Goal: Task Accomplishment & Management: Complete application form

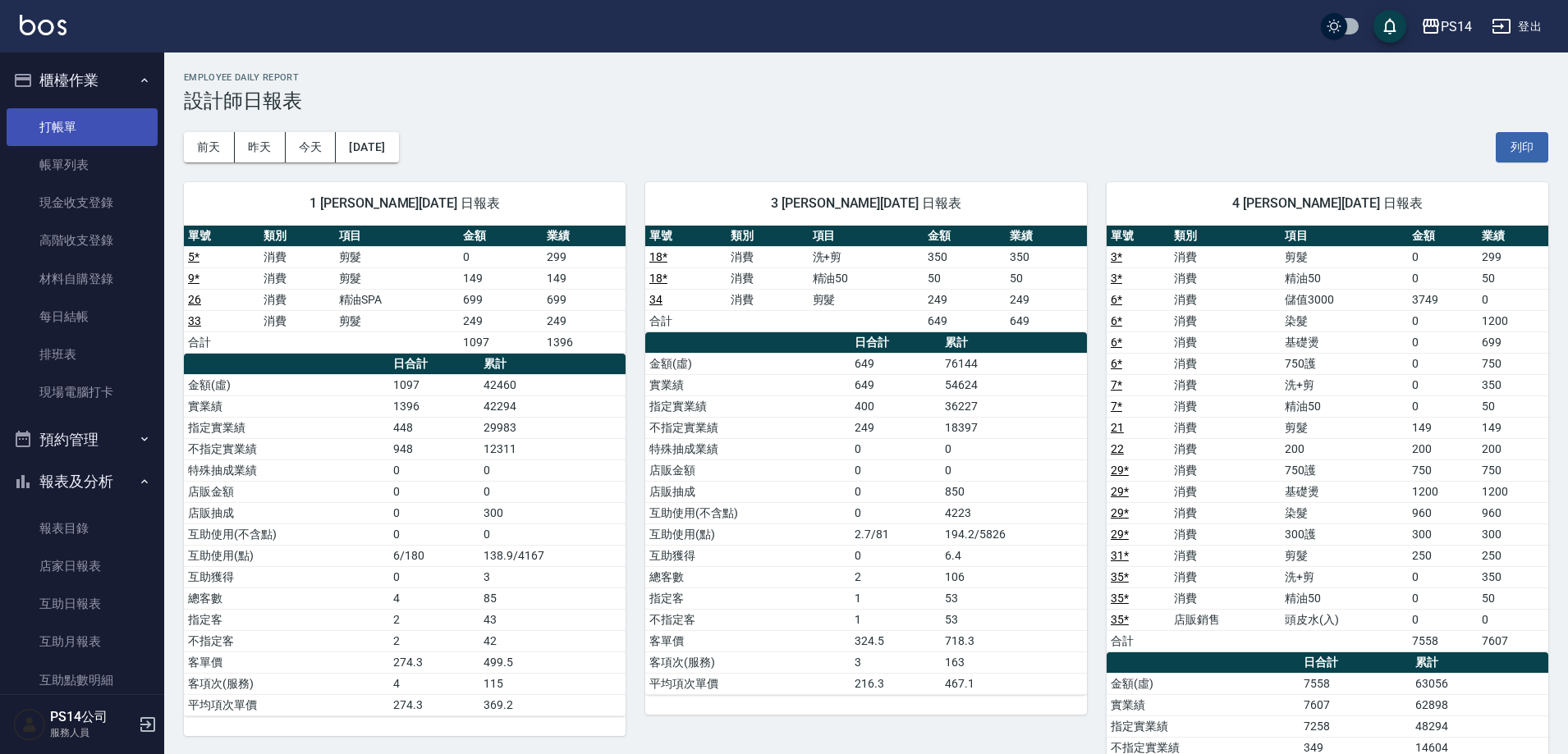
click at [112, 139] on link "打帳單" at bounding box center [82, 128] width 151 height 38
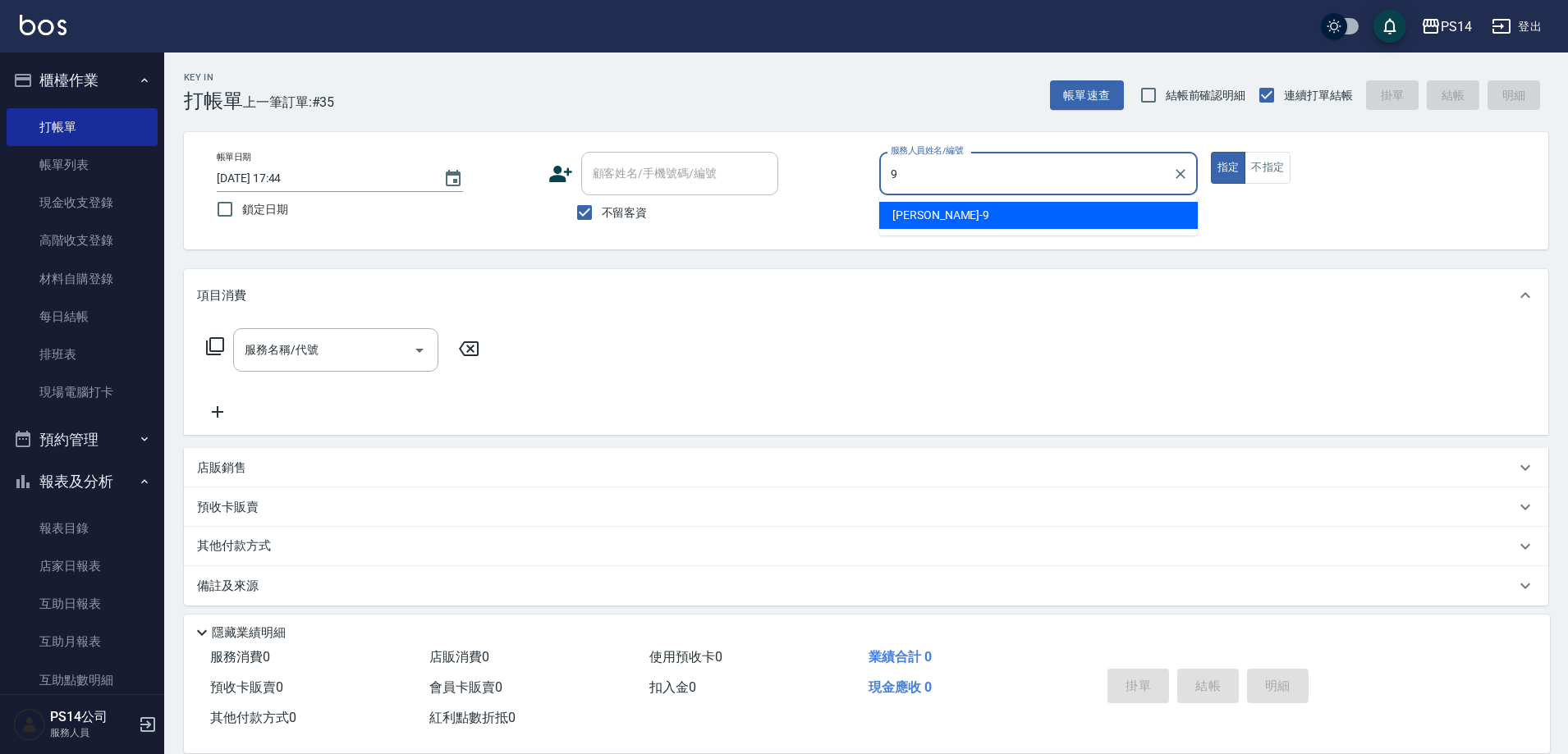
type input "[PERSON_NAME]-9"
type button "true"
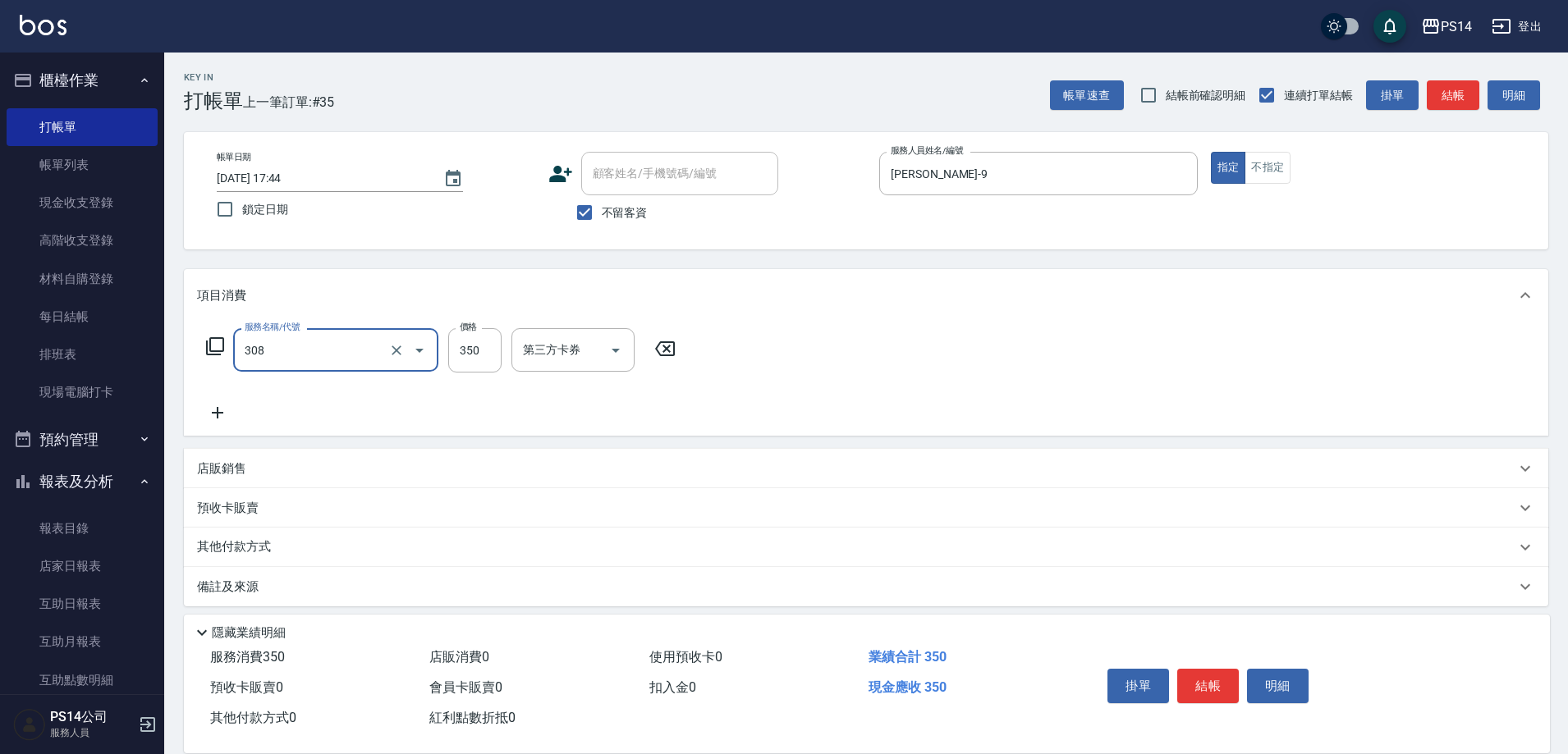
type input "洗+剪(308)"
type input "[PERSON_NAME]-28"
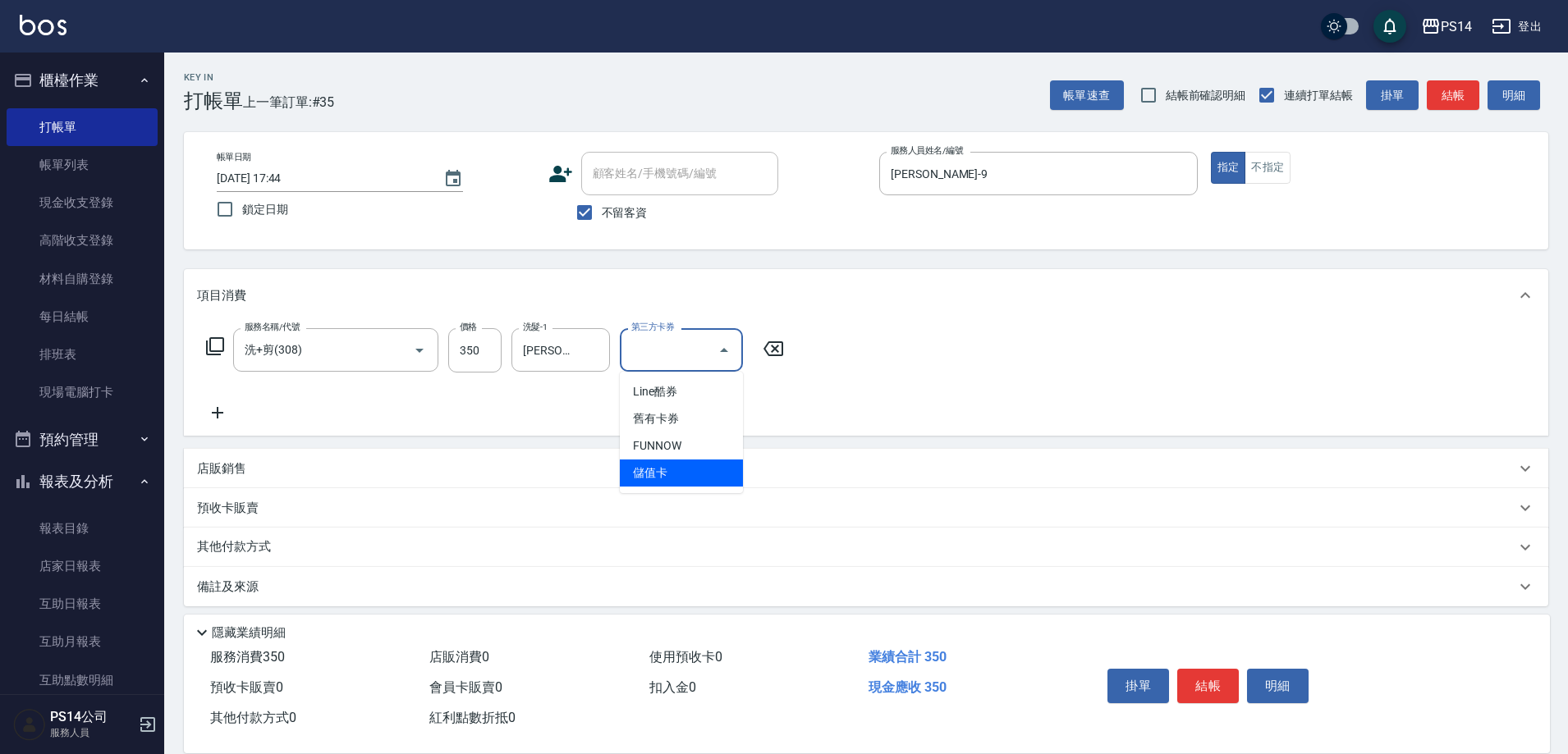
type input "儲值卡"
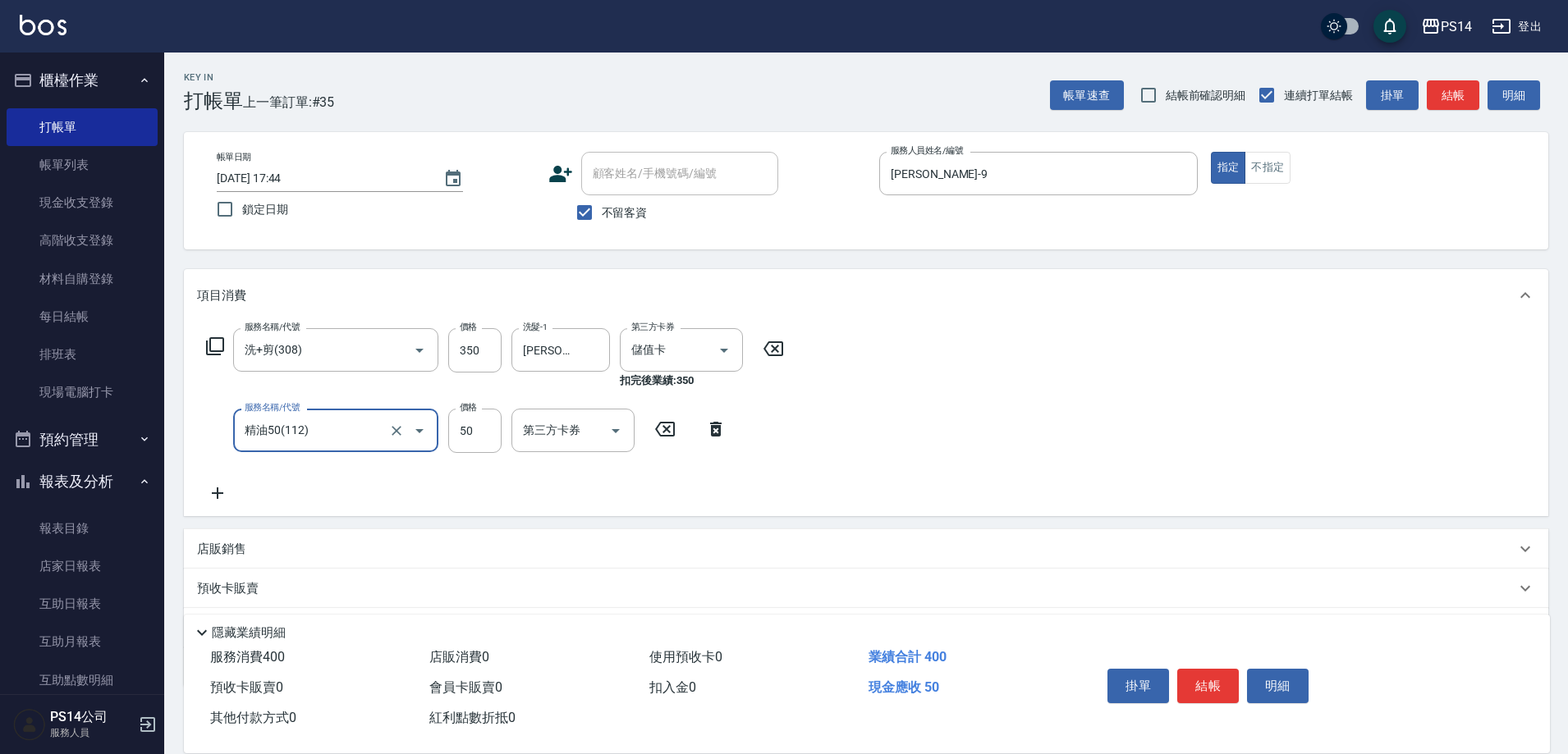
type input "精油50(112)"
type input "[PERSON_NAME]-28"
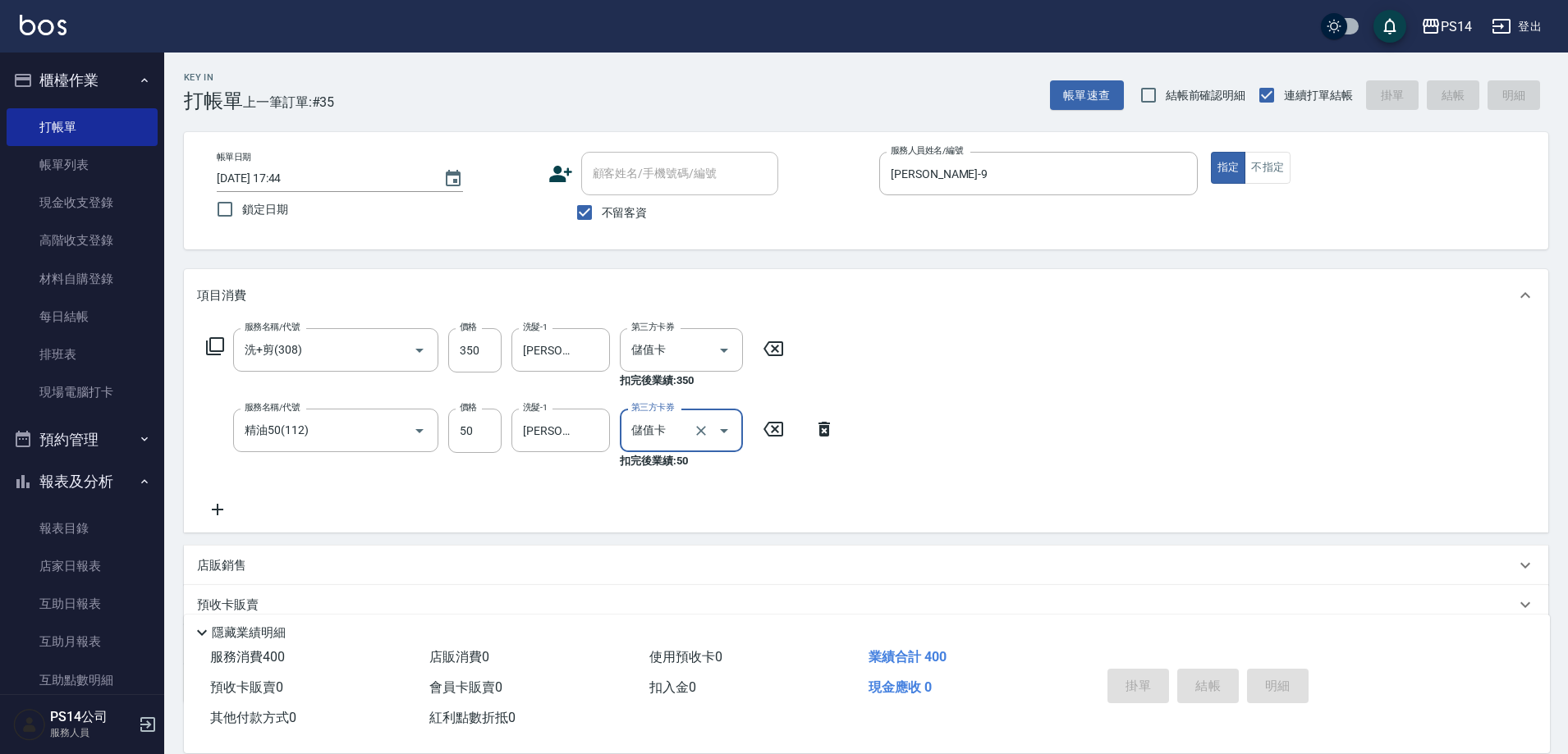
type input "儲值卡"
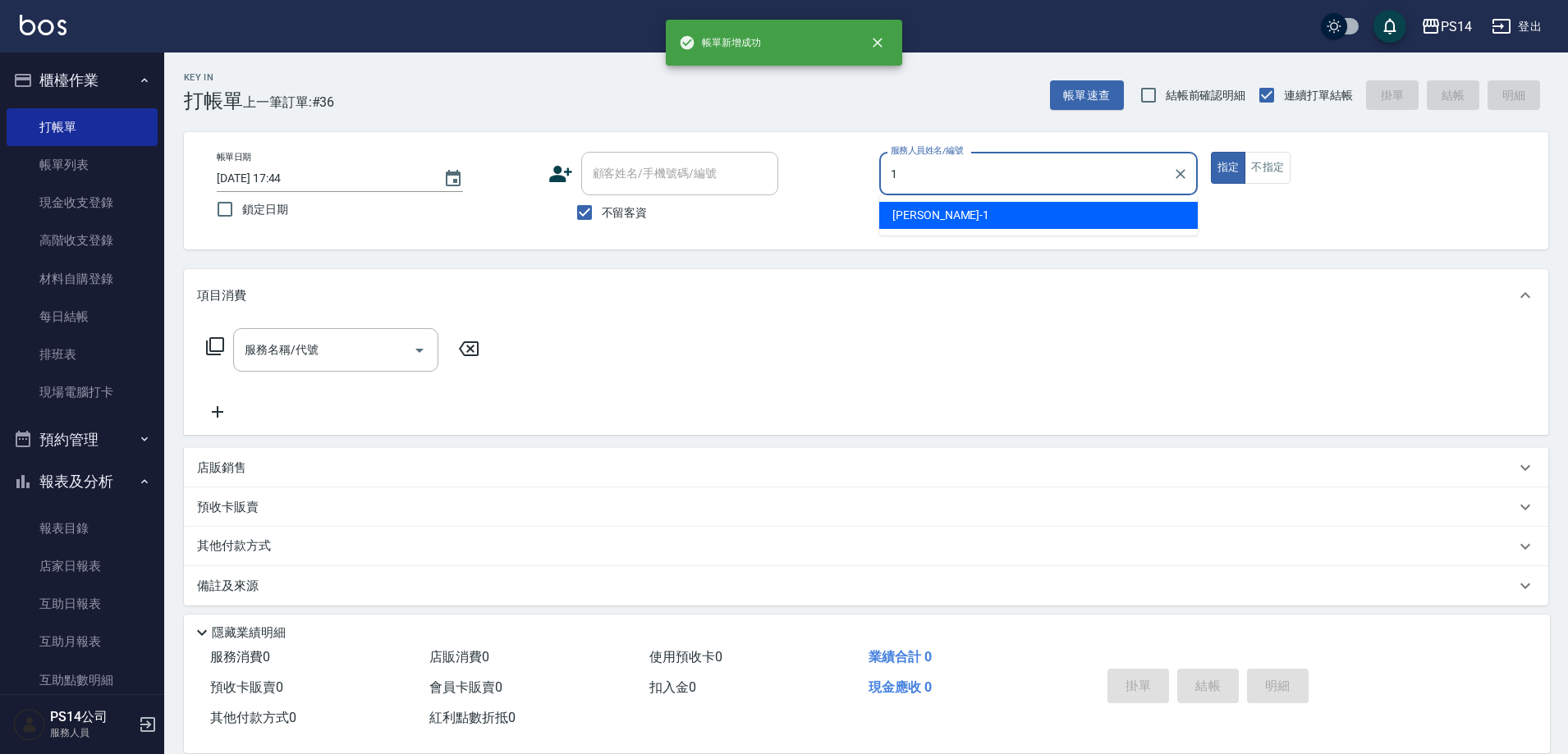
type input "[PERSON_NAME]-1"
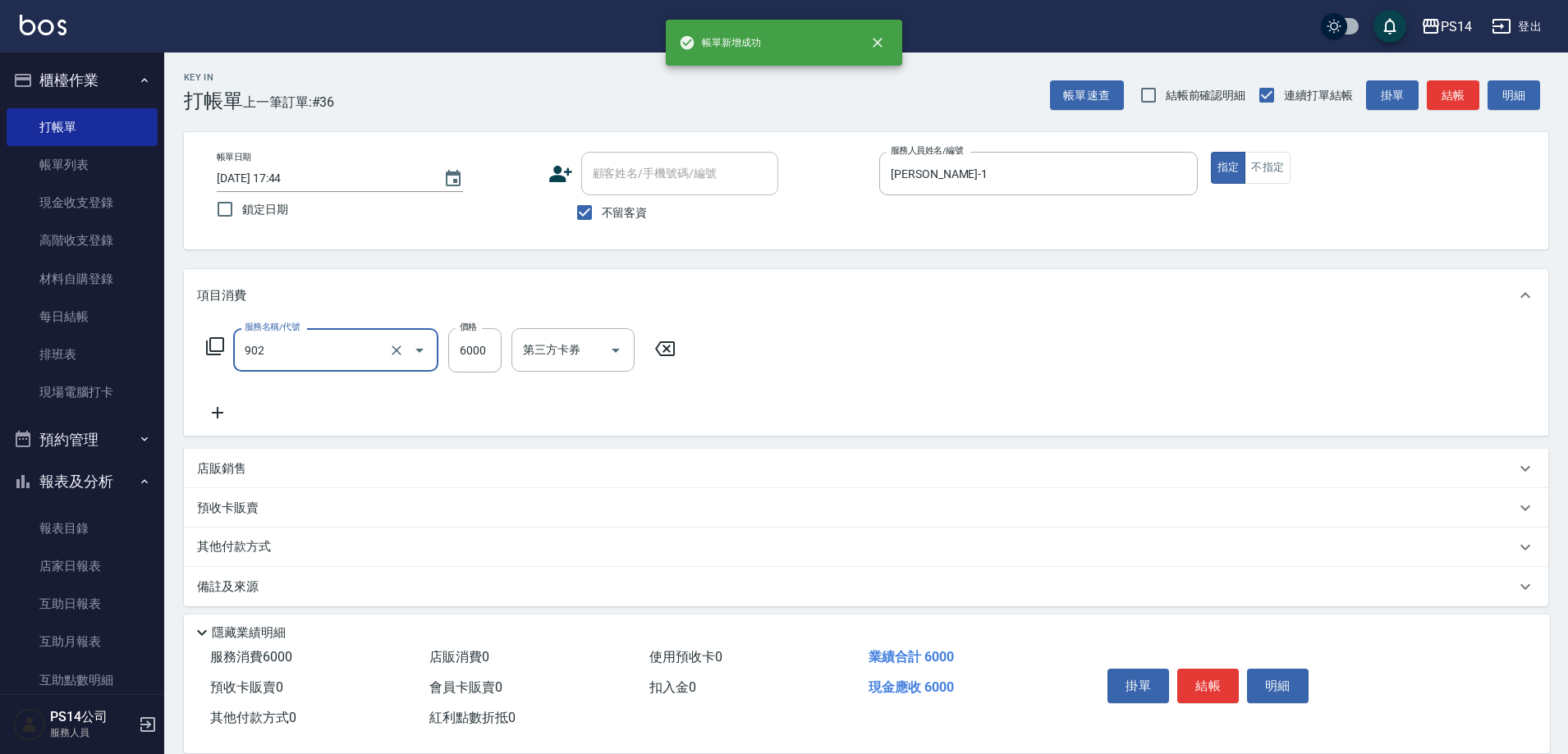
type input "儲值6000(902)"
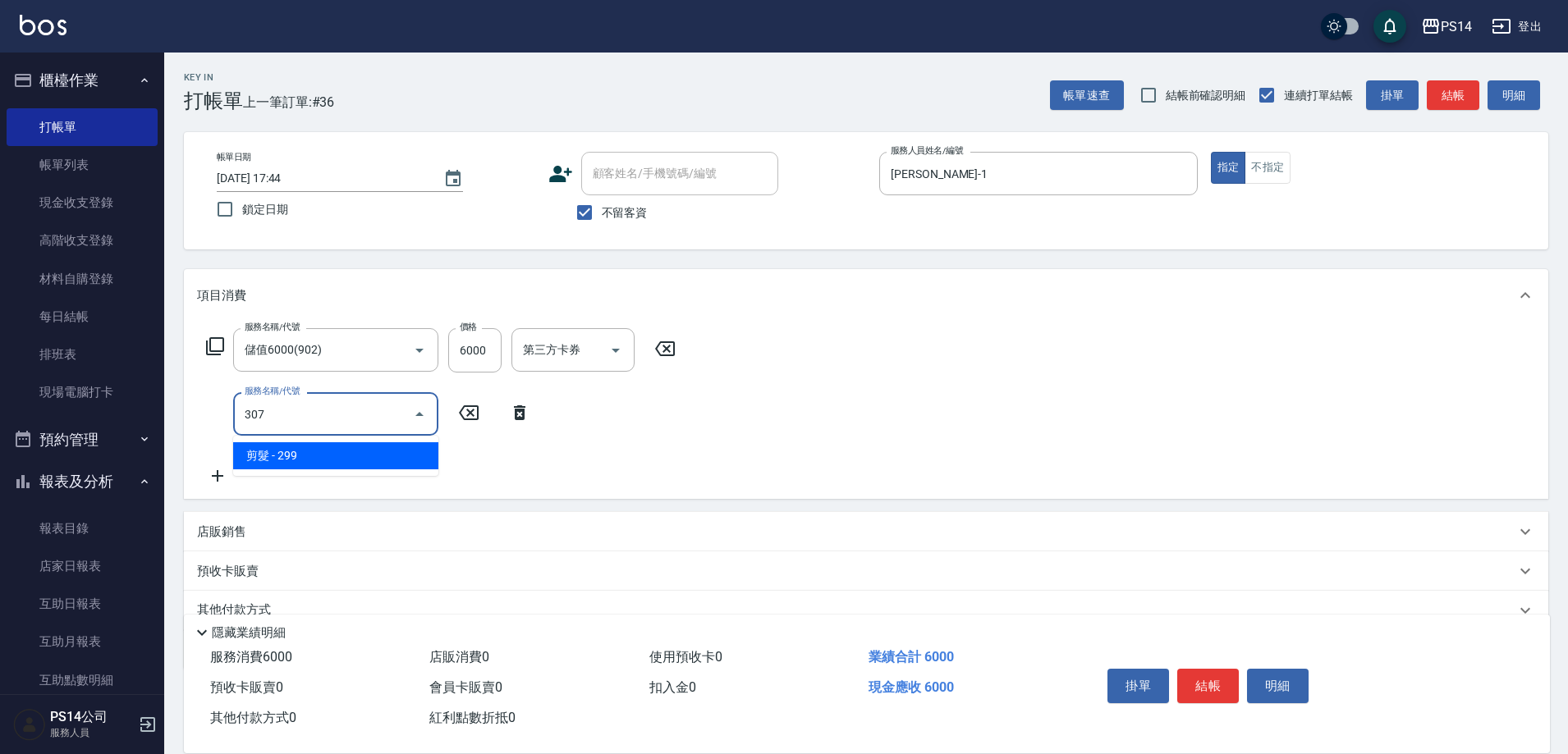
type input "剪髮(307)"
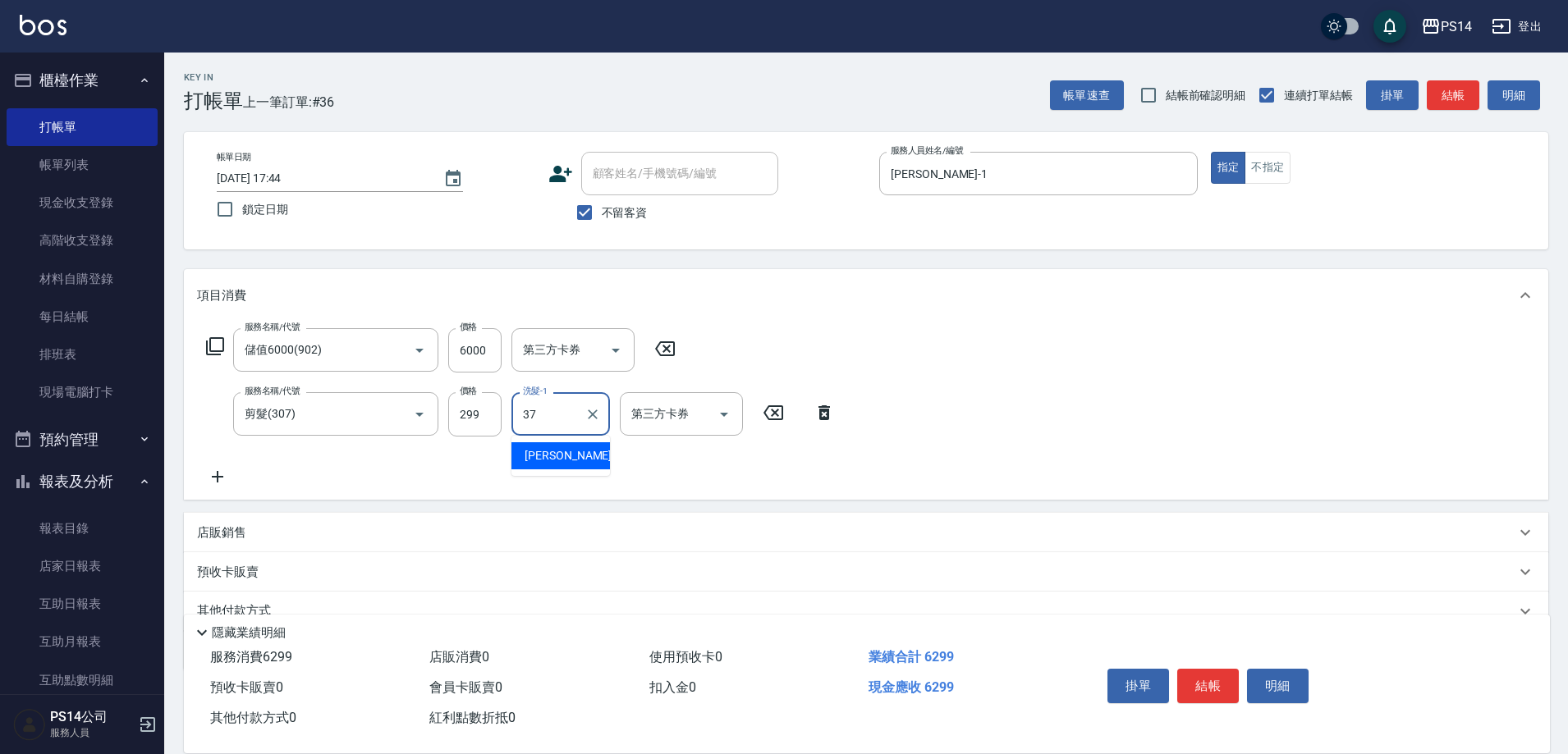
type input "[PERSON_NAME]-37"
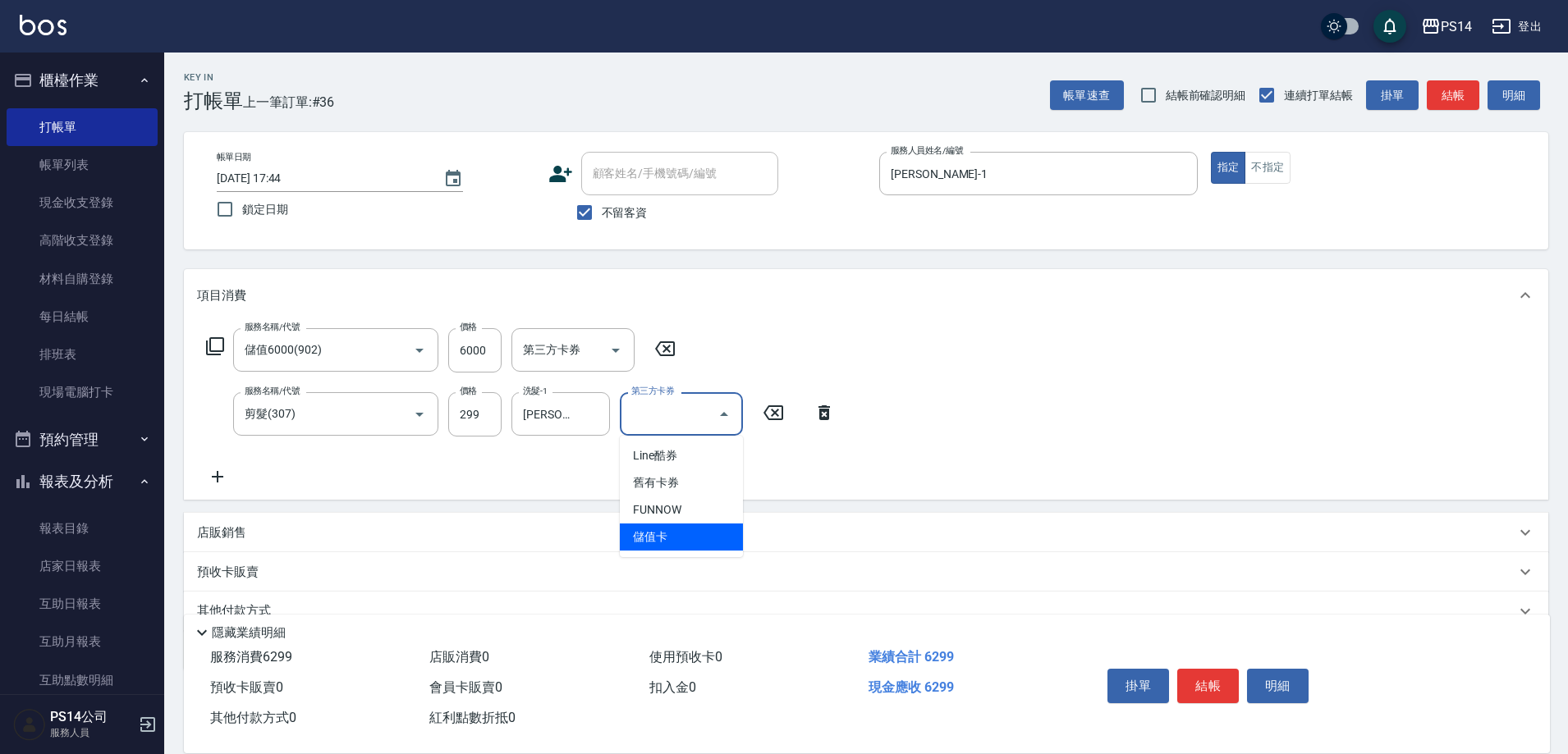
type input "儲值卡"
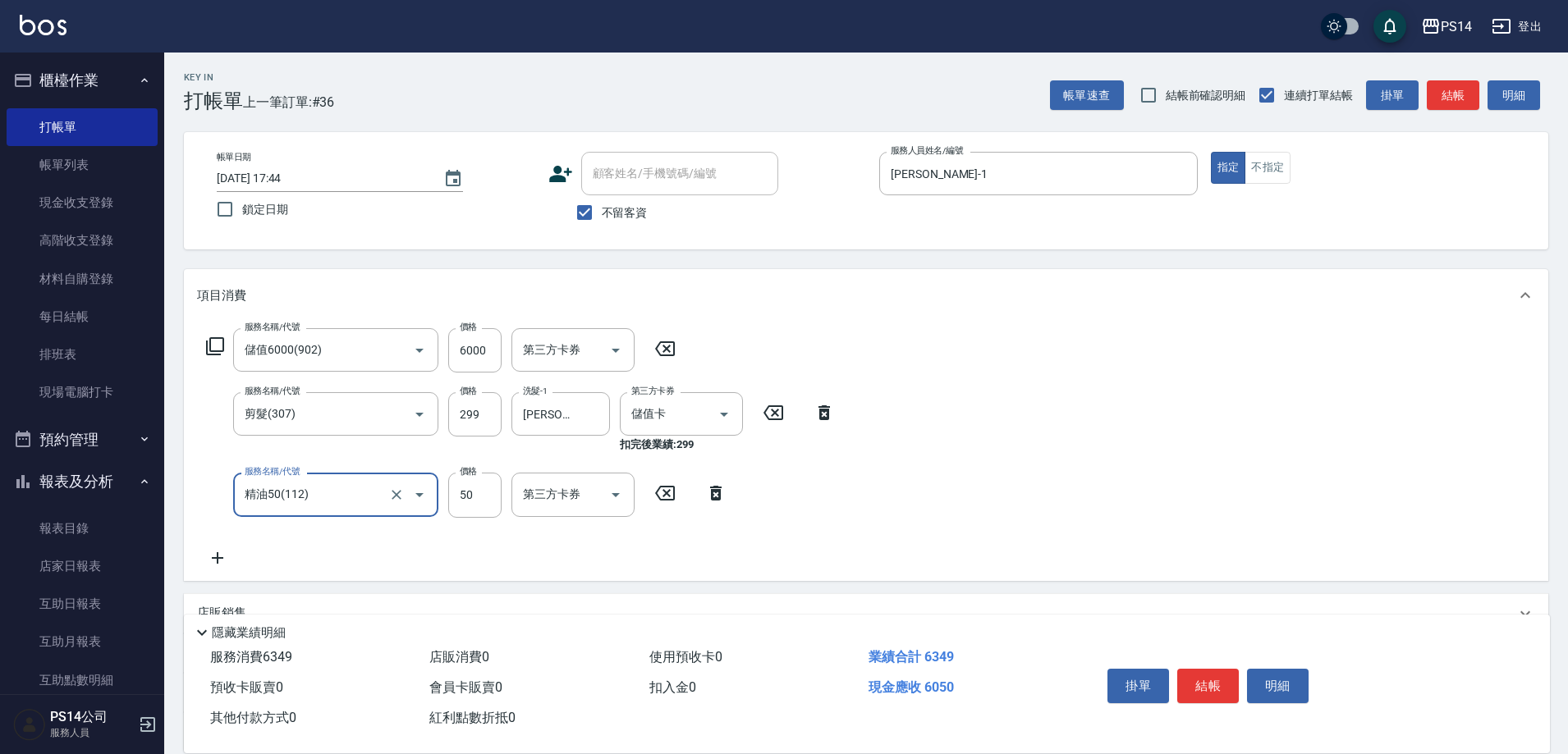
type input "精油50(112)"
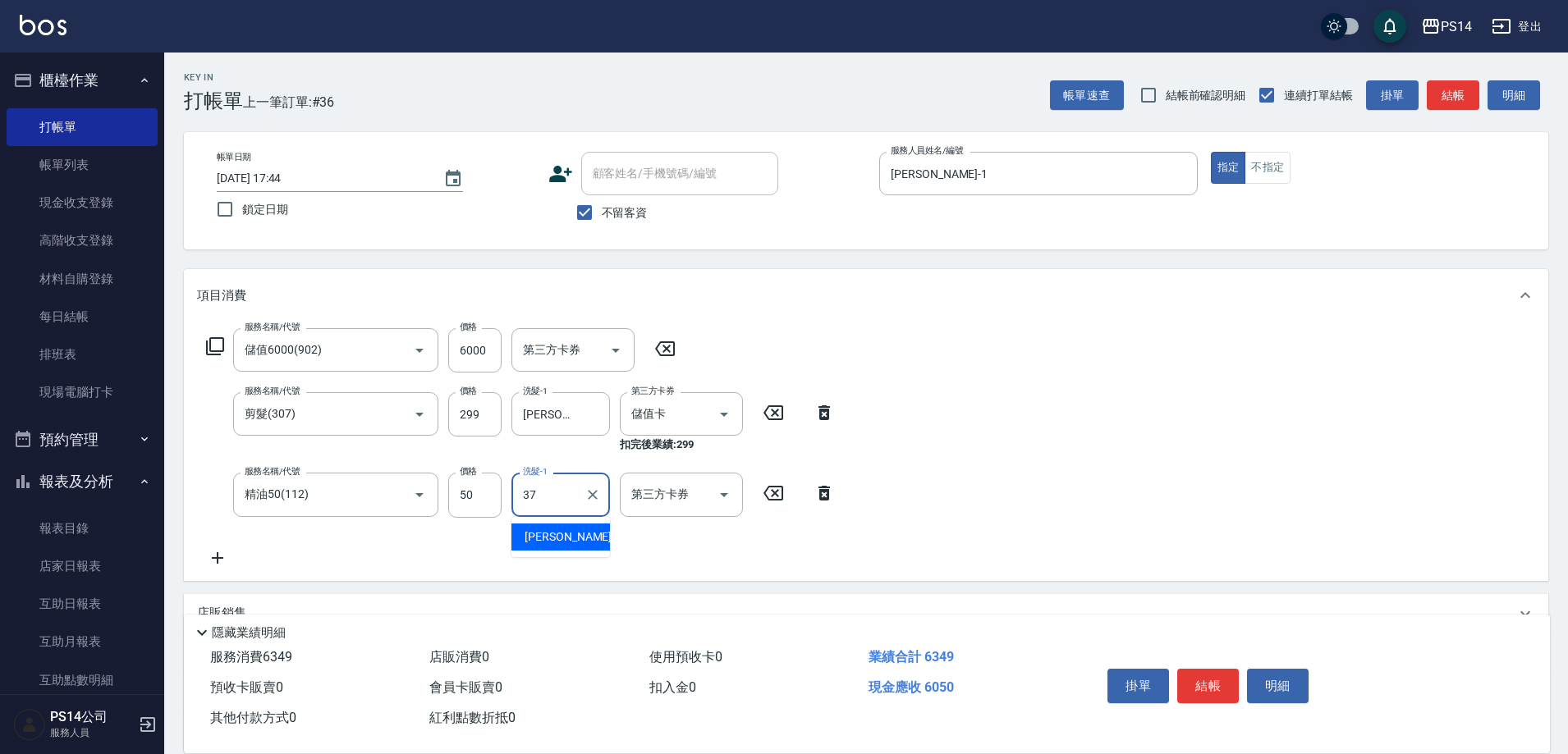
type input "[PERSON_NAME]-37"
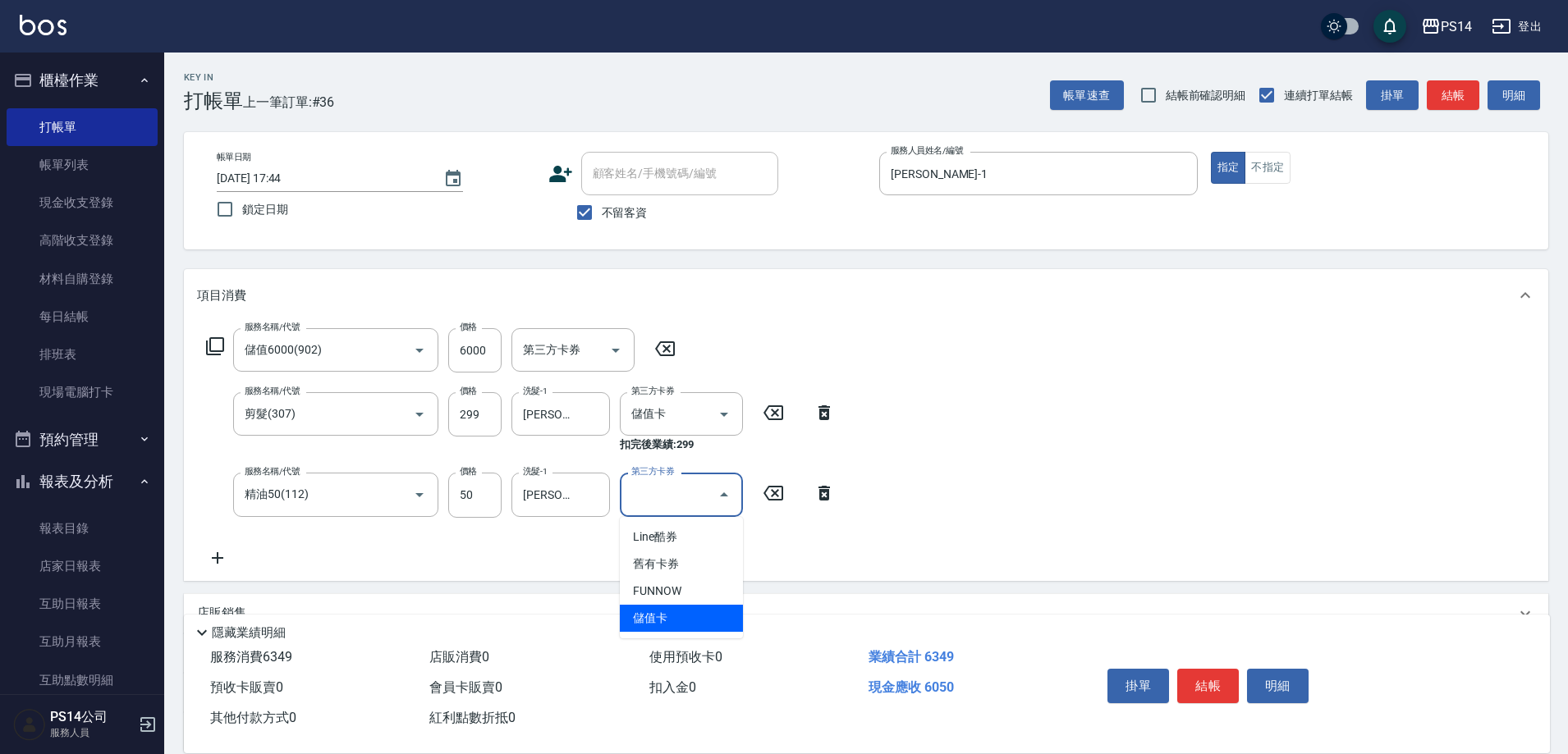
type input "儲值卡"
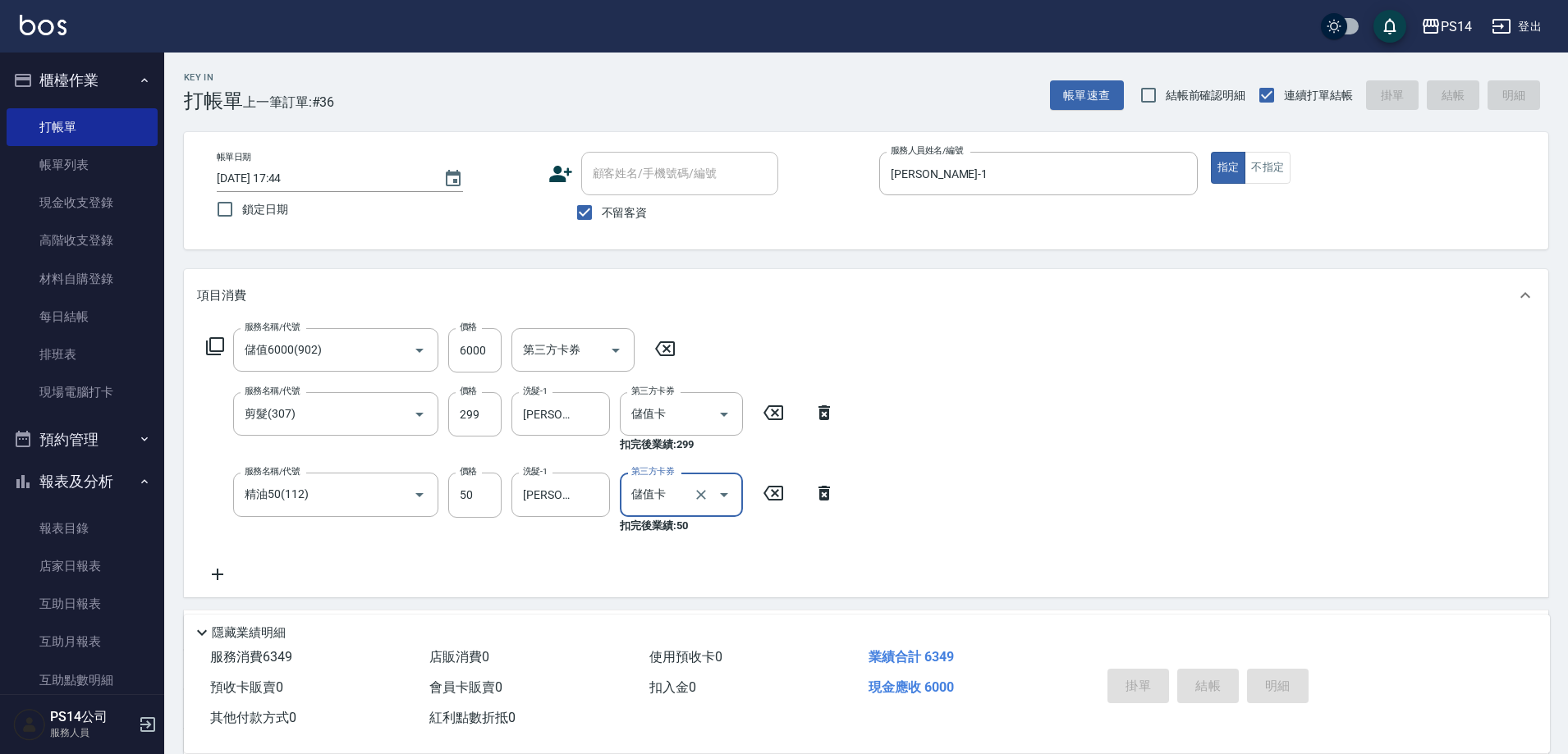
type input "[DATE] 17:45"
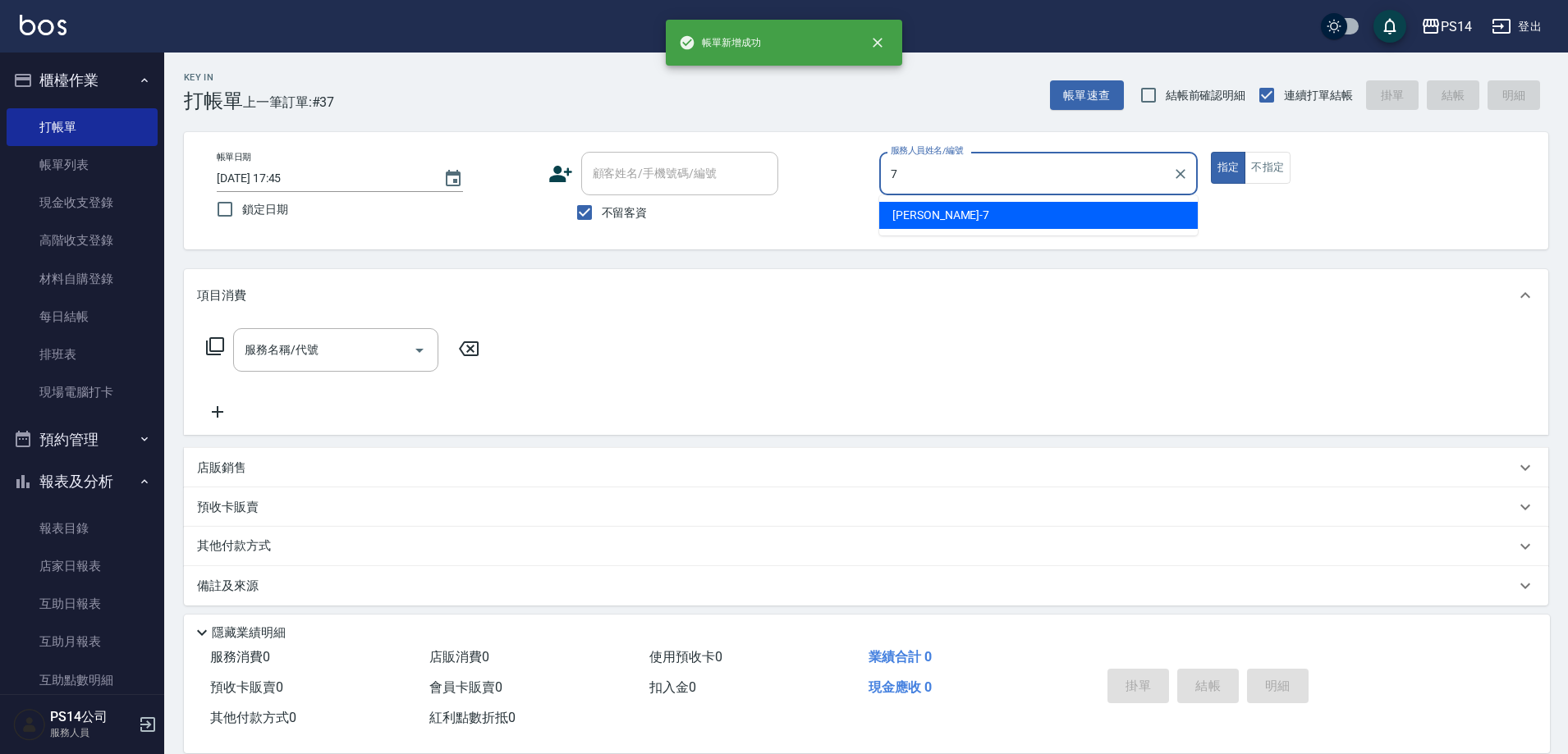
type input "[PERSON_NAME]-7"
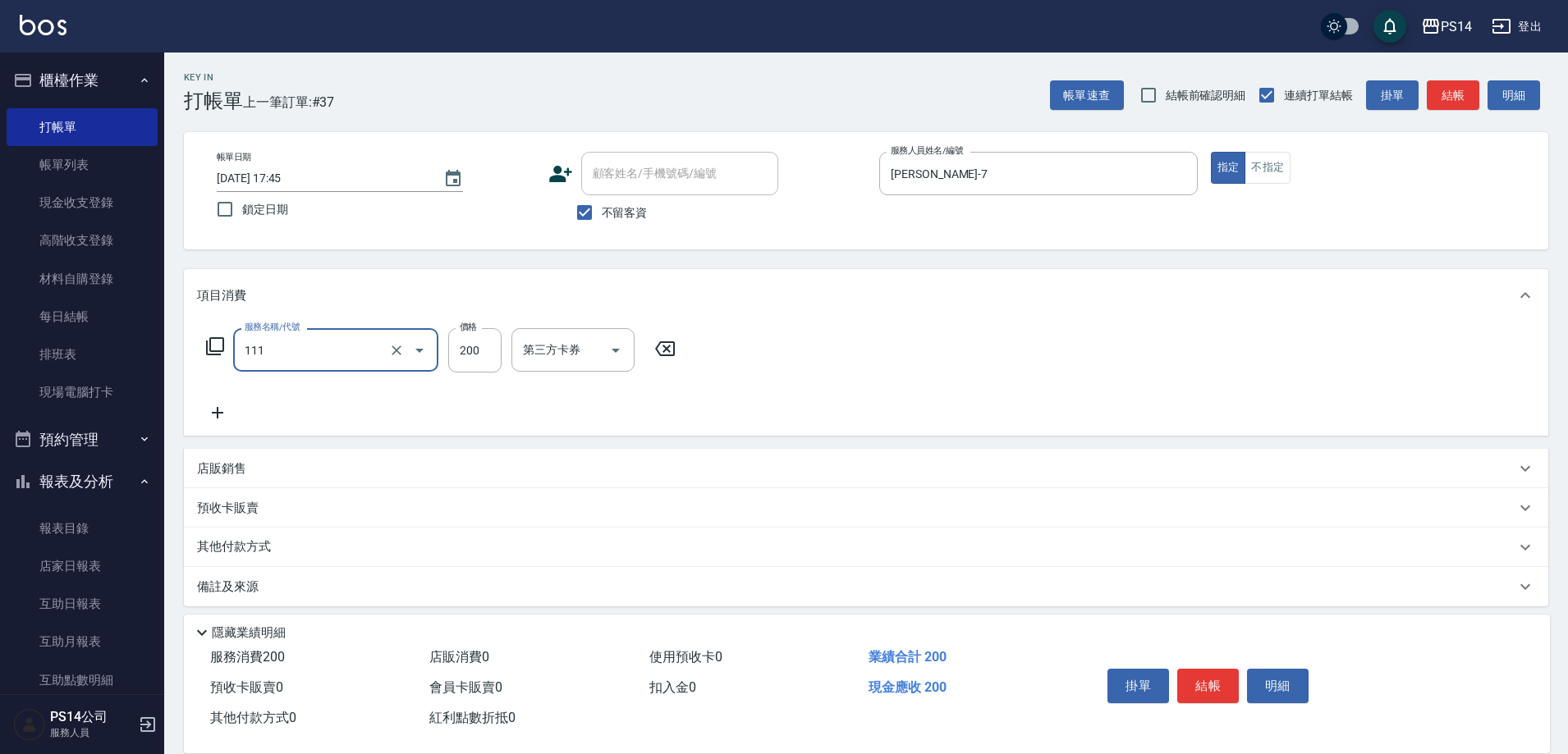
type input "200(111)"
type input "[PERSON_NAME]-7"
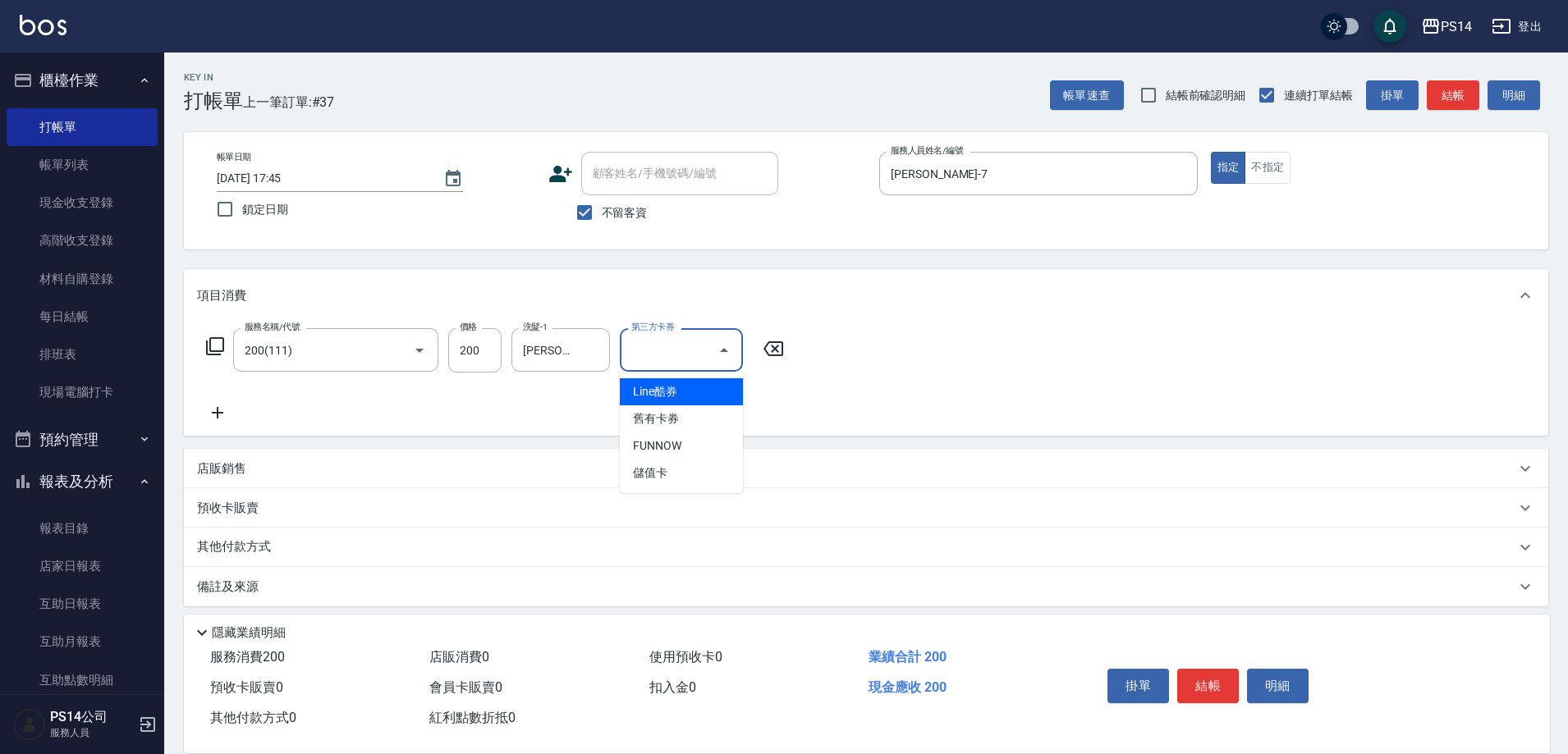
type input "儲值卡"
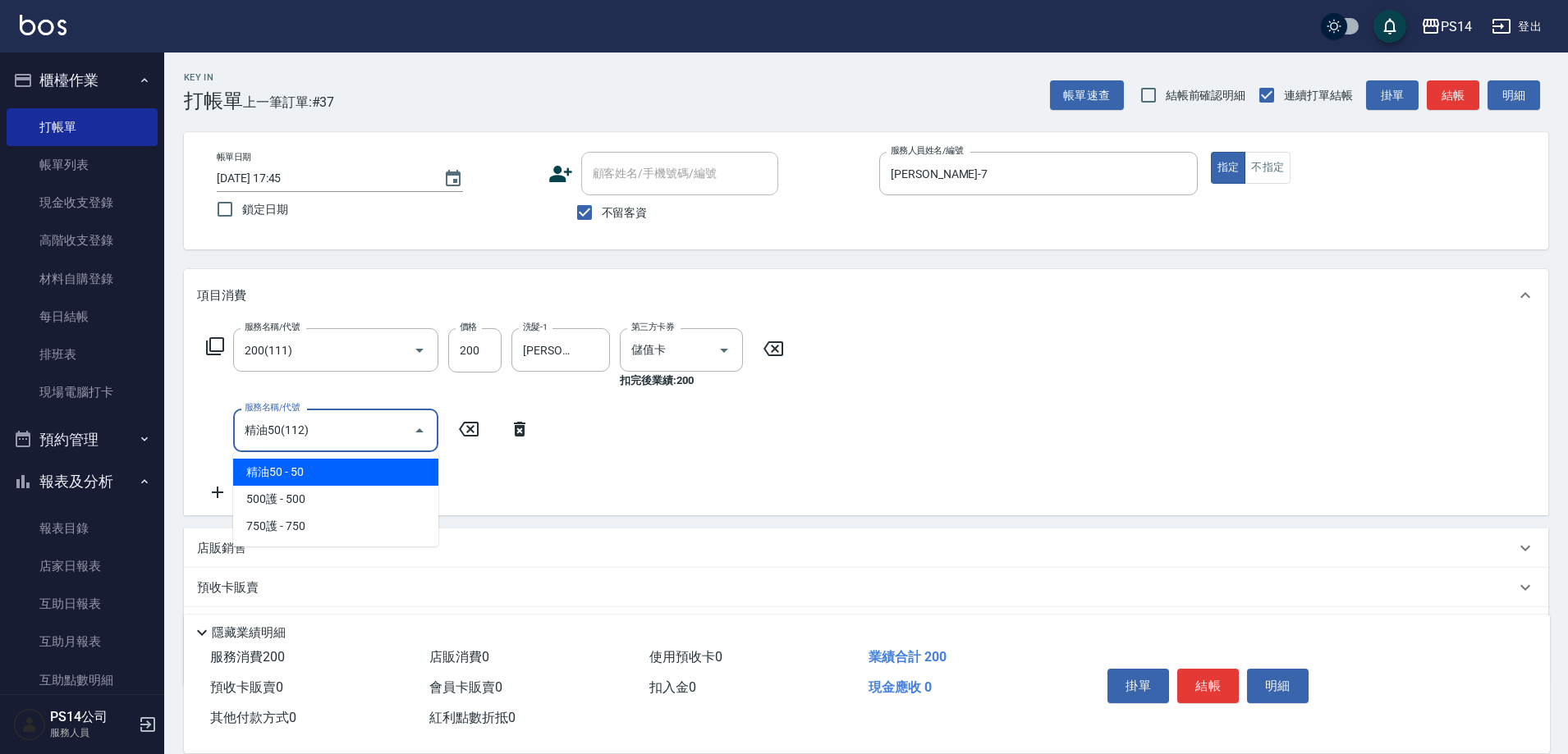
type input "精油50(112)"
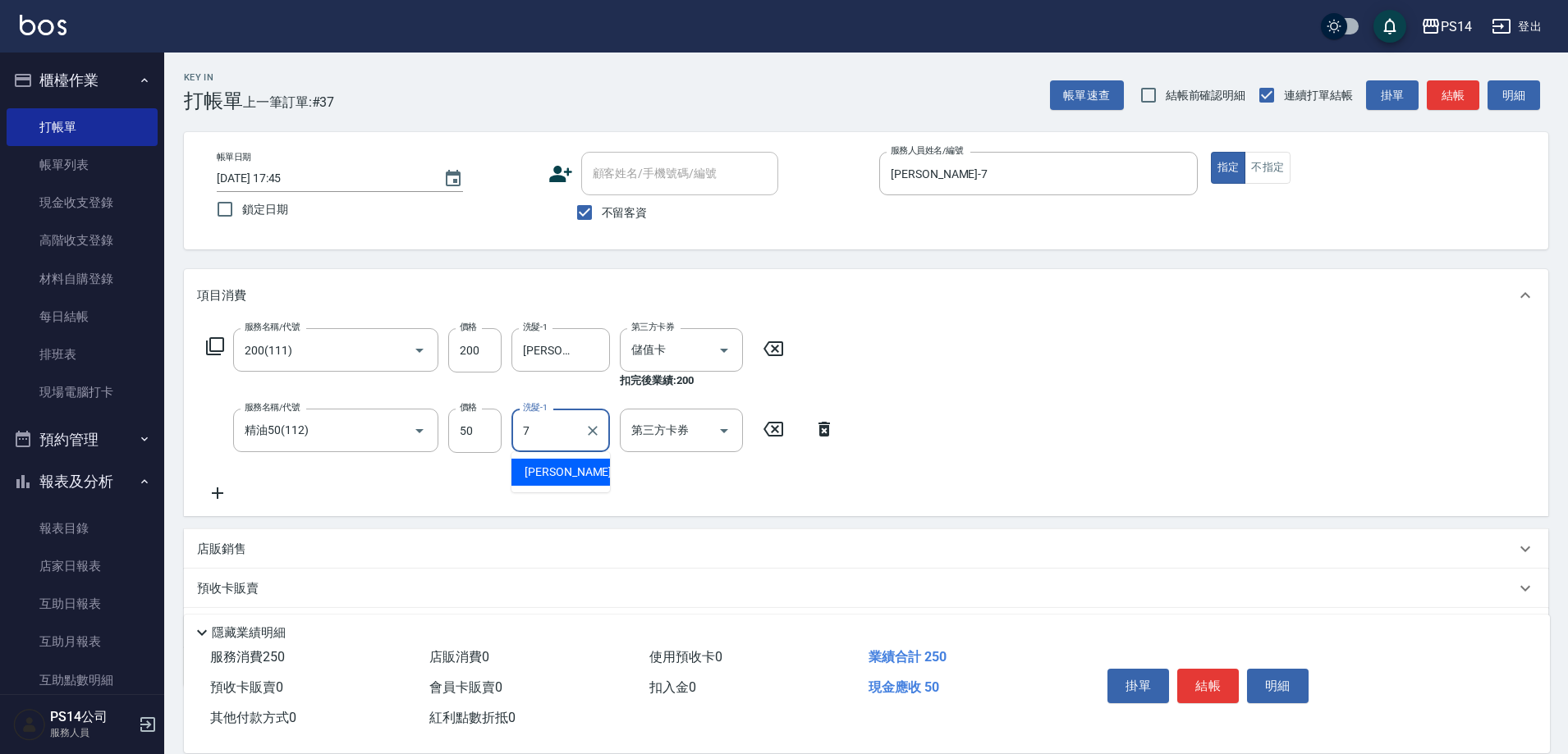
type input "[PERSON_NAME]-7"
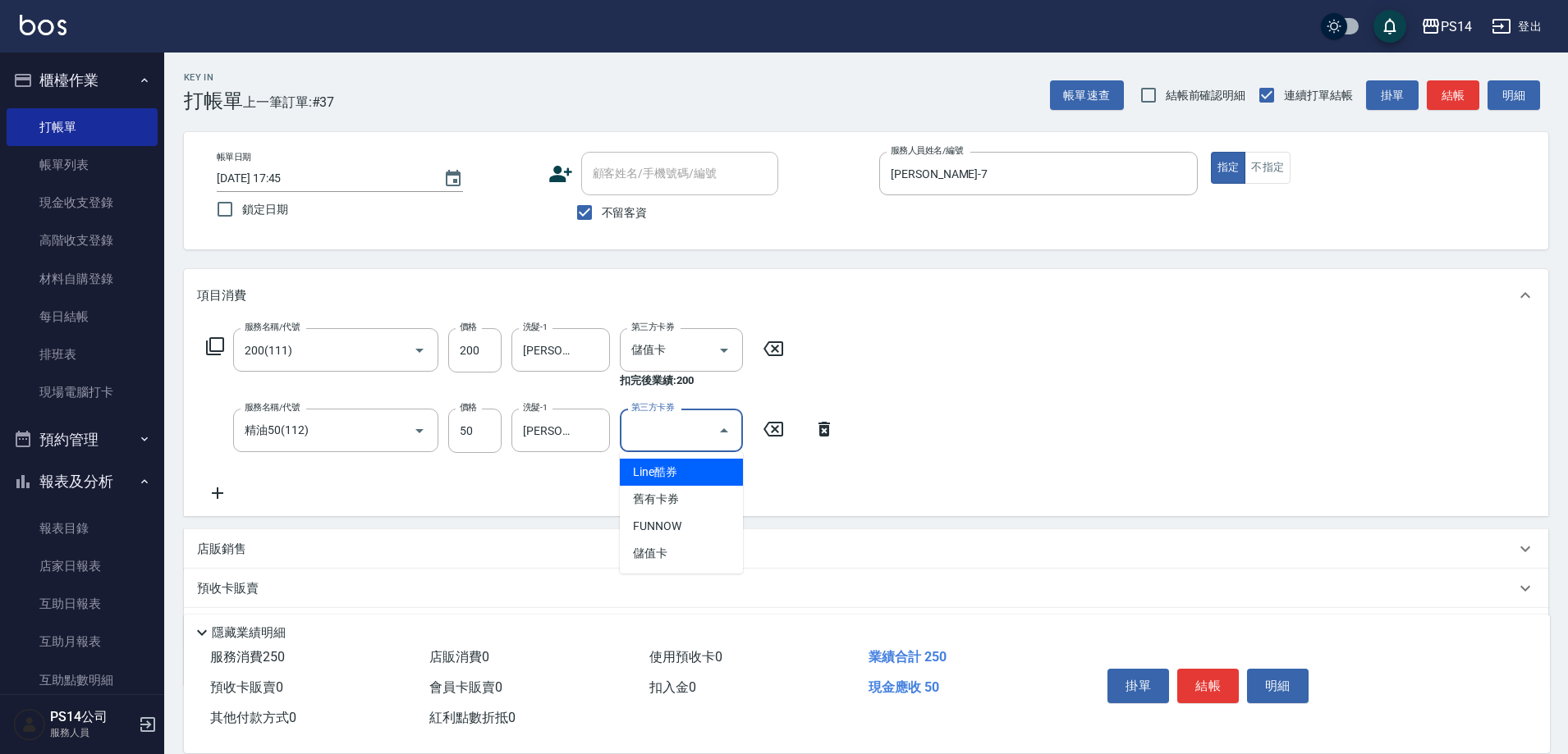
type input "儲值卡"
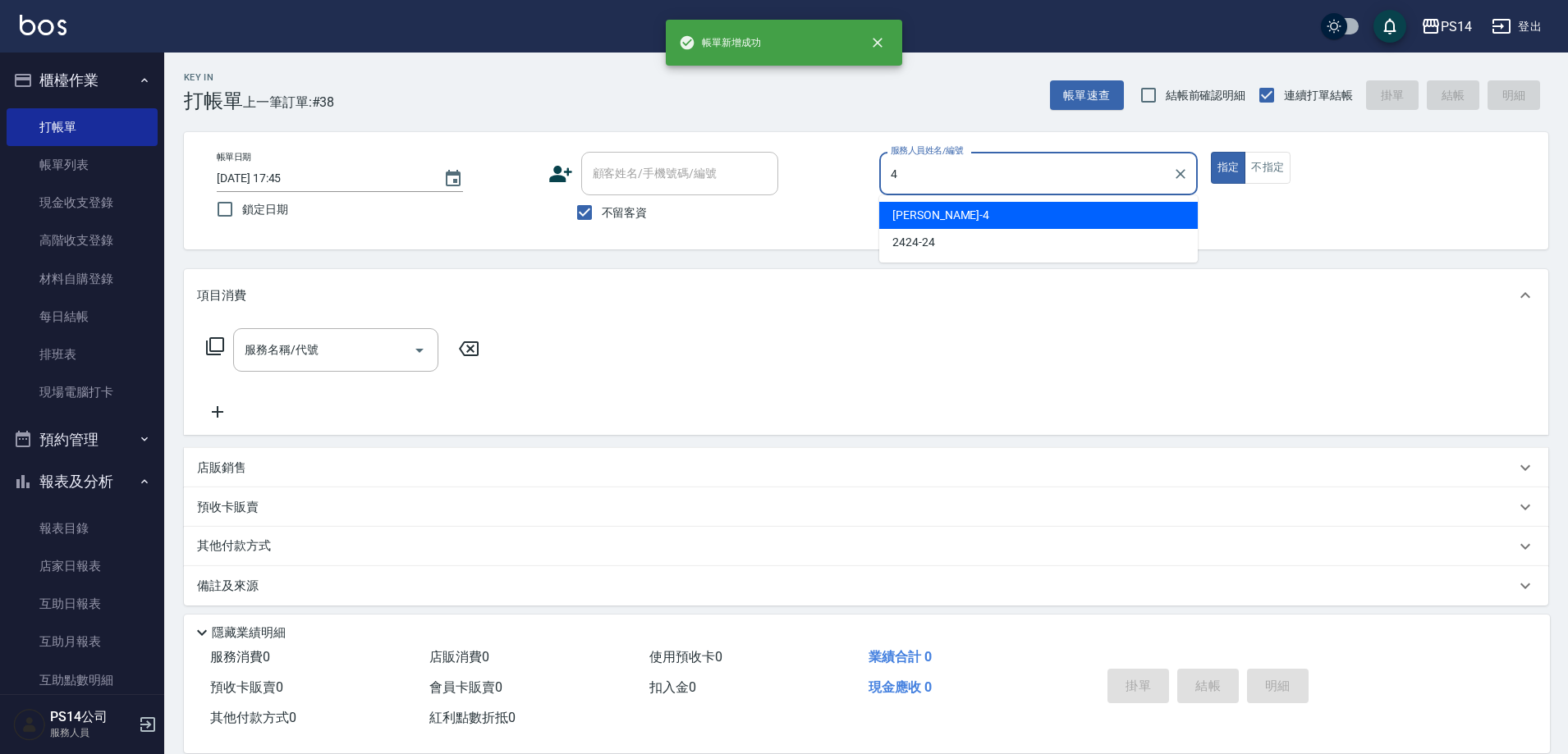
type input "[PERSON_NAME]-4"
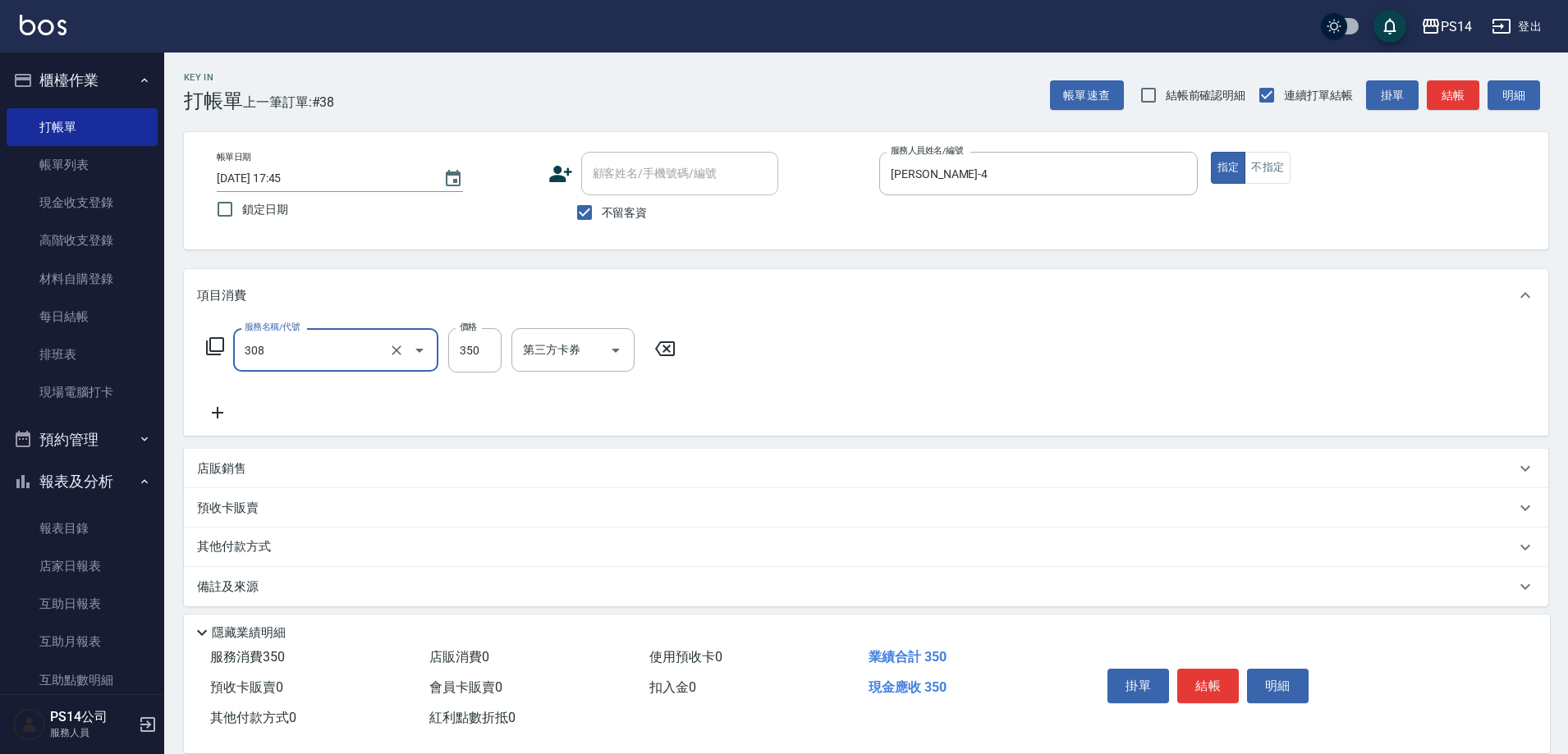
type input "洗+剪(308)"
type input "[PERSON_NAME]-28"
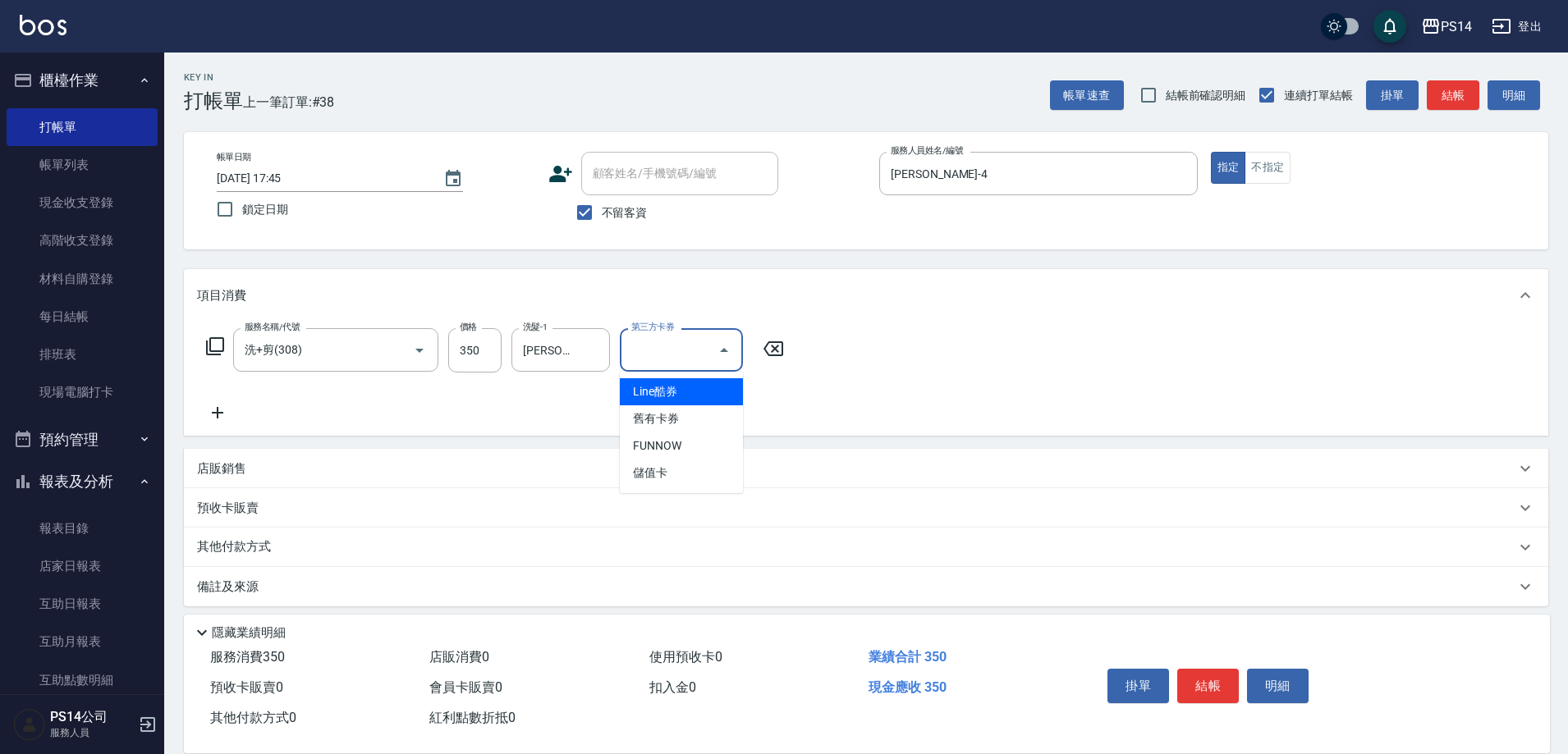
type input "儲值卡"
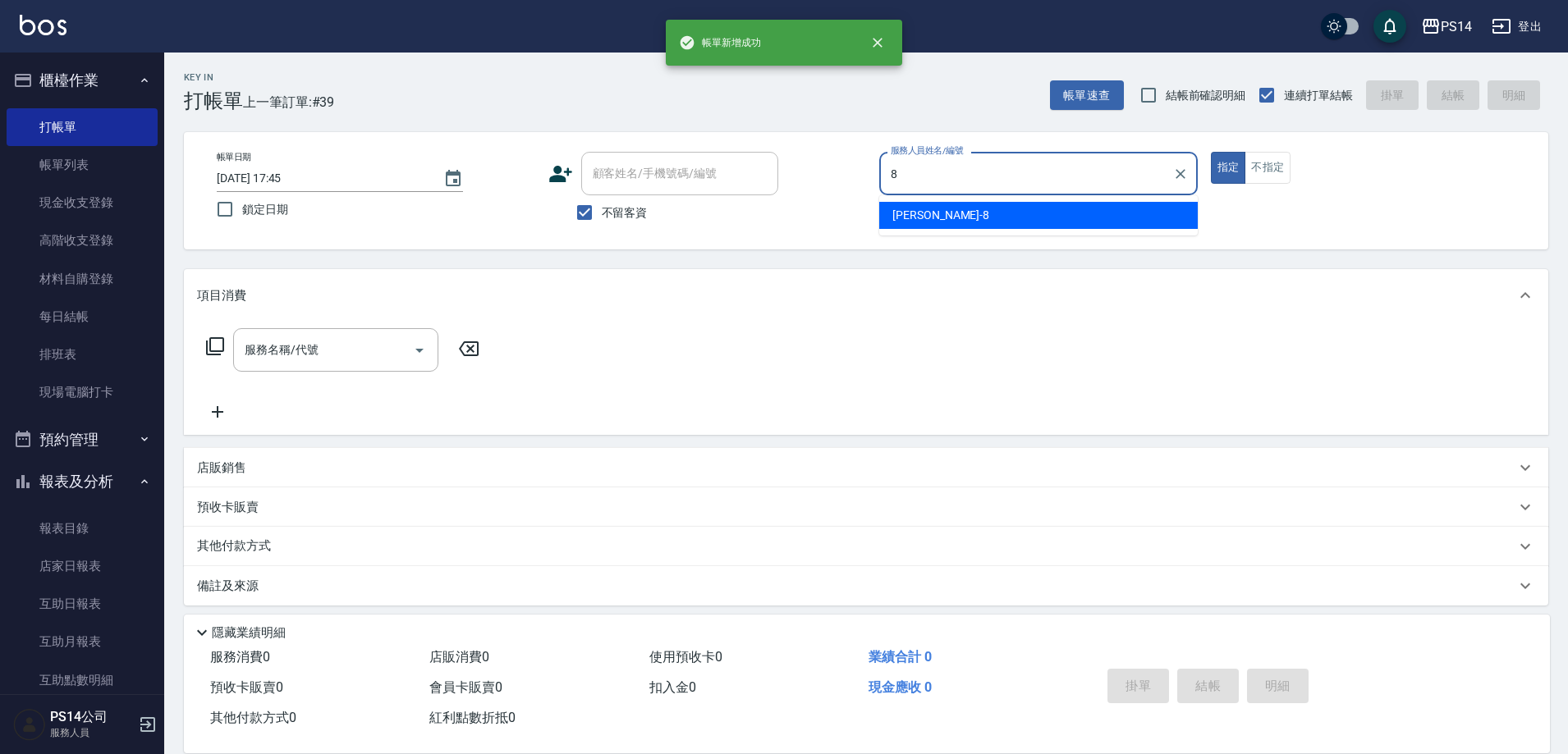
type input "[PERSON_NAME]-8"
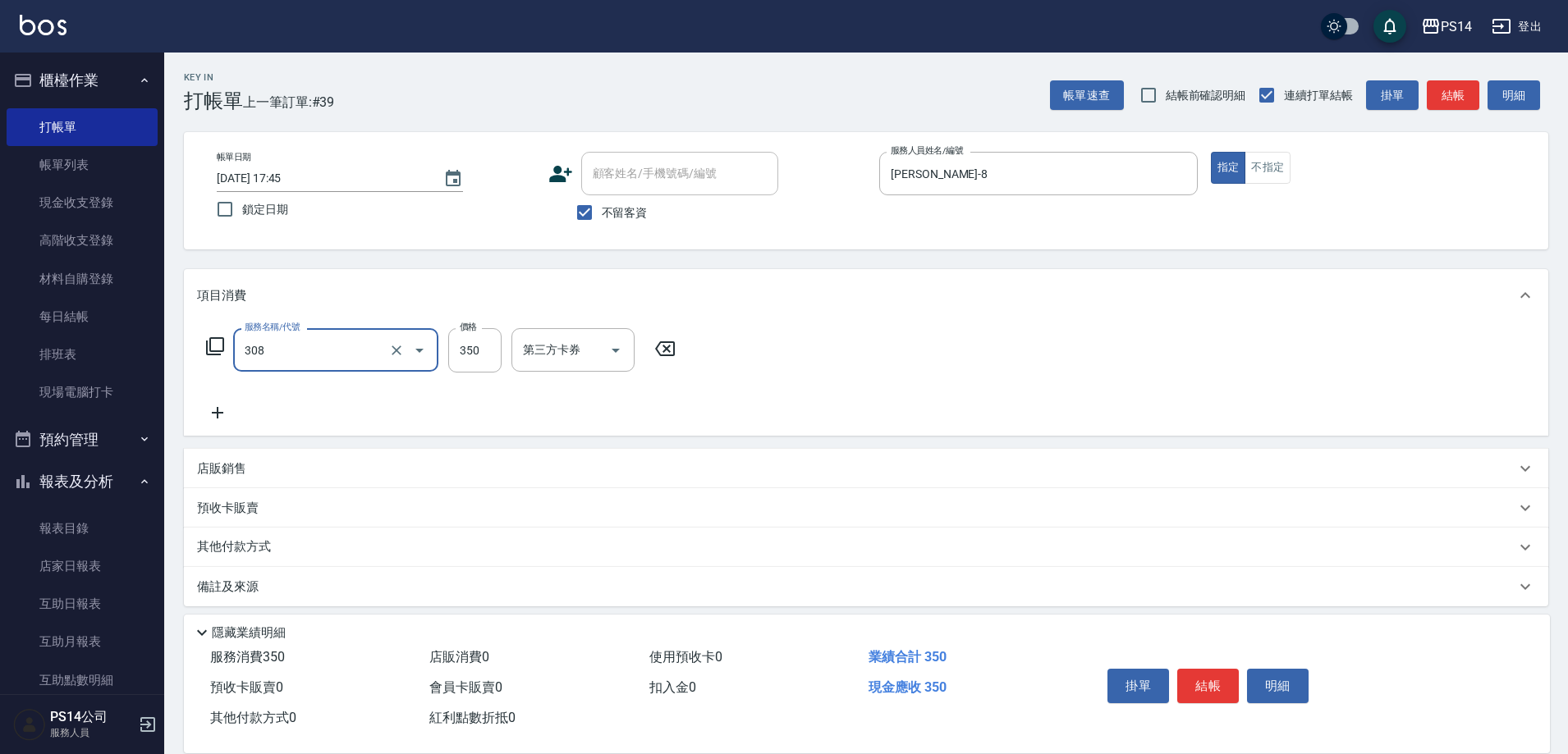
type input "洗+剪(308)"
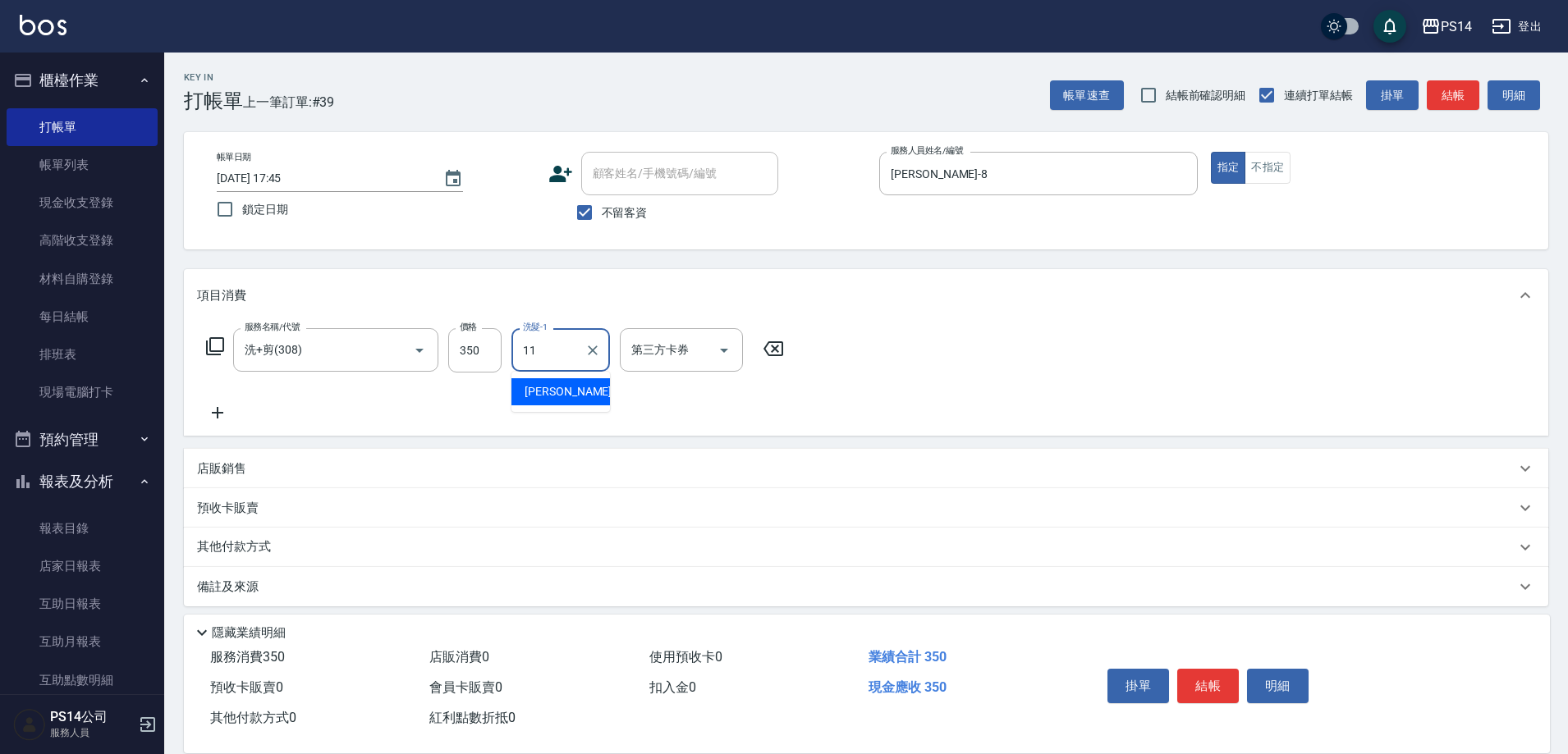
type input "[PERSON_NAME]-11"
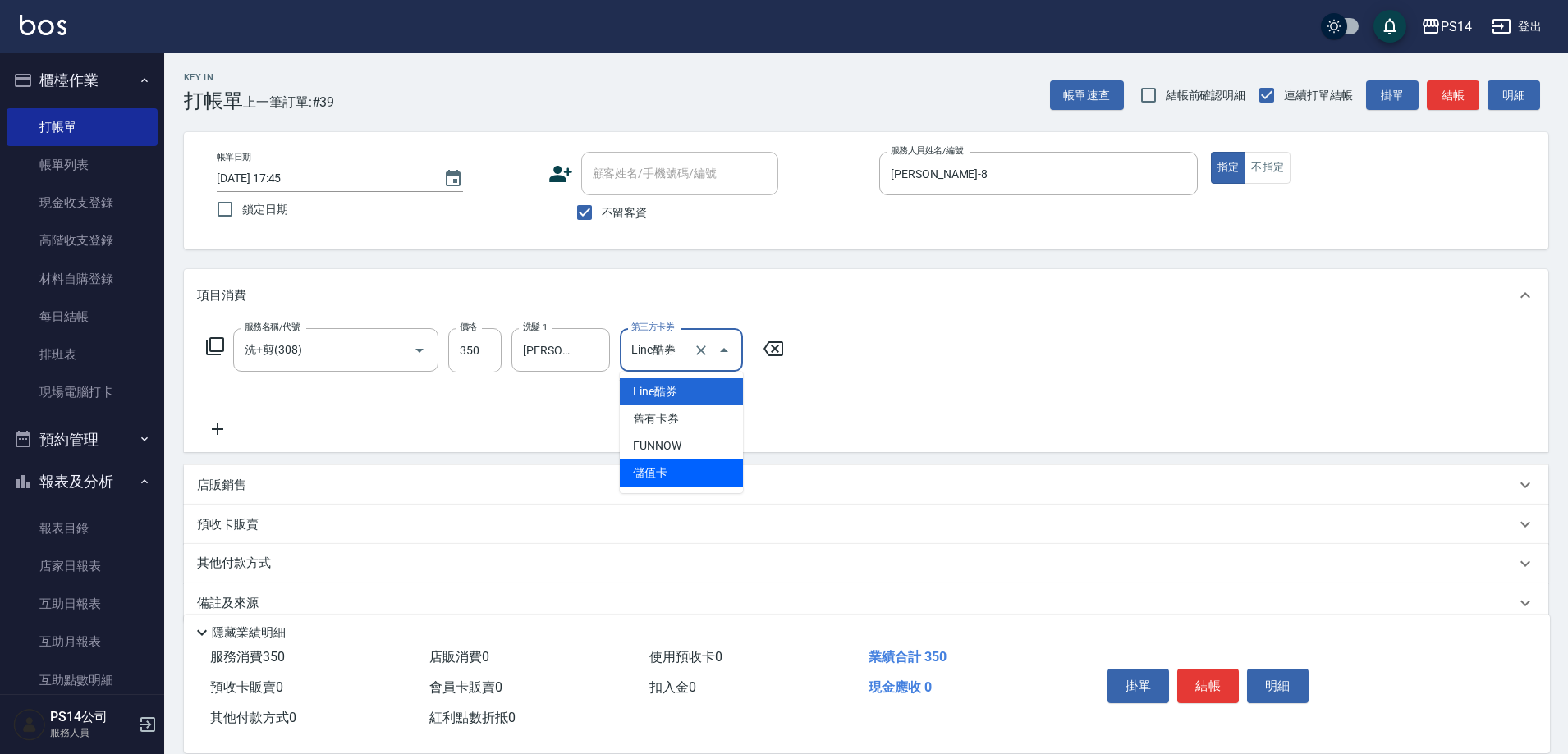
type input "儲值卡"
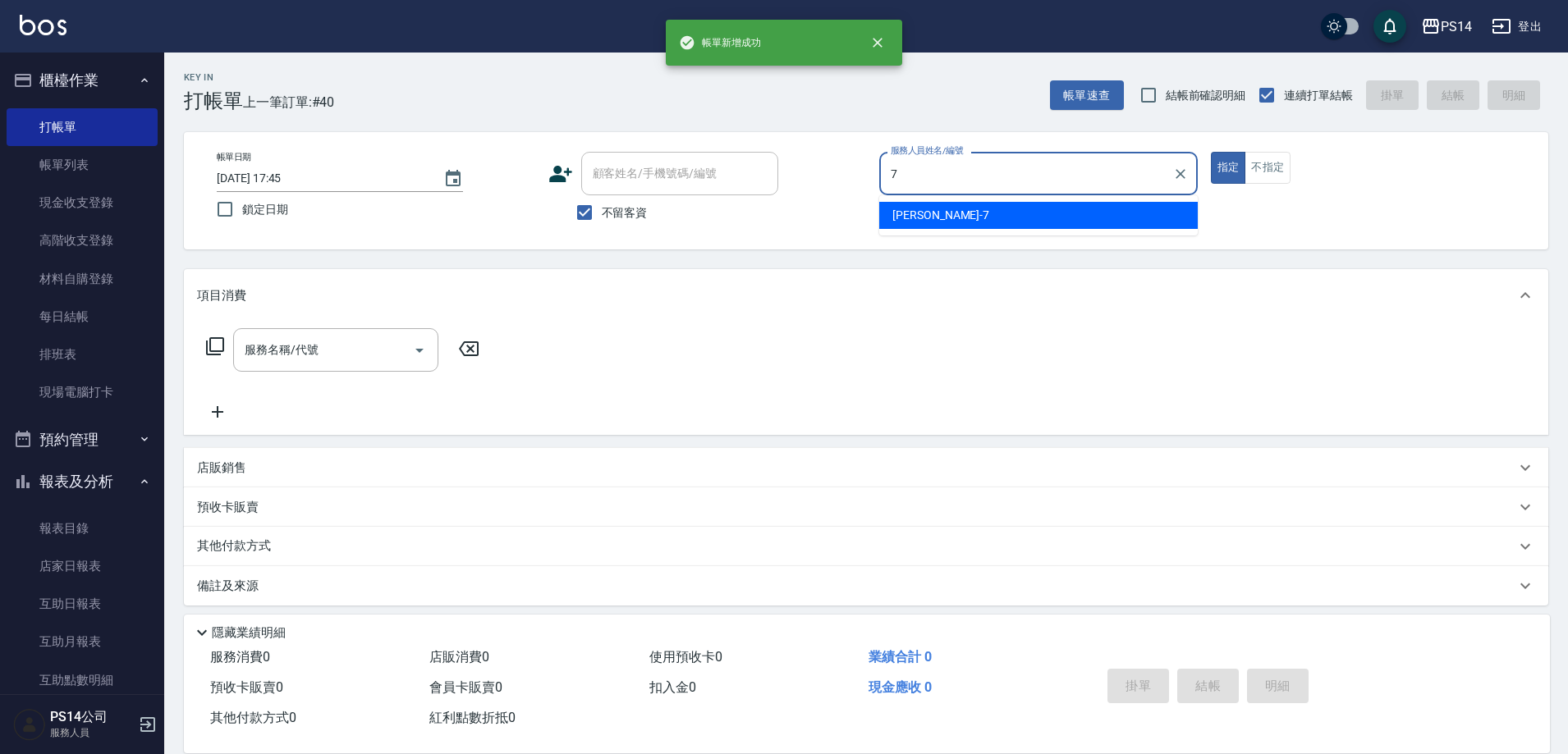
type input "[PERSON_NAME]-7"
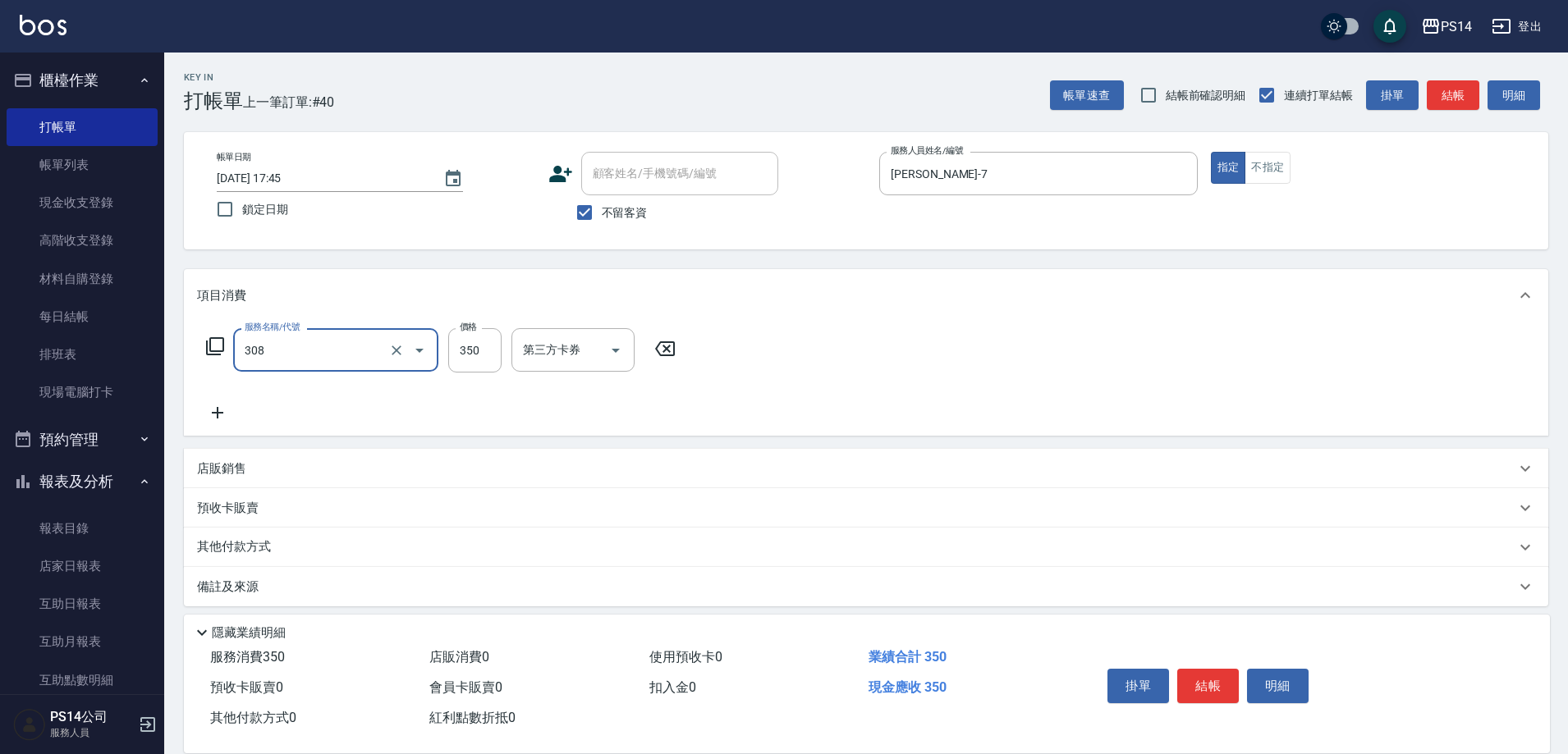
type input "洗+剪(308)"
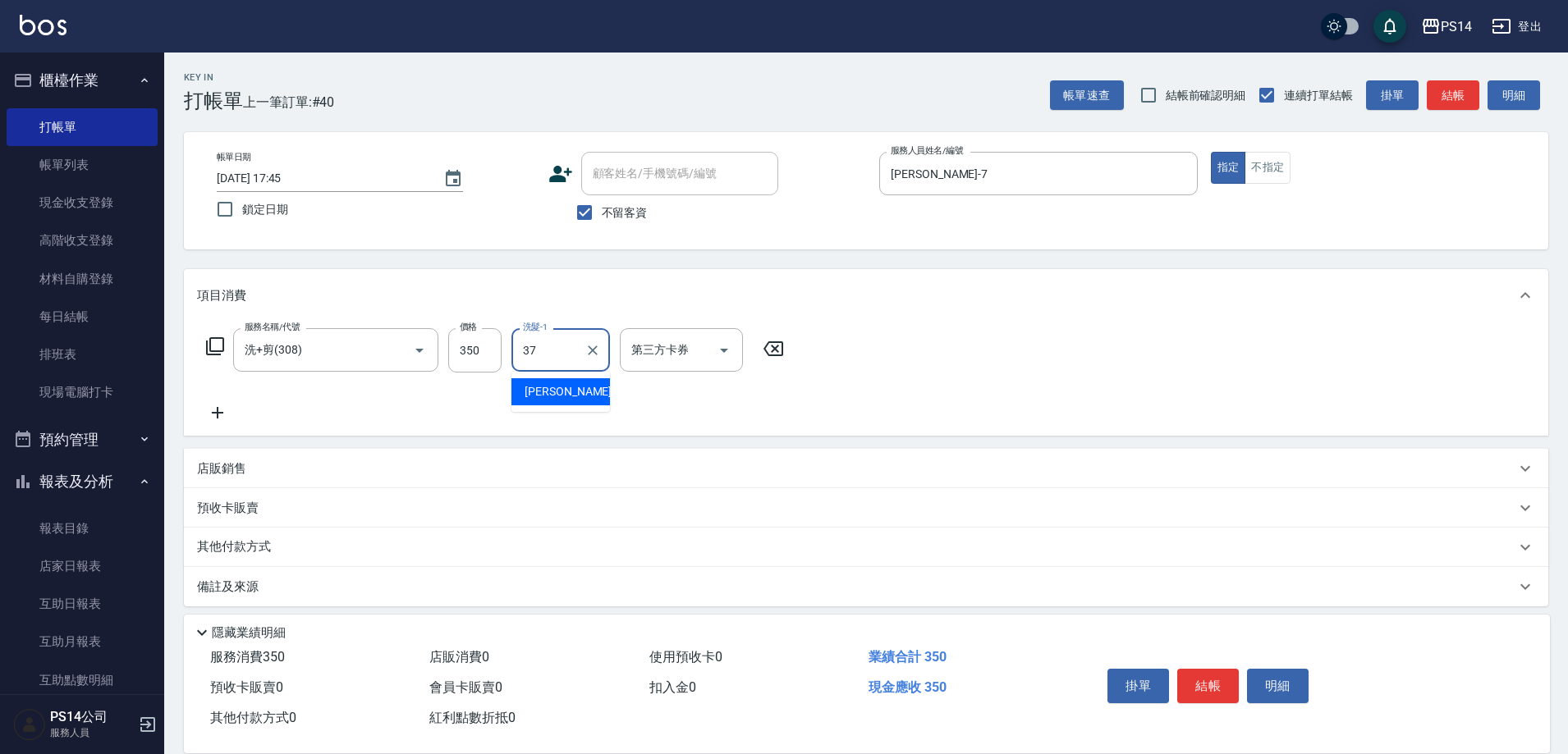
type input "[PERSON_NAME]-37"
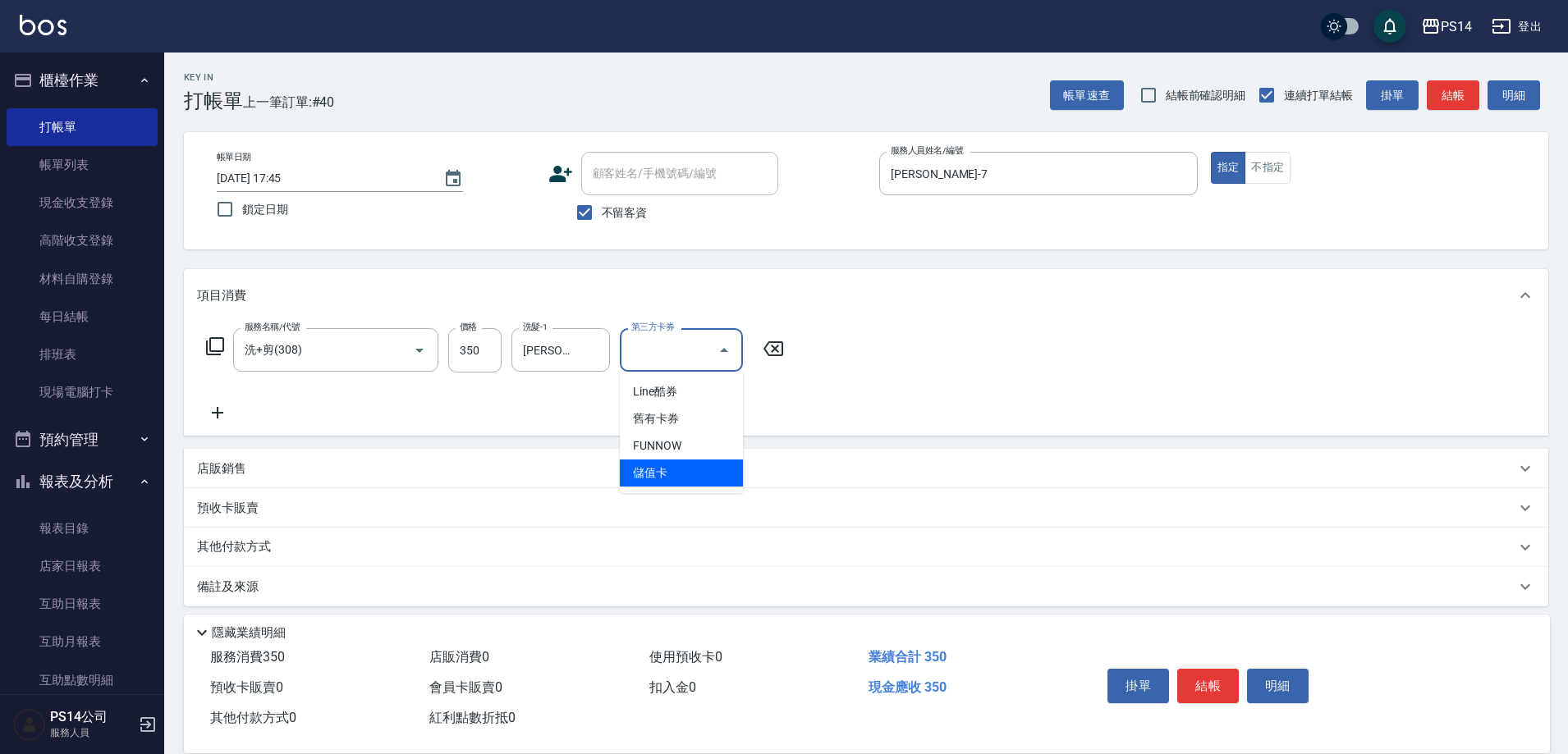
type input "儲值卡"
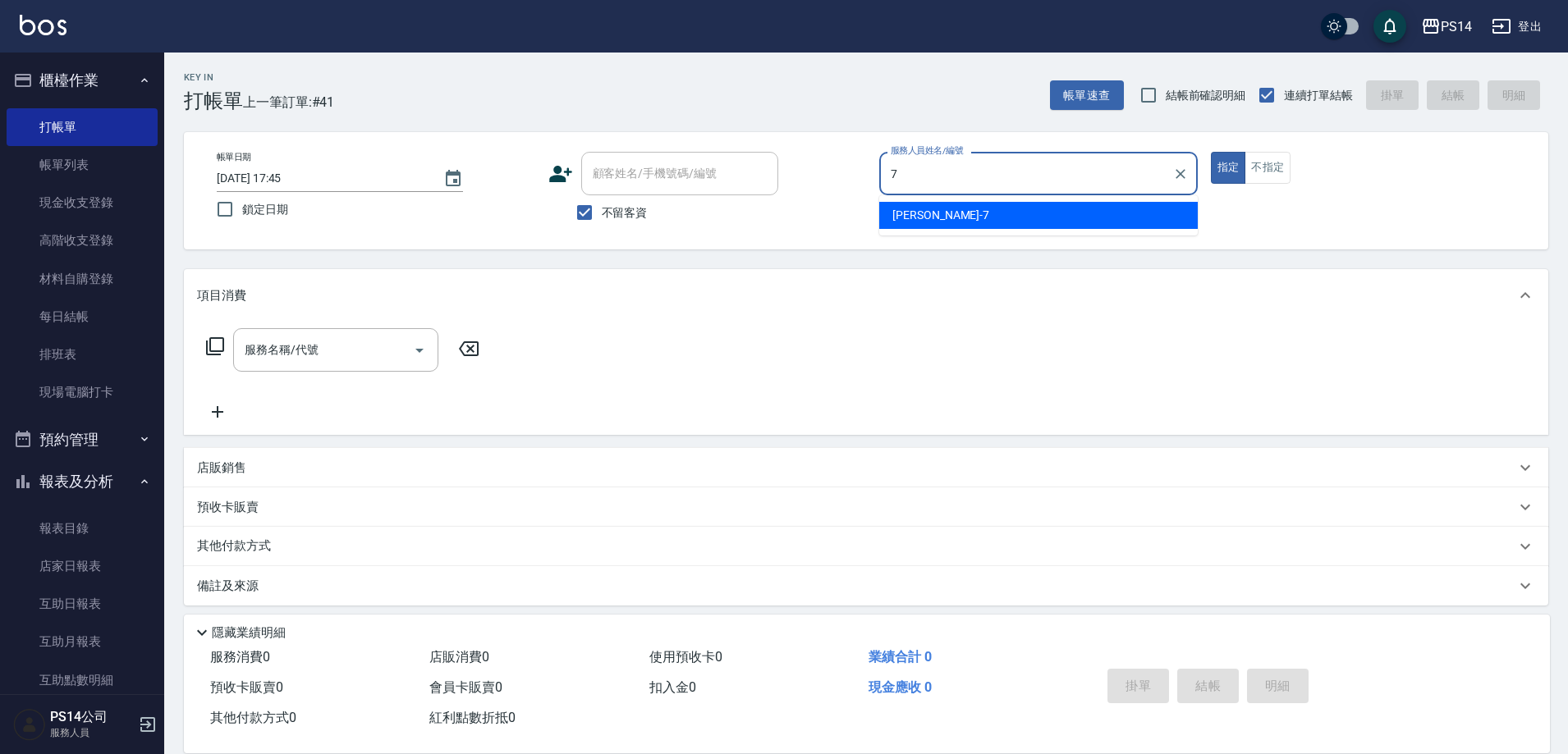
type input "[PERSON_NAME]-7"
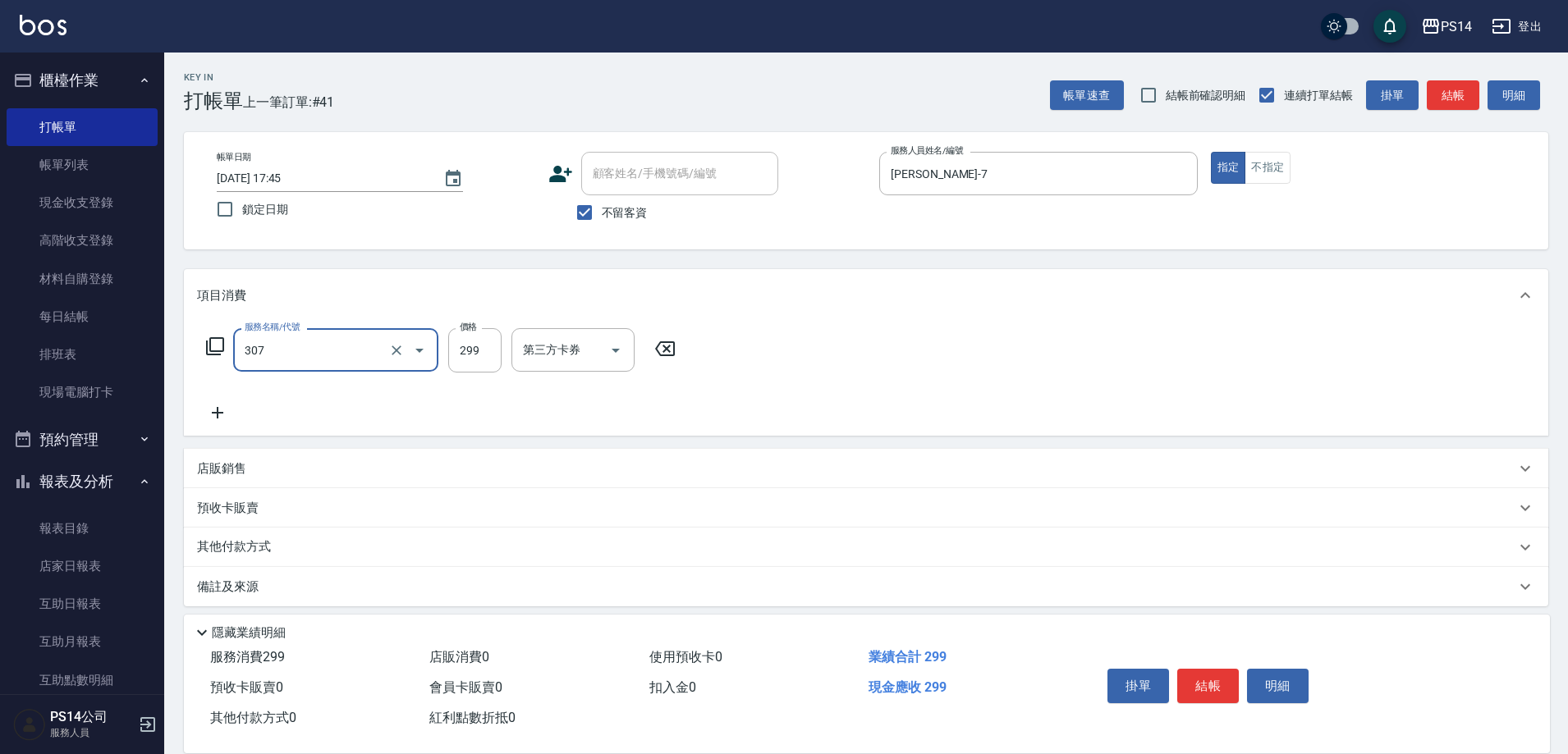
type input "剪髮(307)"
type input "[PERSON_NAME]-37"
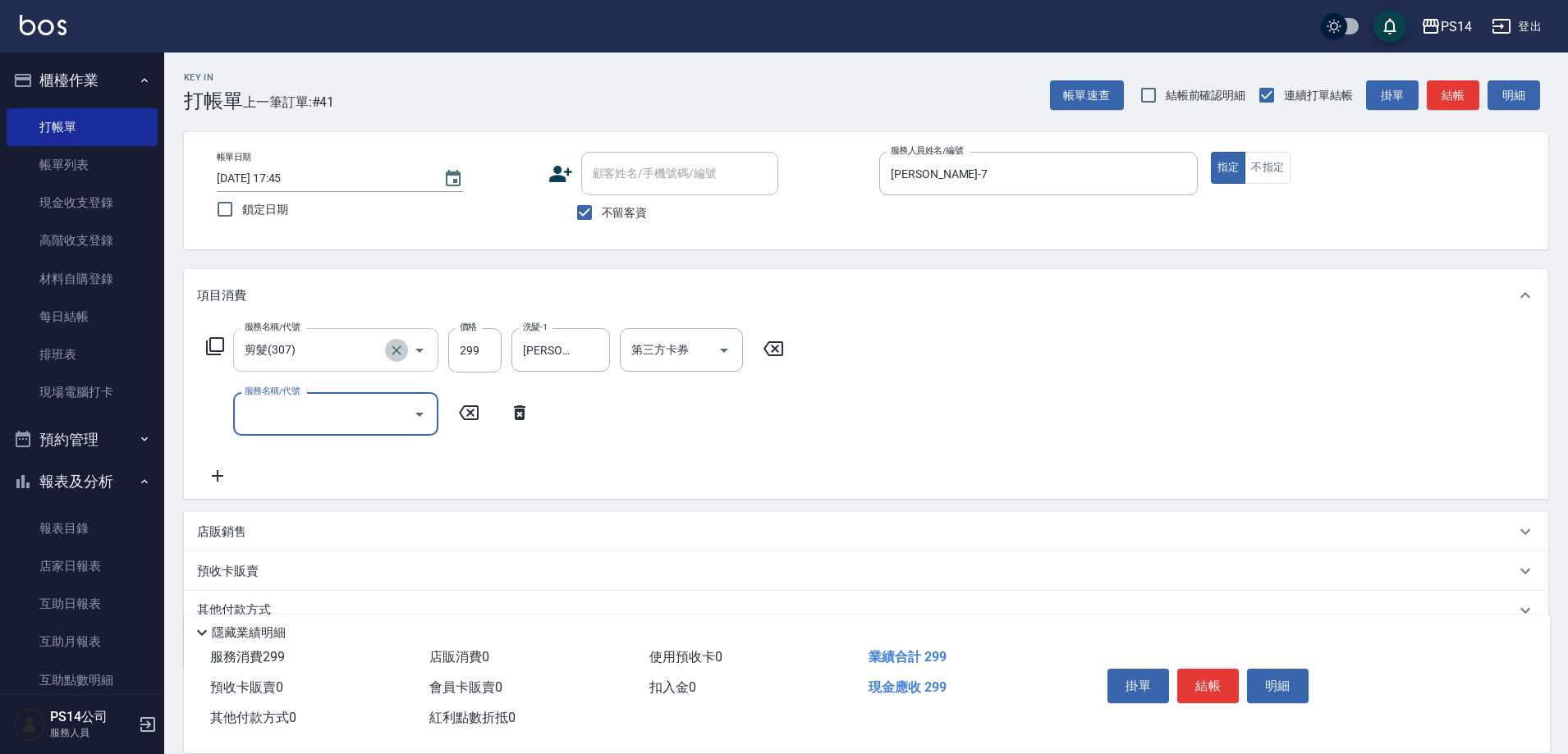
click at [392, 347] on icon "Clear" at bounding box center [397, 351] width 17 height 17
type input "剪髮(306)"
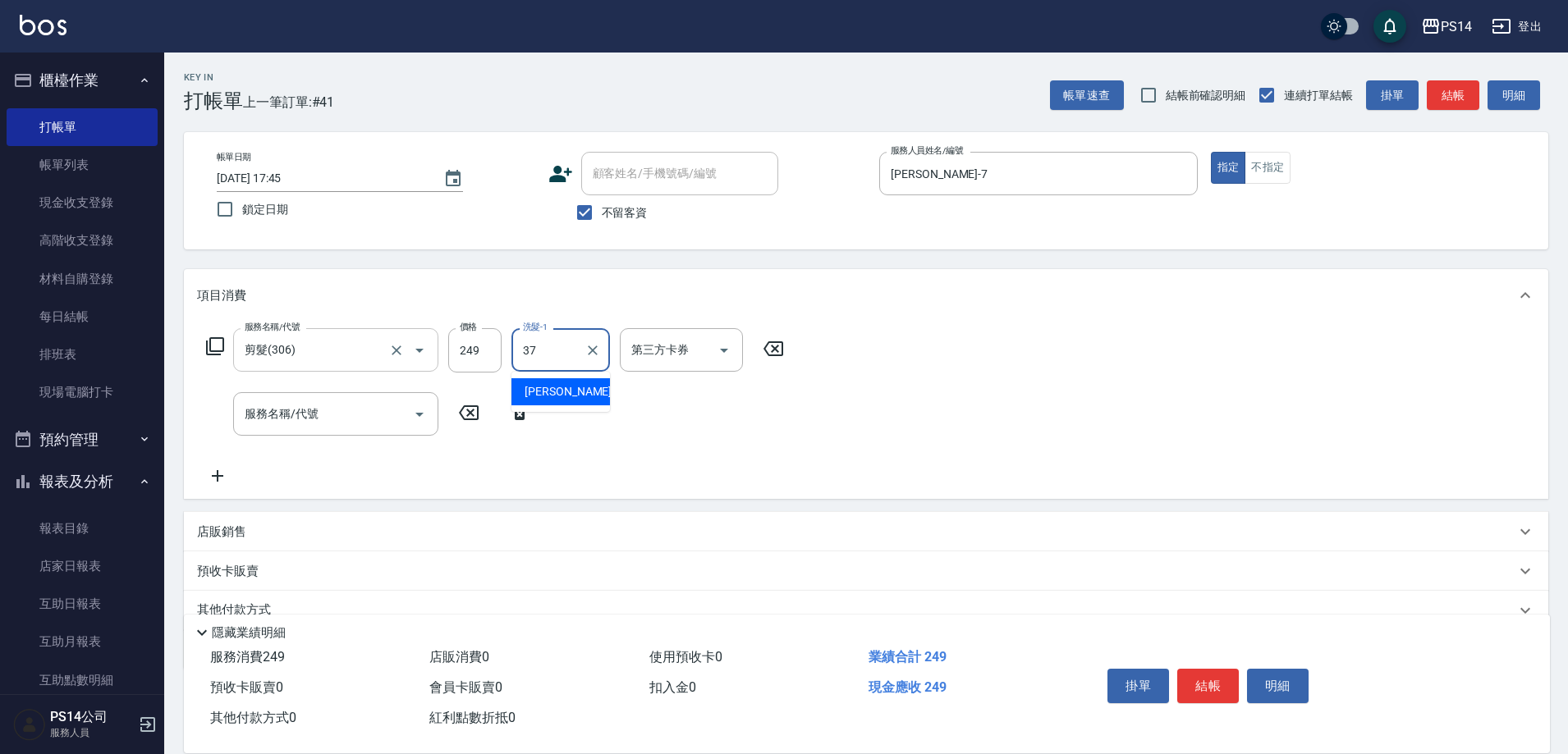
type input "[PERSON_NAME]-37"
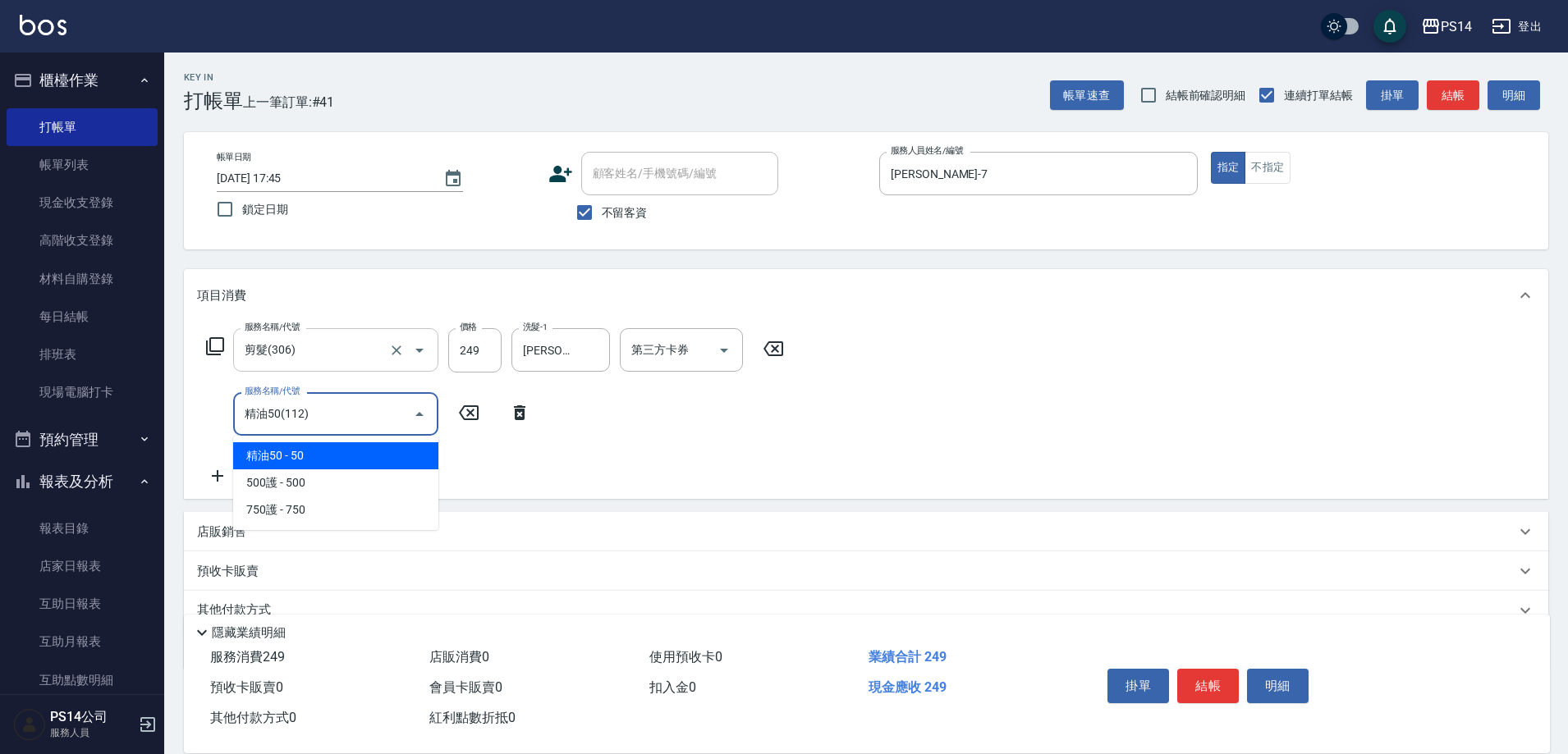
type input "精油50(112)"
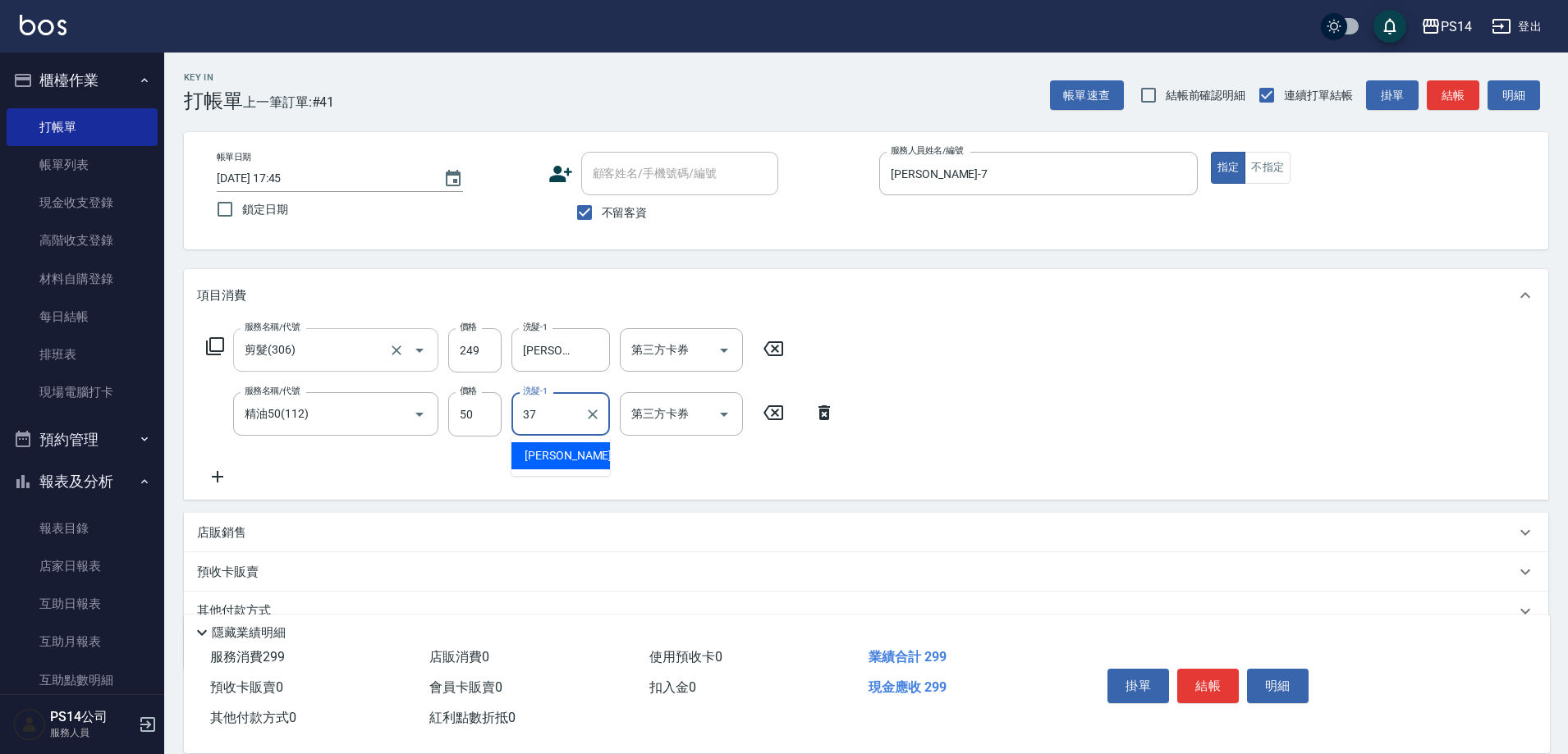
type input "[PERSON_NAME]-37"
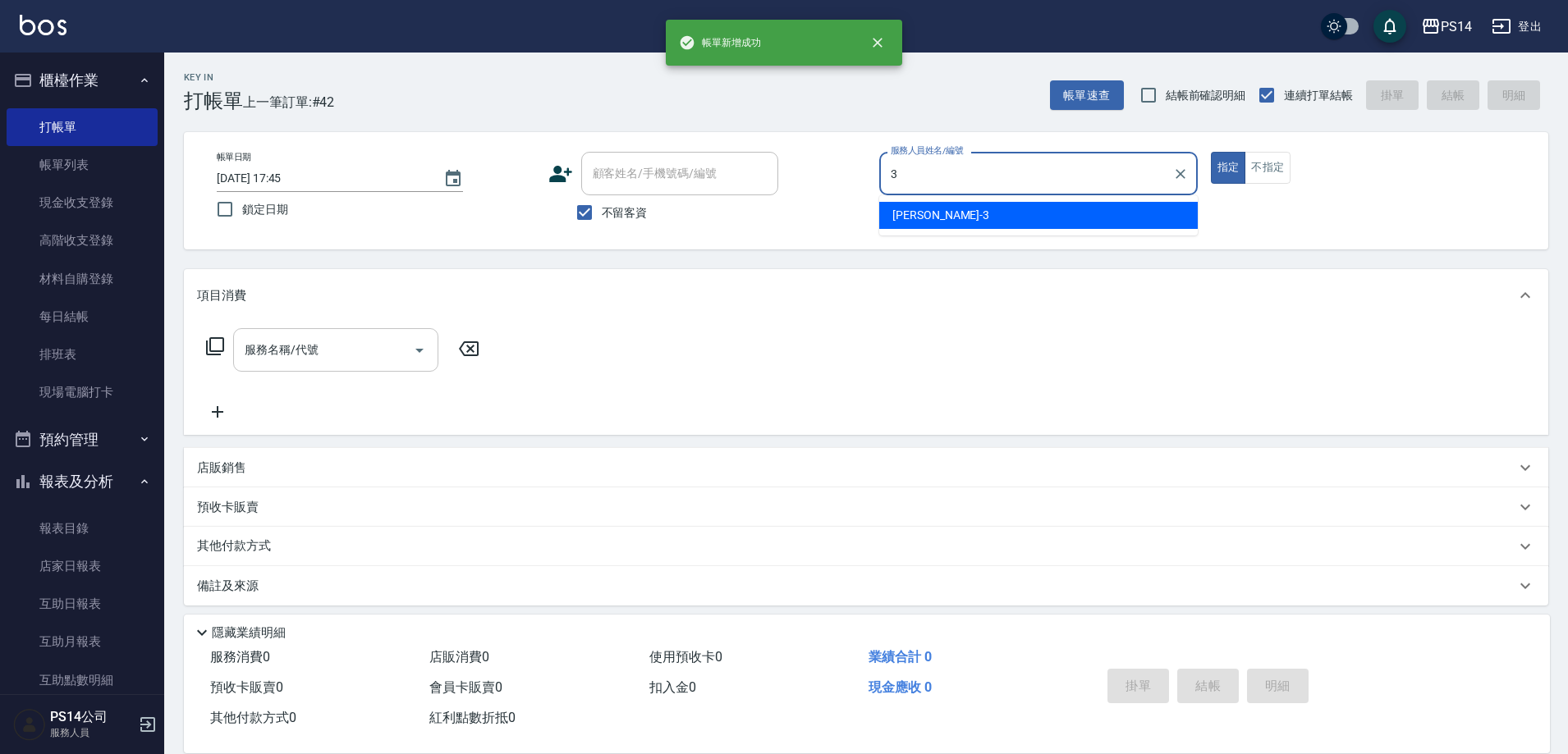
type input "[PERSON_NAME]-3"
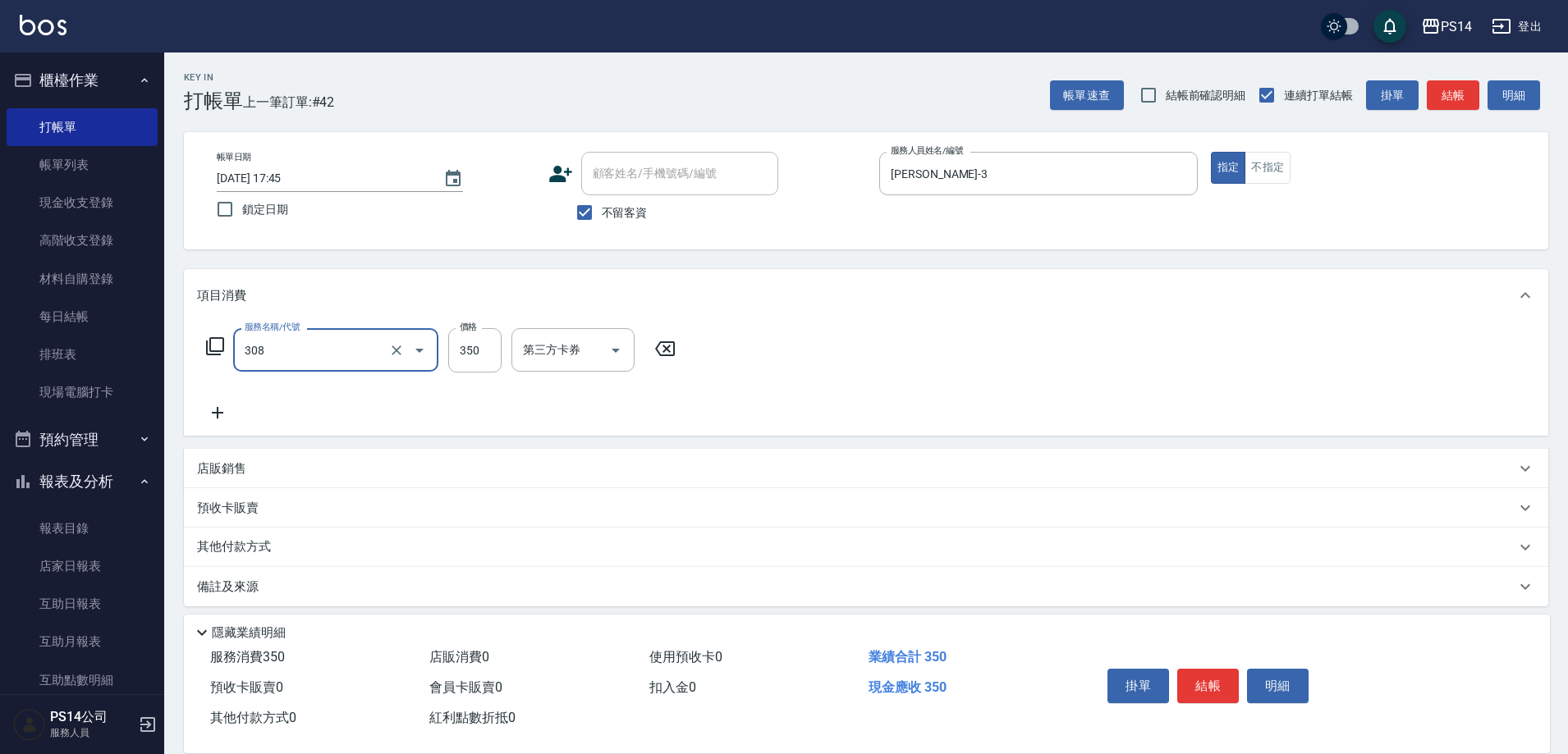
type input "洗+剪(308)"
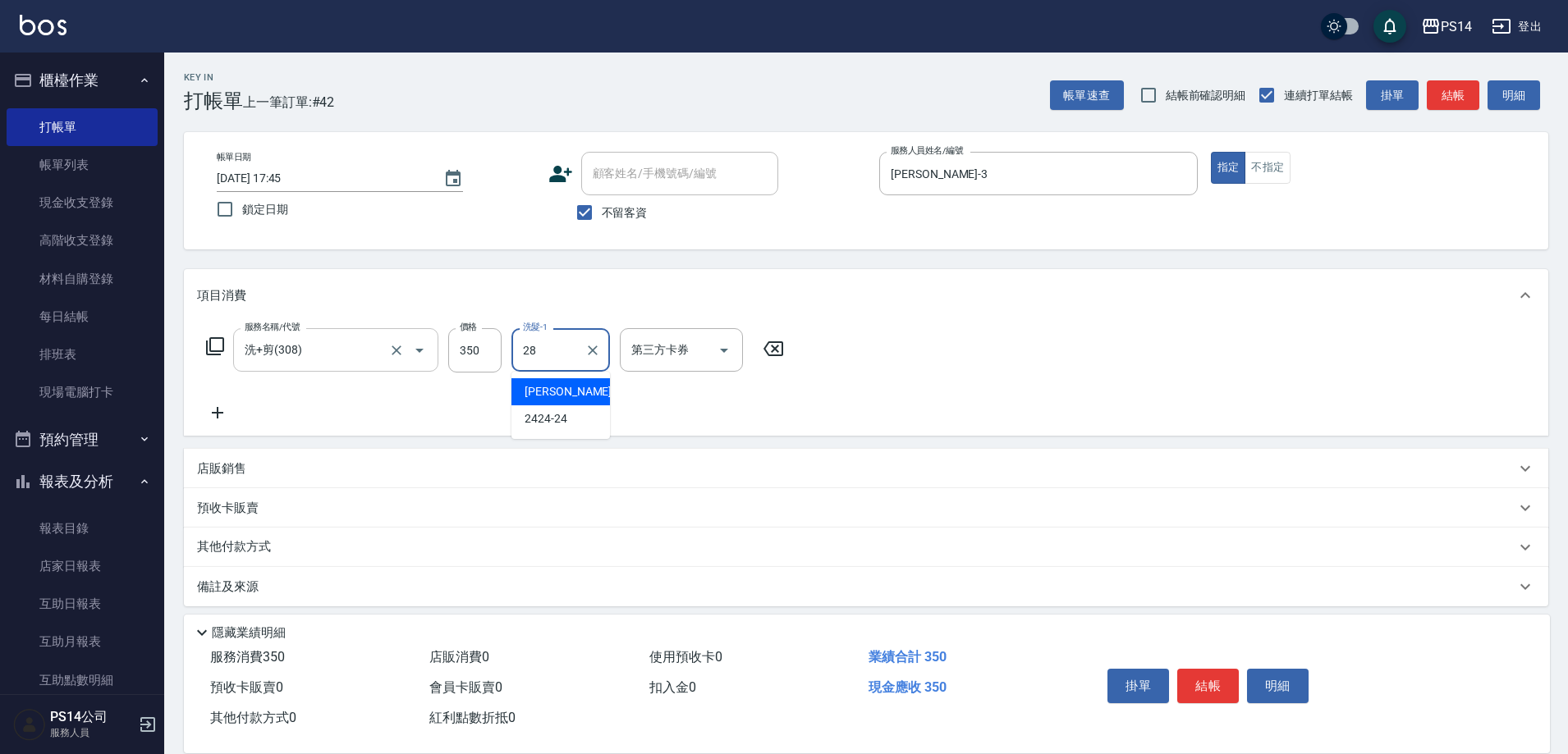
type input "[PERSON_NAME]-28"
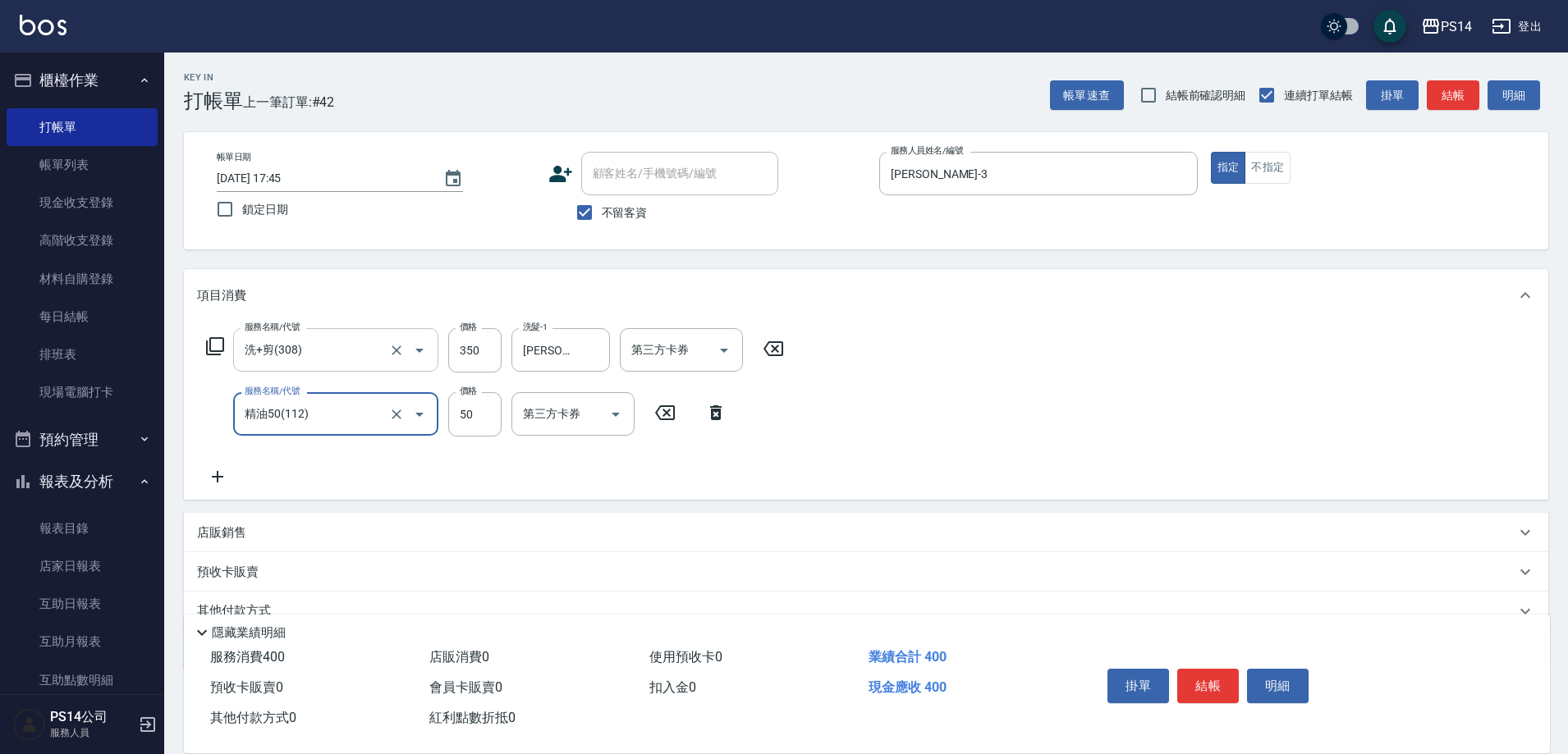
type input "精油50(112)"
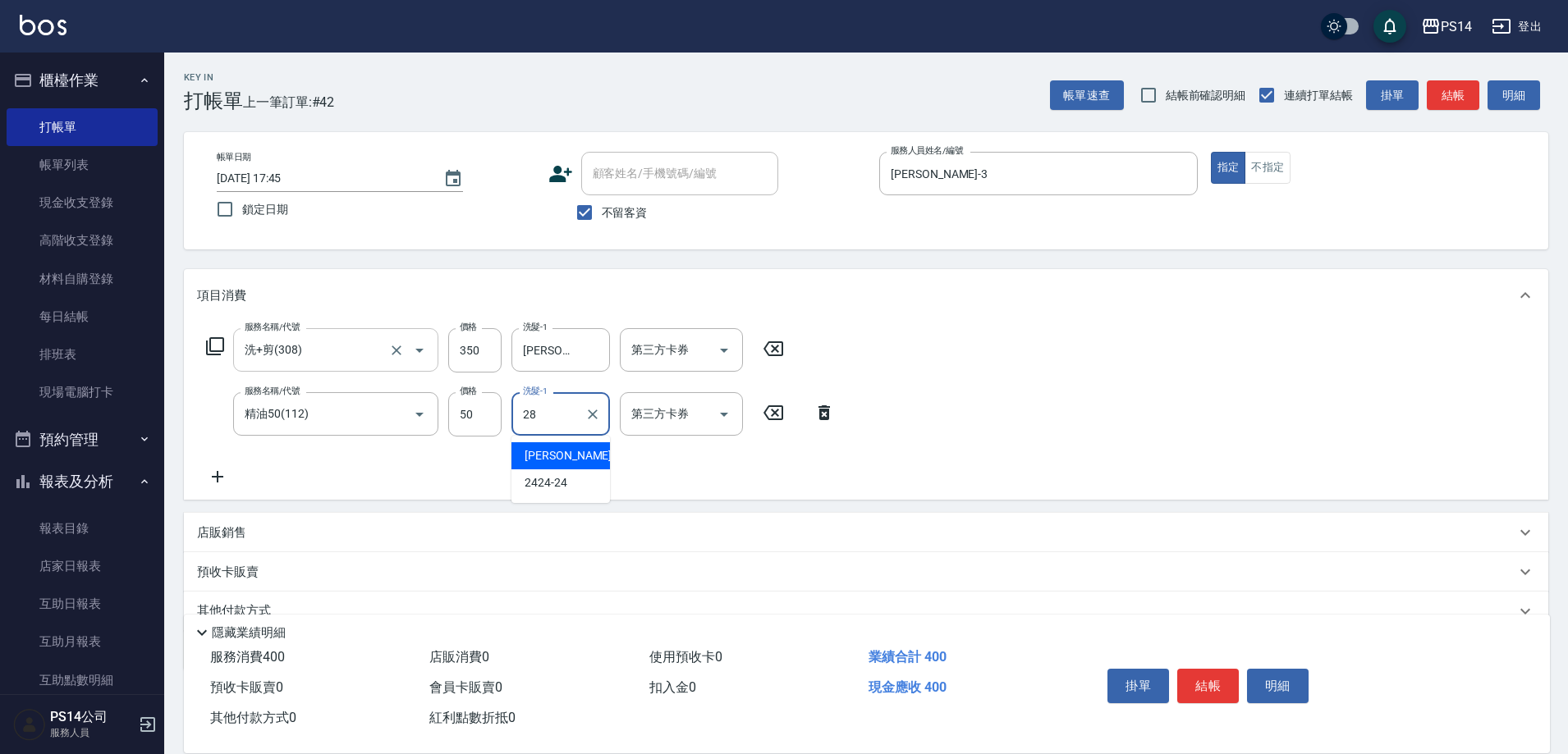
type input "[PERSON_NAME]-28"
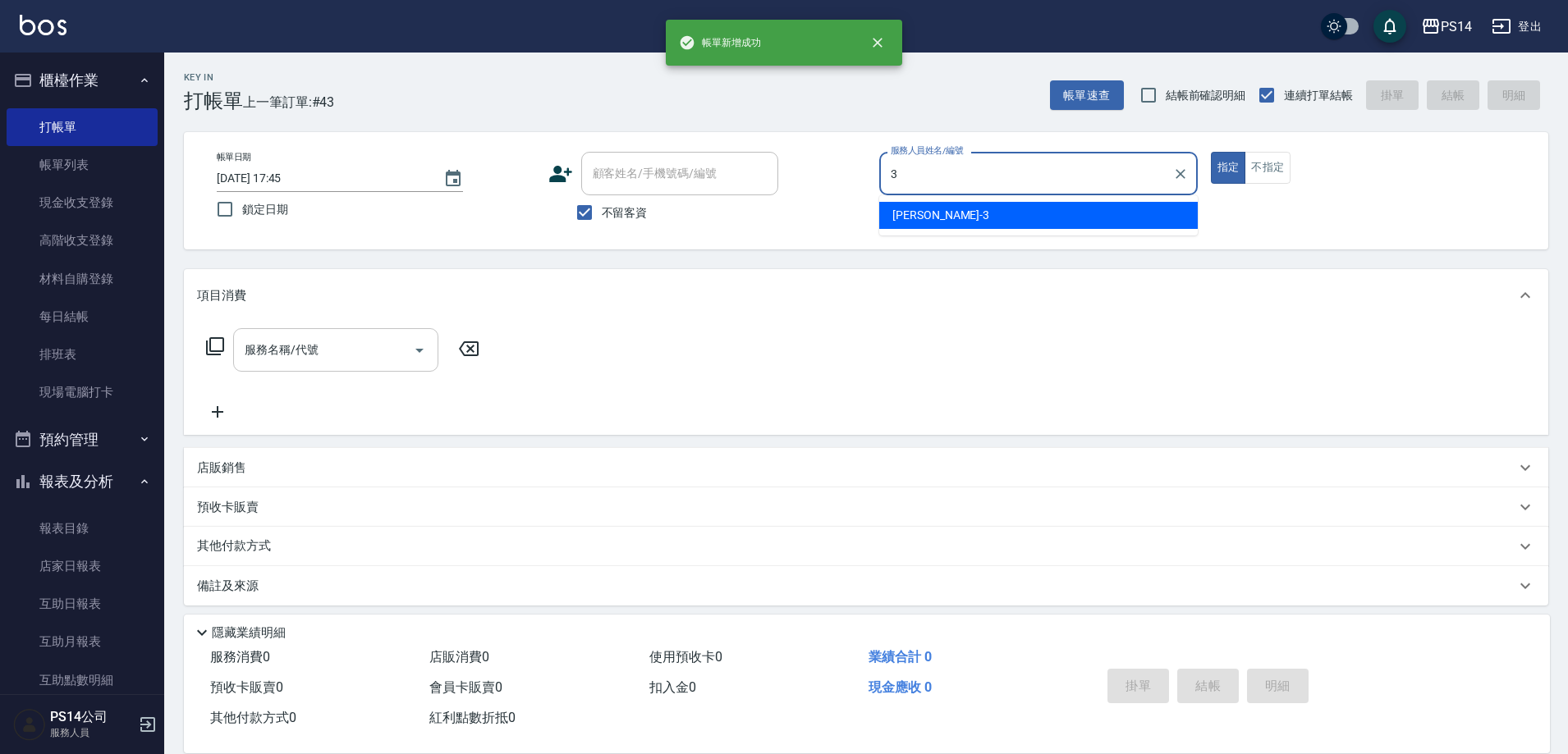
type input "[PERSON_NAME]-3"
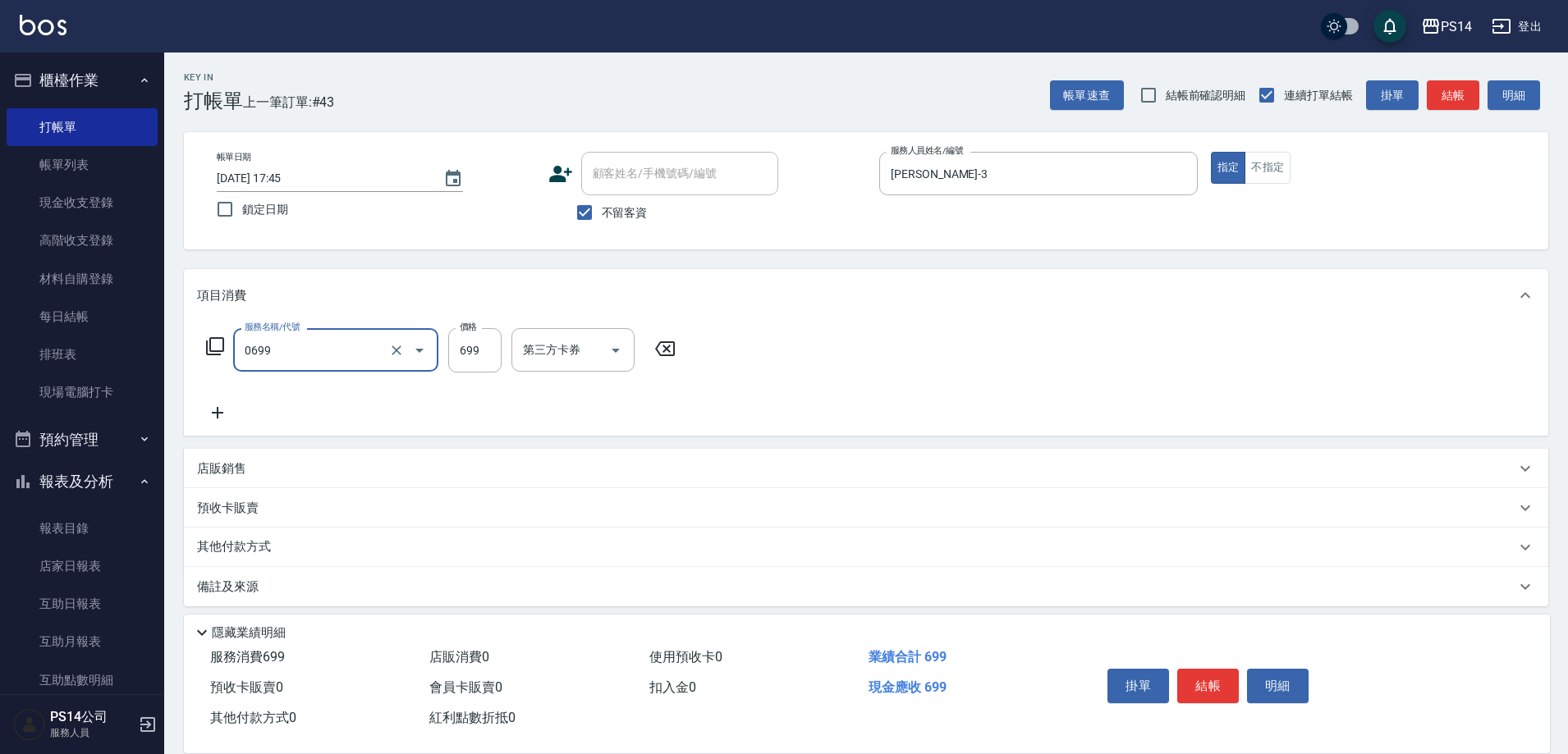
type input "精油SPA(0699)"
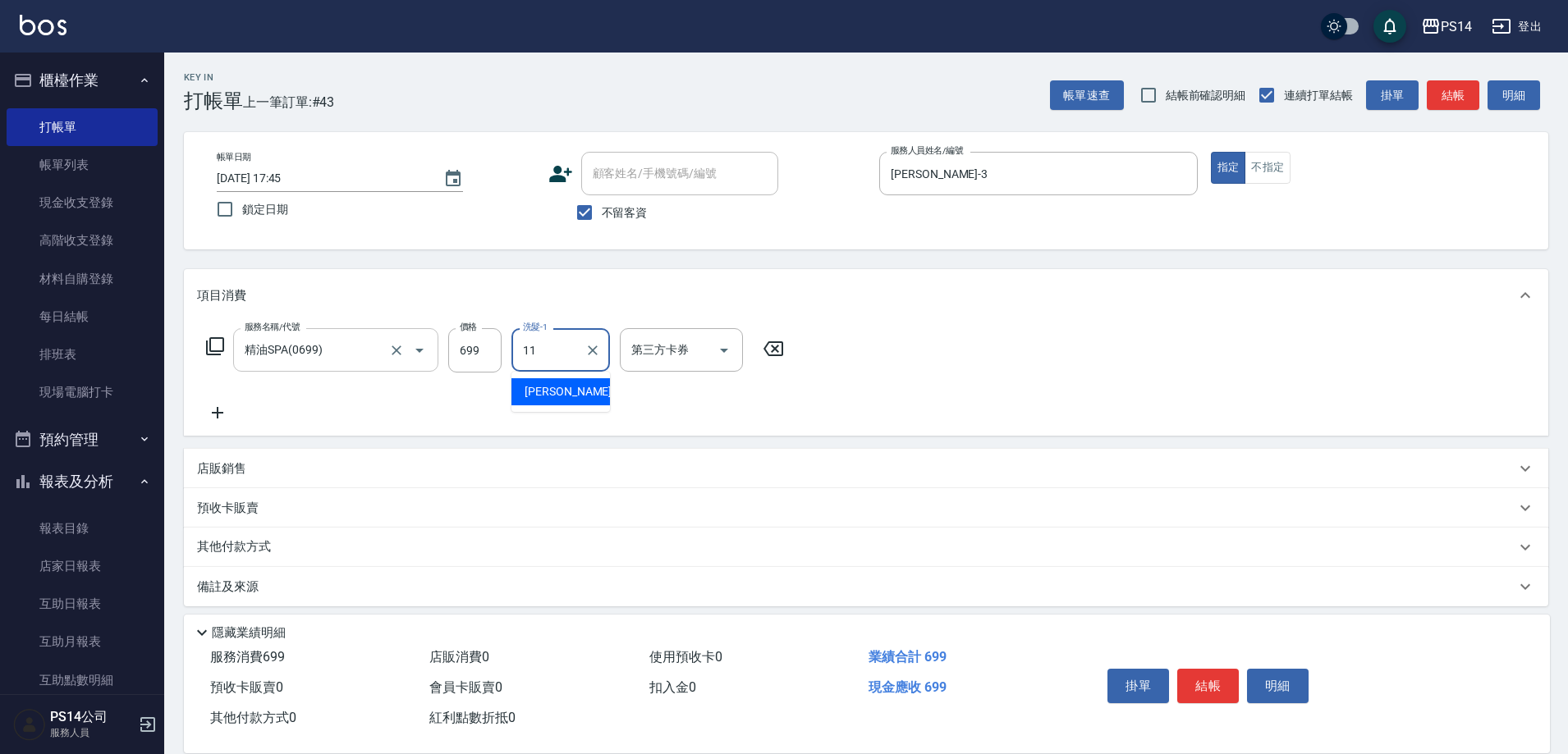
type input "[PERSON_NAME]-11"
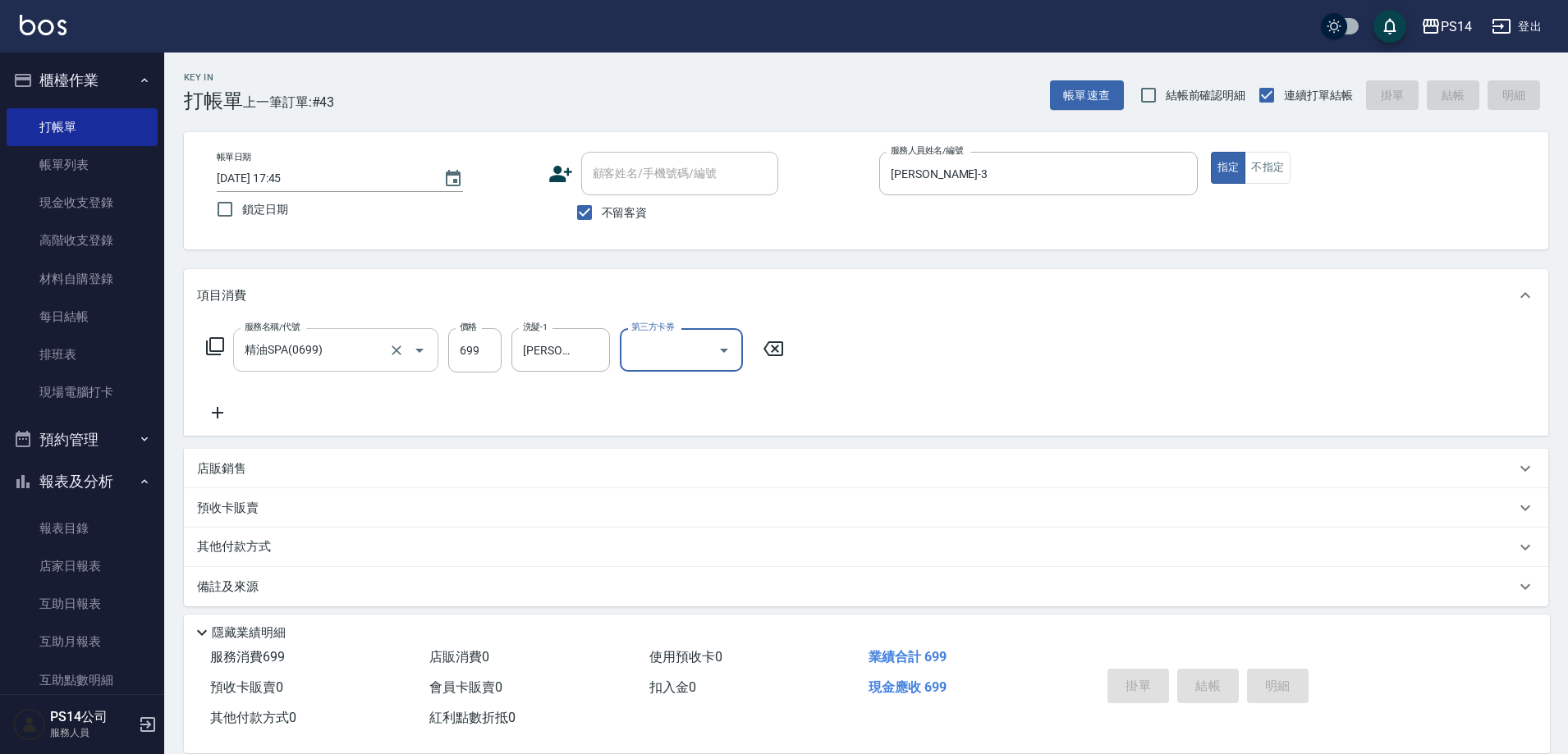
type input "[DATE] 17:46"
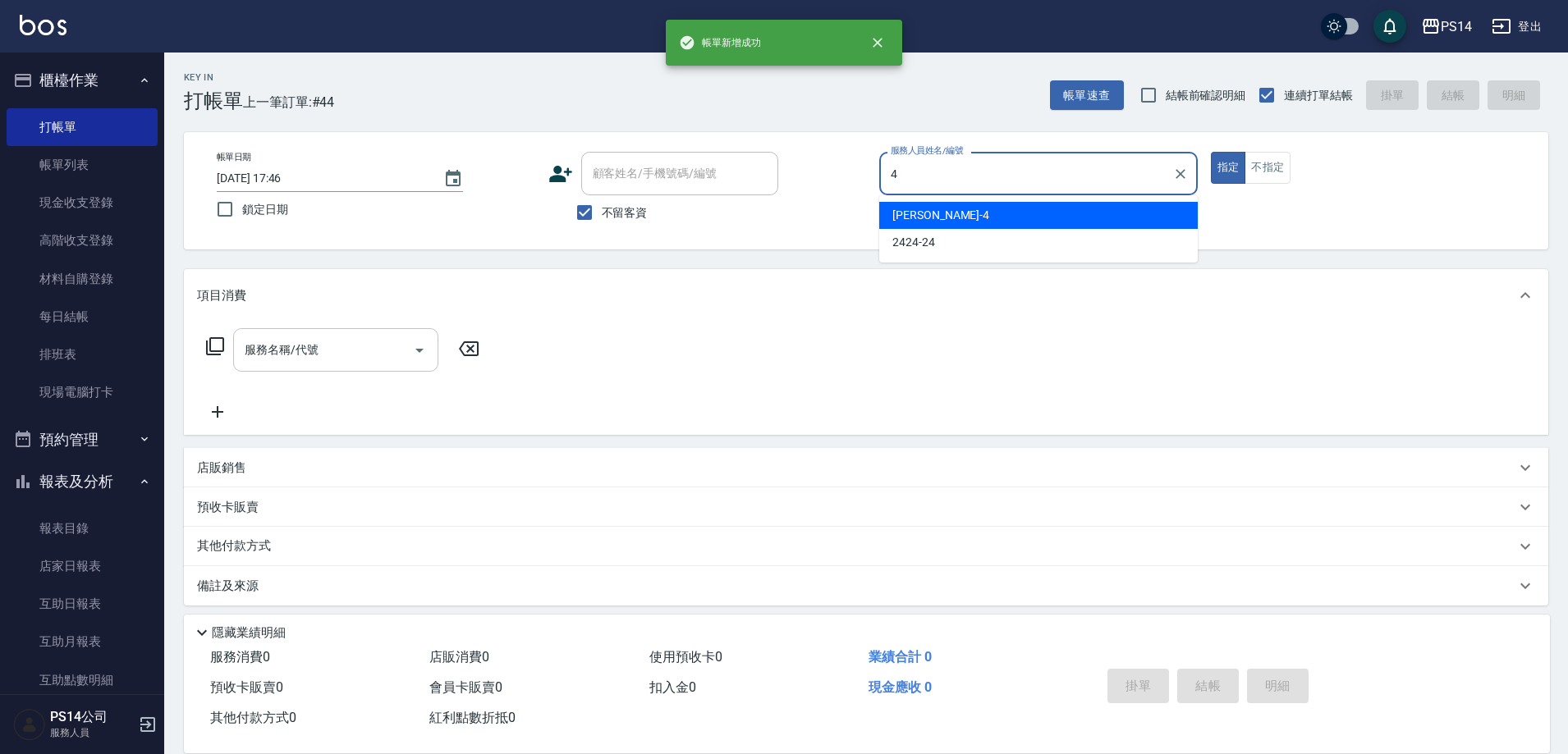
type input "[PERSON_NAME]-4"
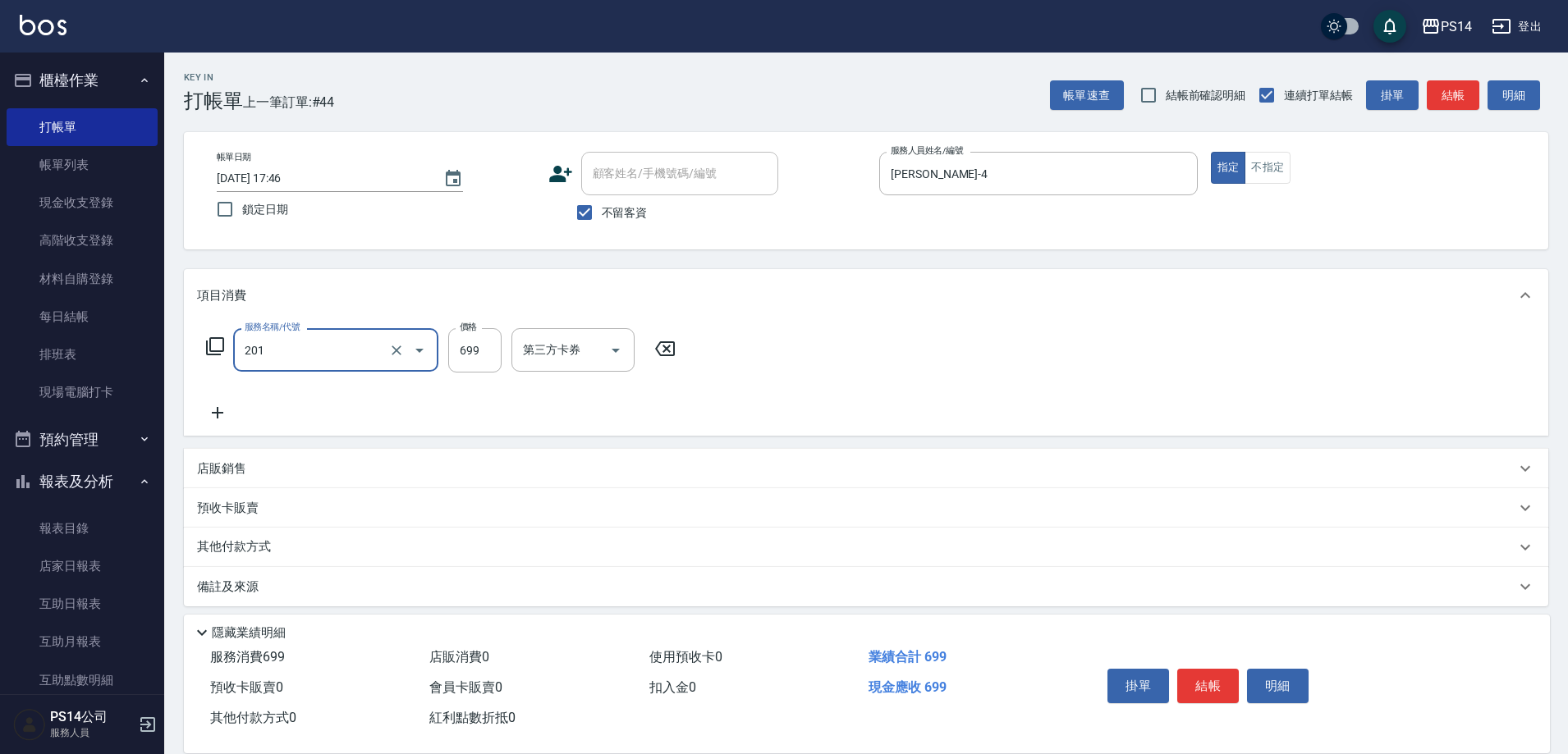
type input "基礎燙(201)"
type input "1600"
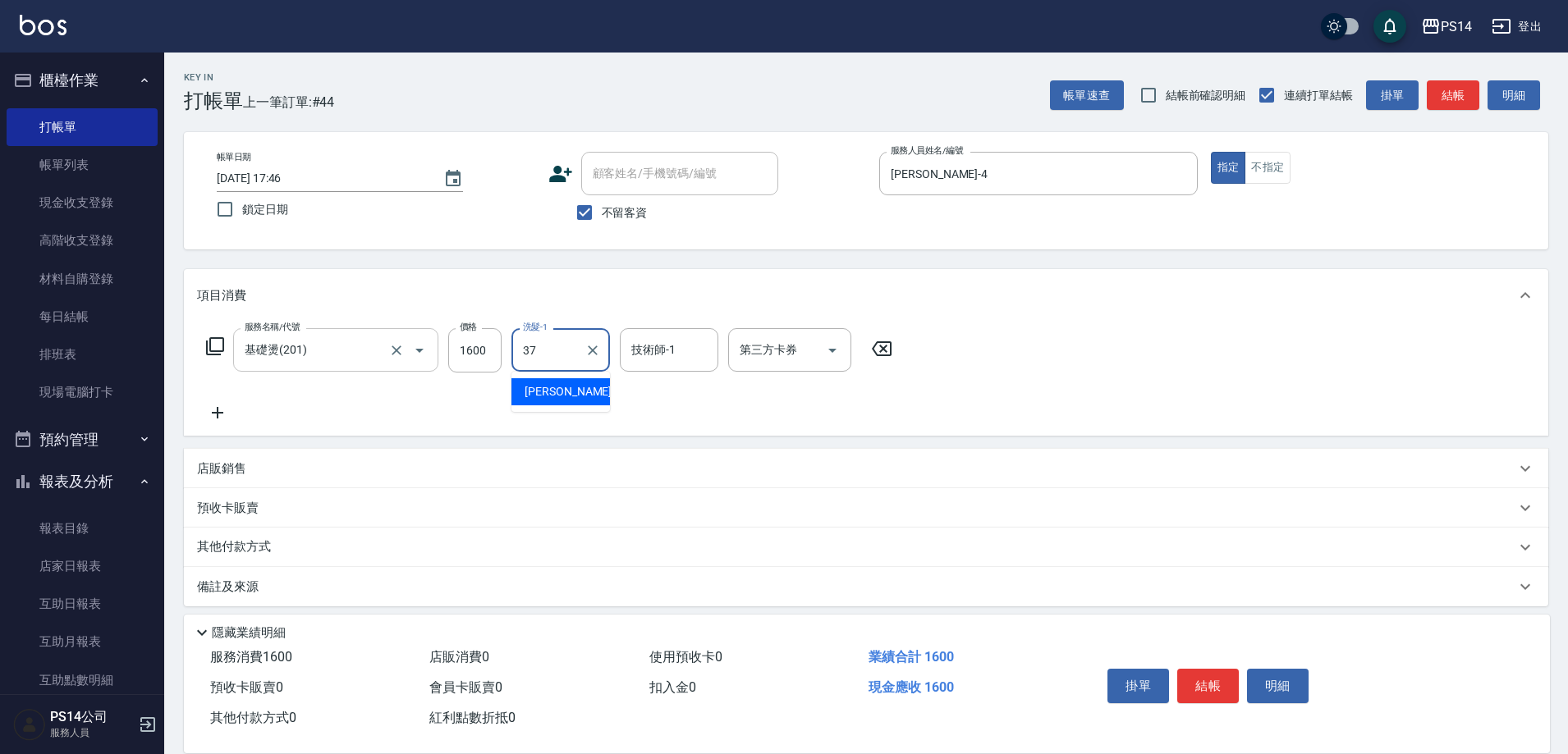
type input "[PERSON_NAME]-37"
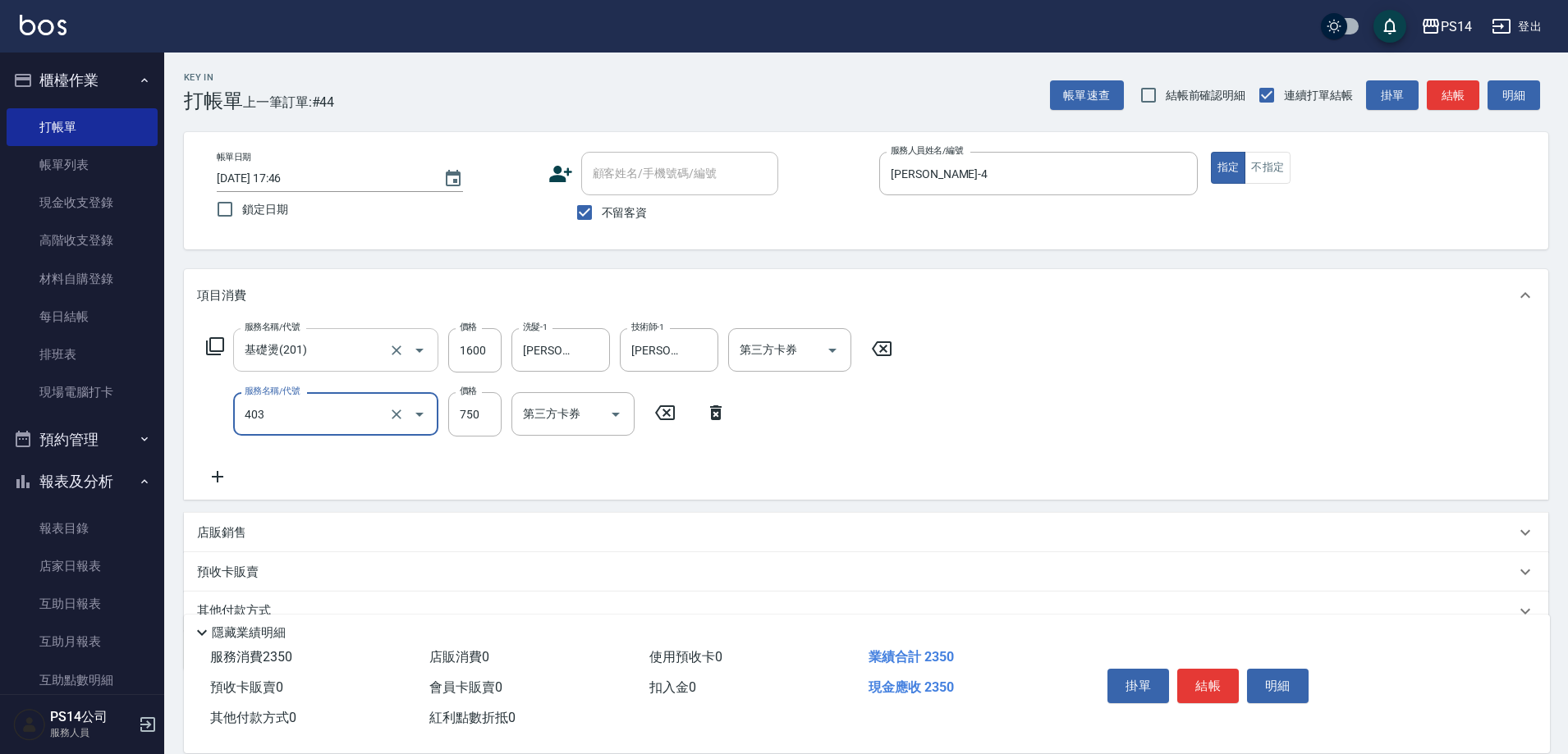
type input "750護(403)"
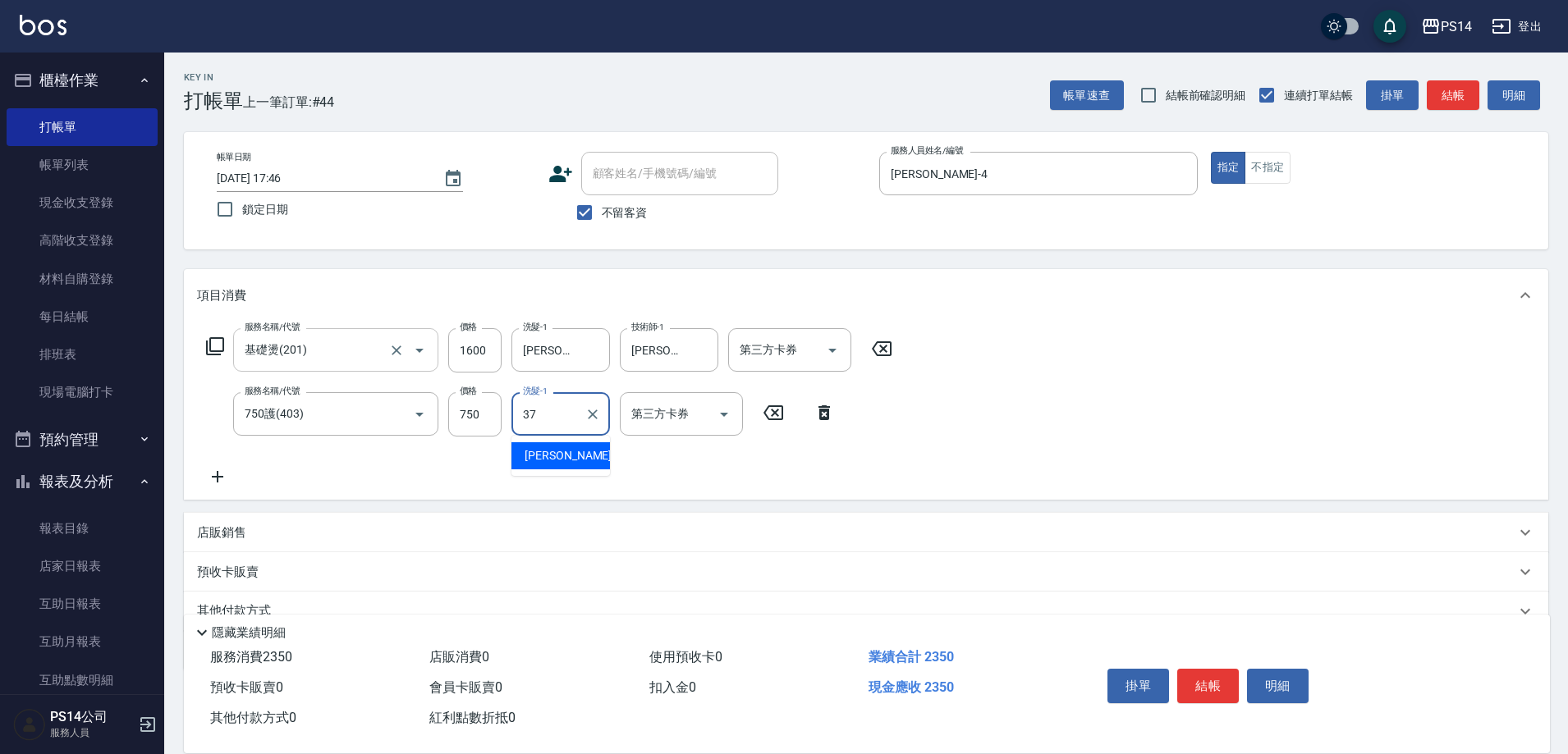
type input "[PERSON_NAME]-37"
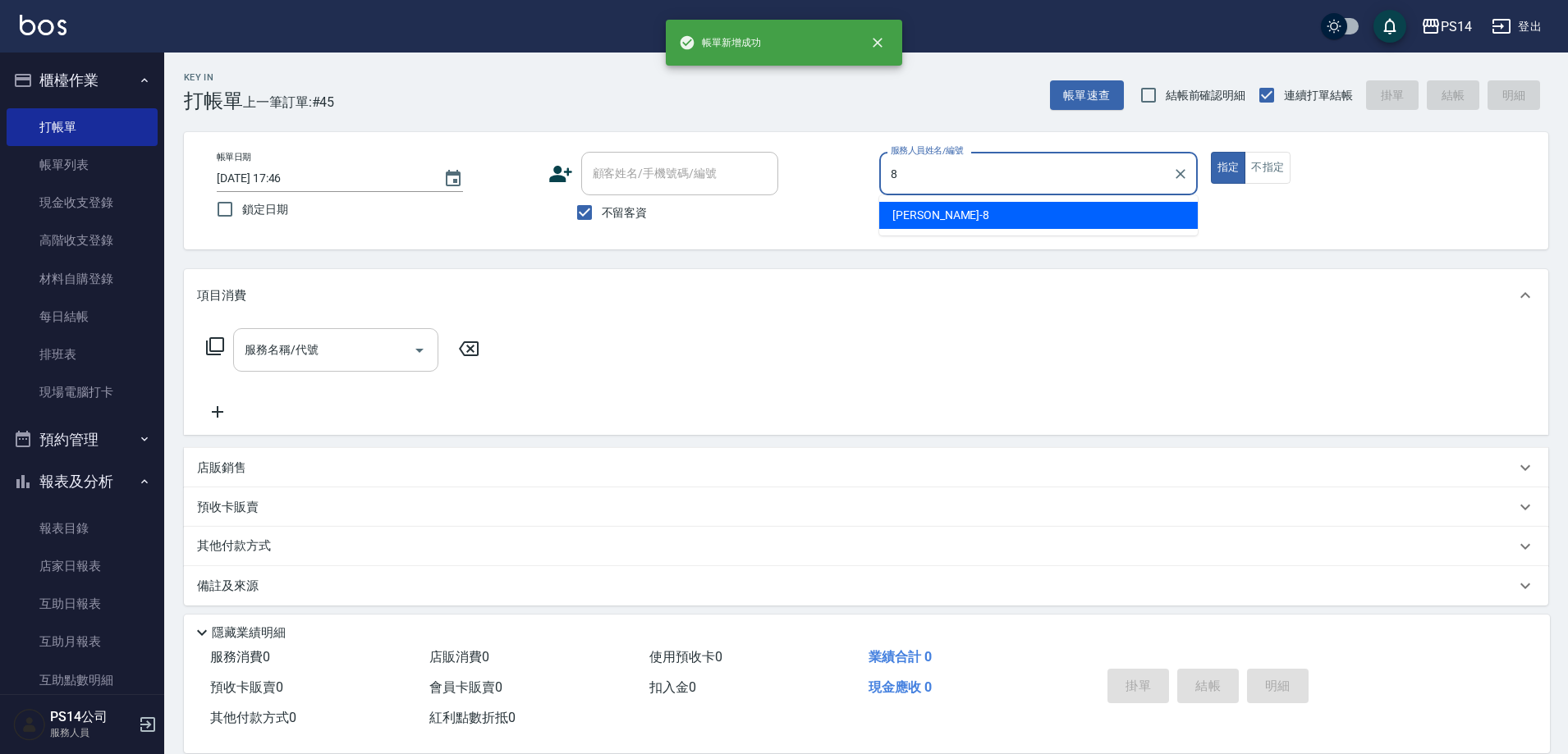
type input "[PERSON_NAME]-8"
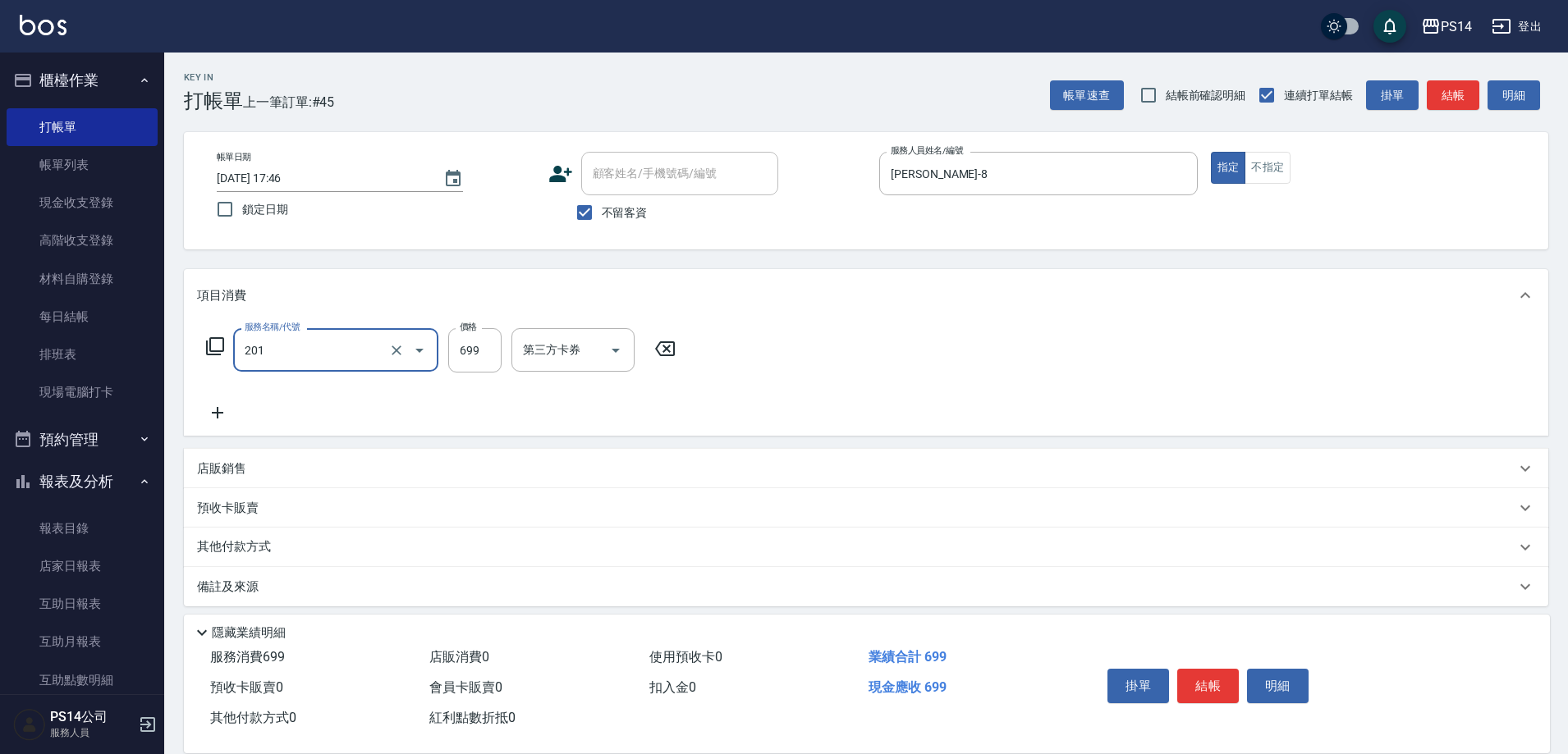
type input "基礎燙(201)"
type input "2000"
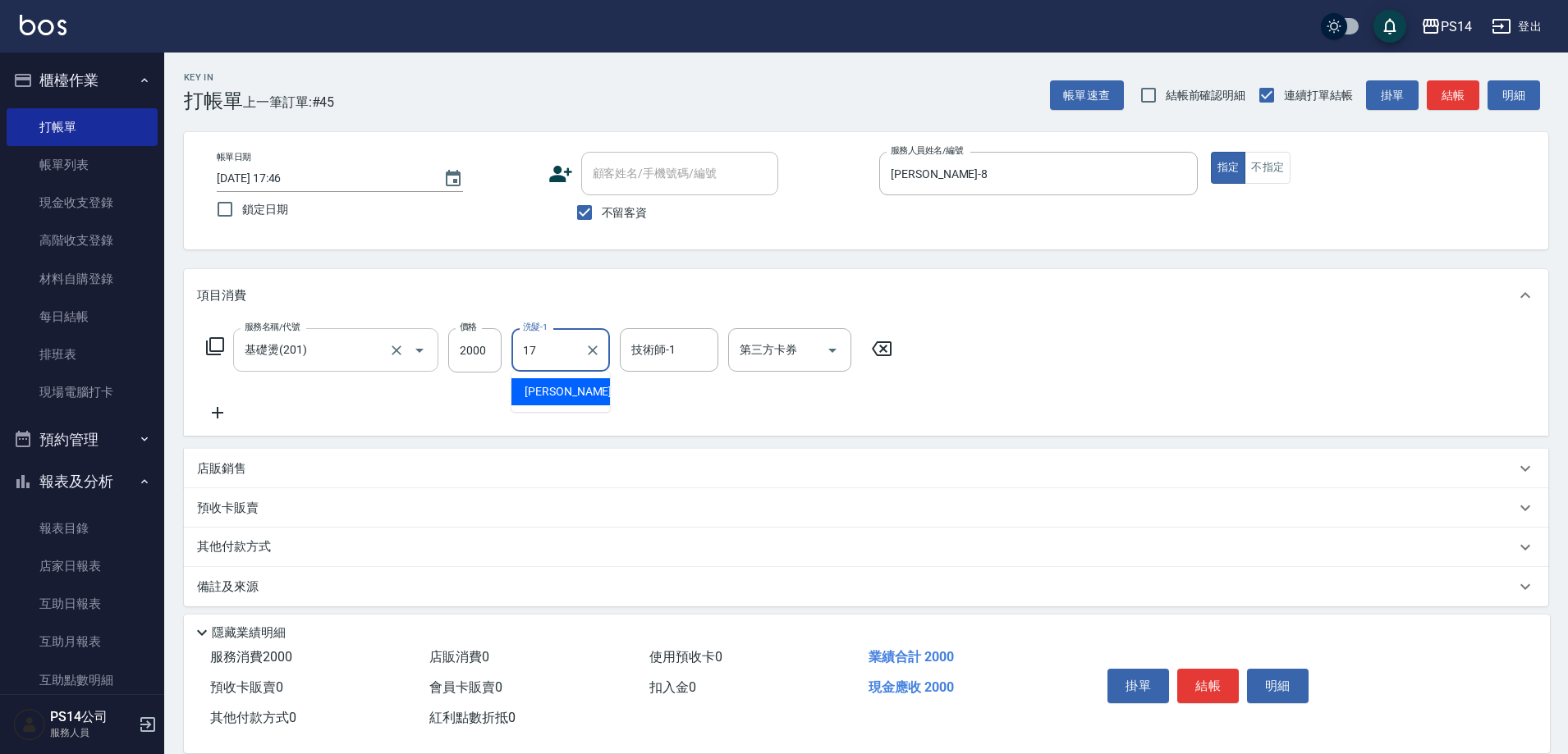
type input "[PERSON_NAME]-17"
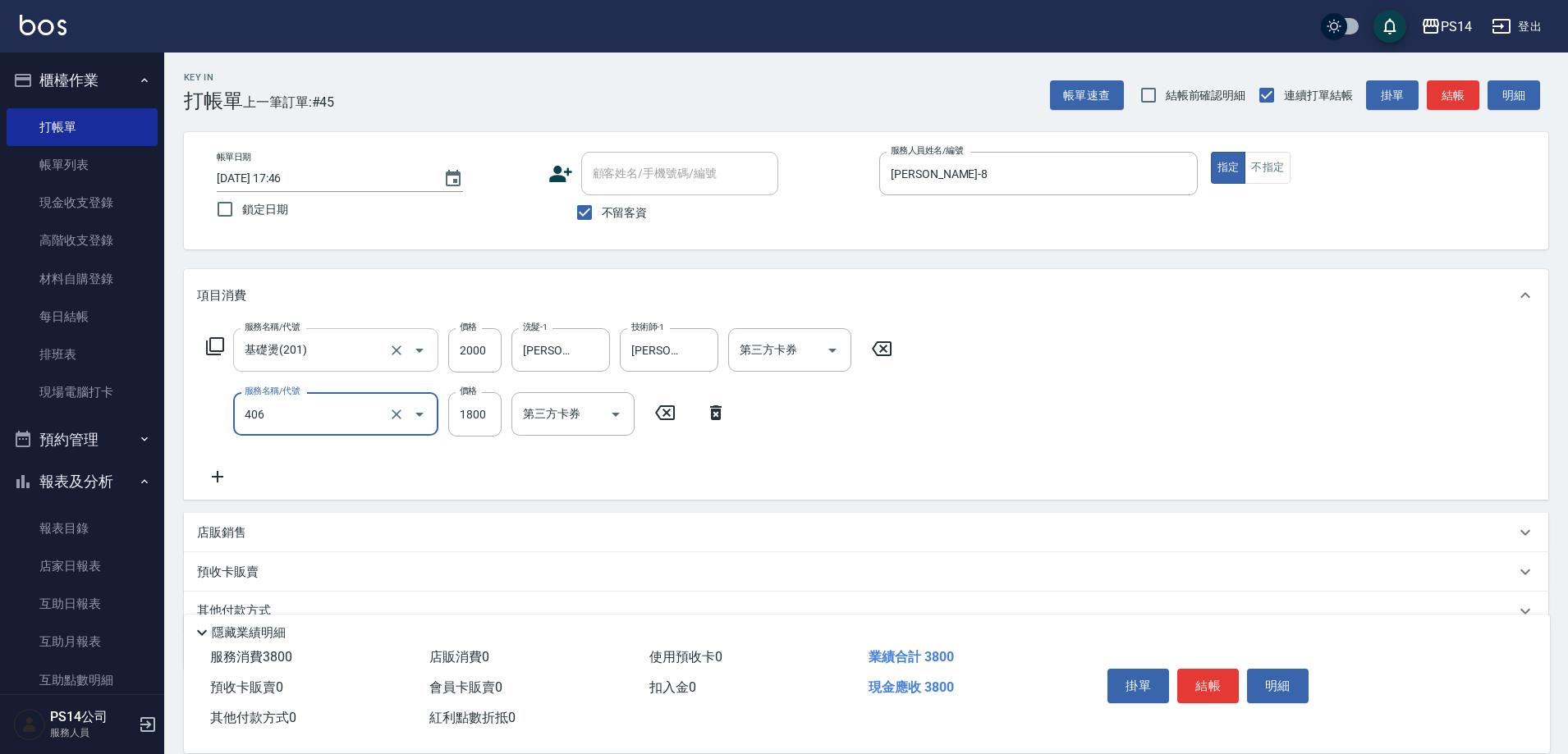
type input "鏡面二劑(406)"
type input "1500"
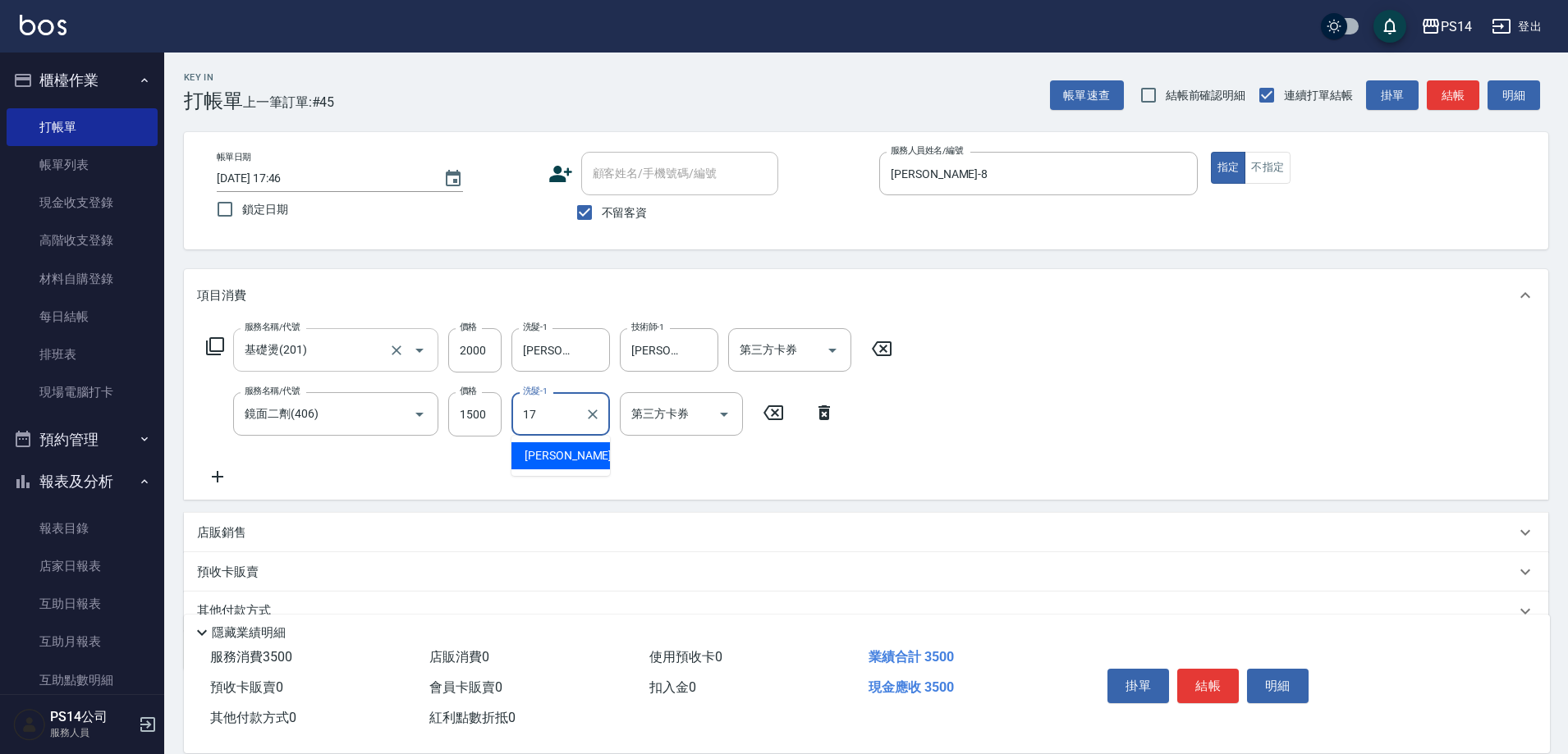
type input "[PERSON_NAME]-17"
click at [474, 414] on input "1500" at bounding box center [475, 414] width 53 height 44
type input "1000"
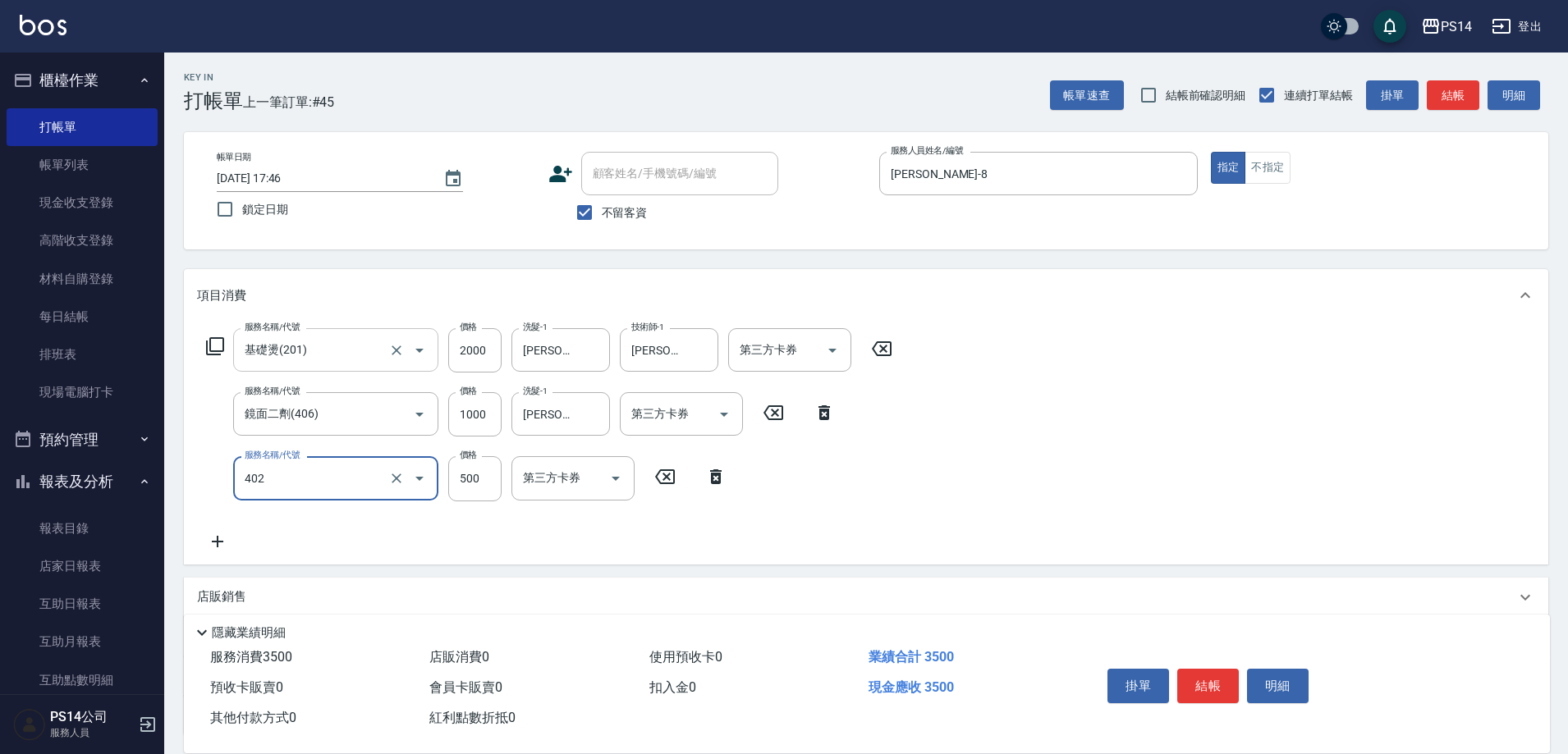
type input "500護(402)"
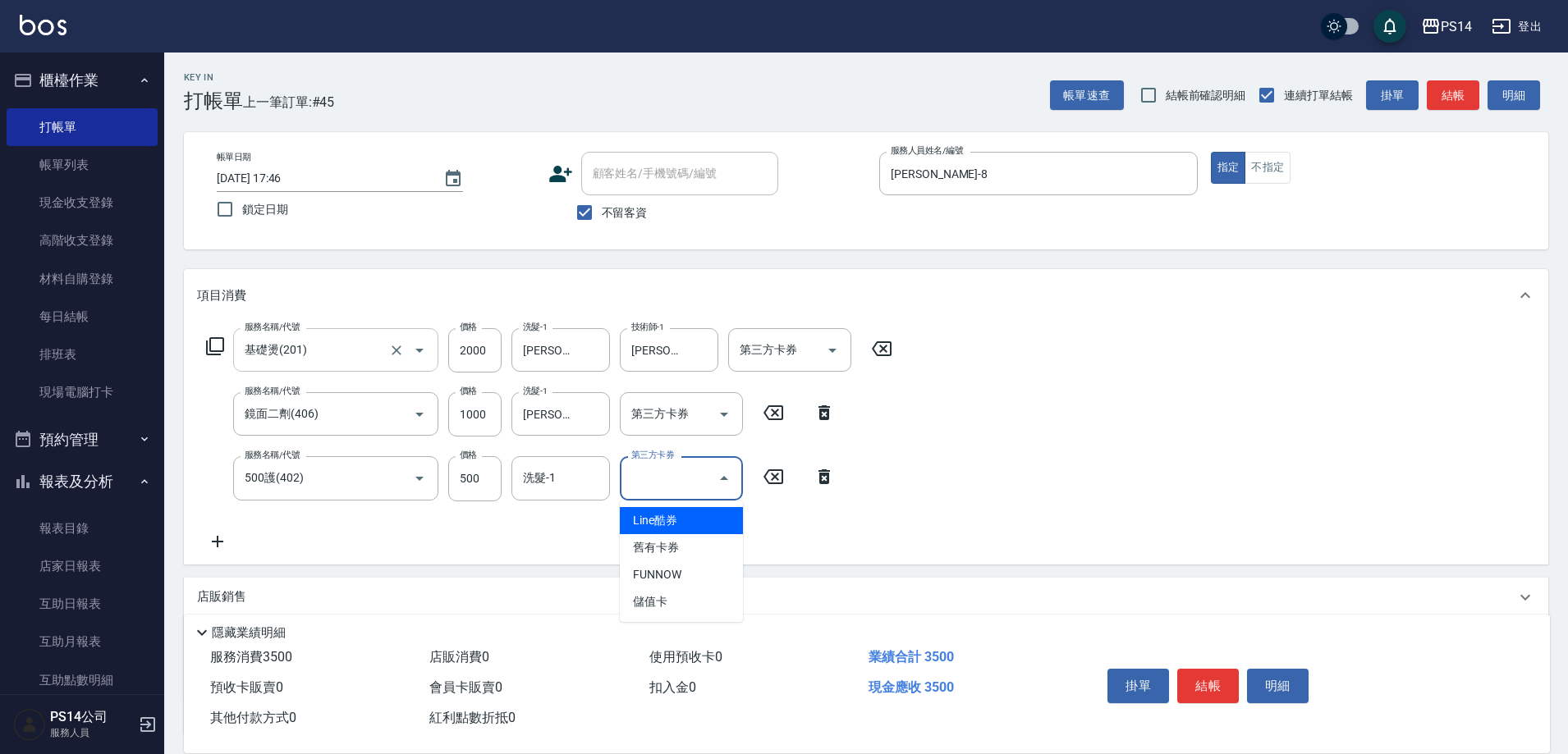
type input "儲值卡"
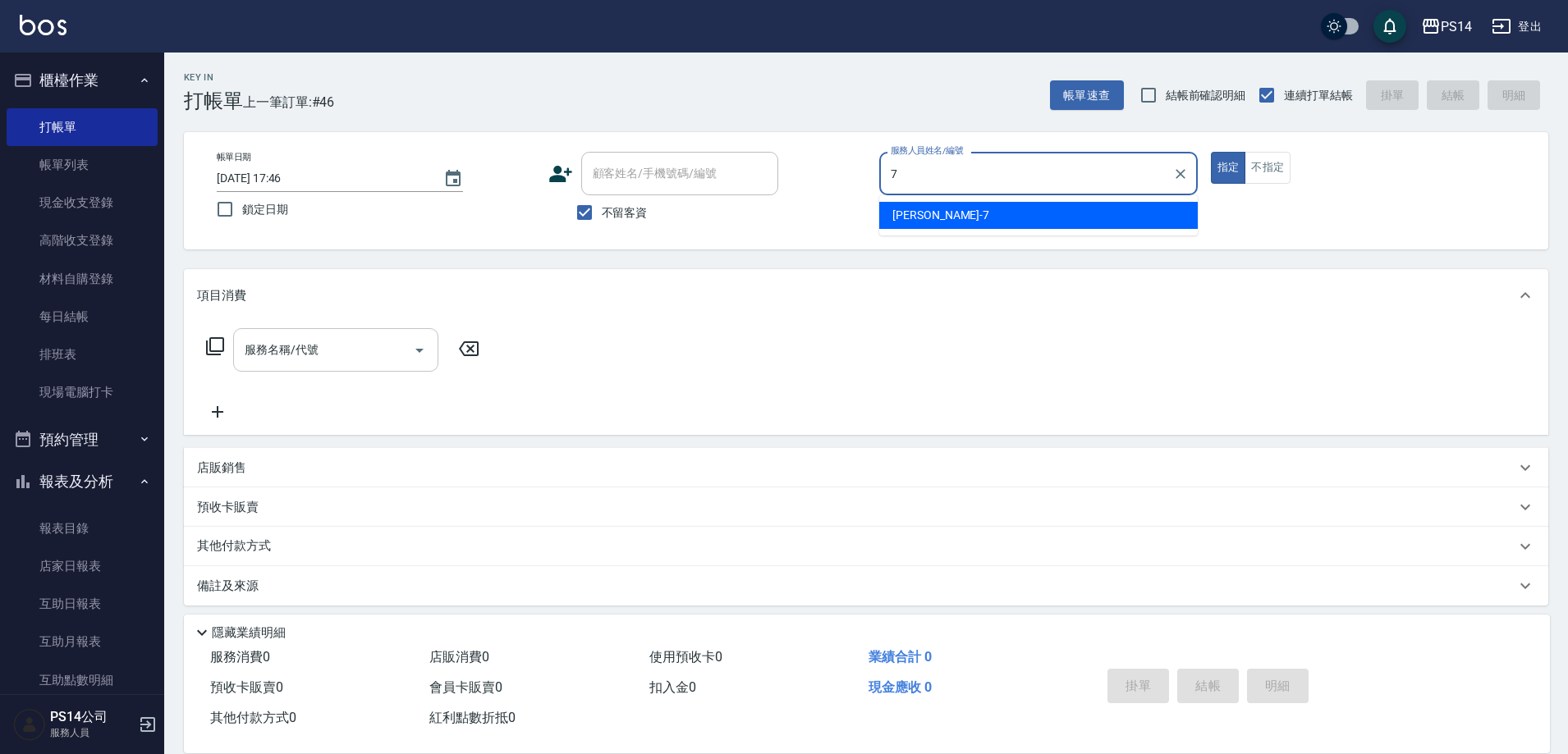
type input "[PERSON_NAME]-7"
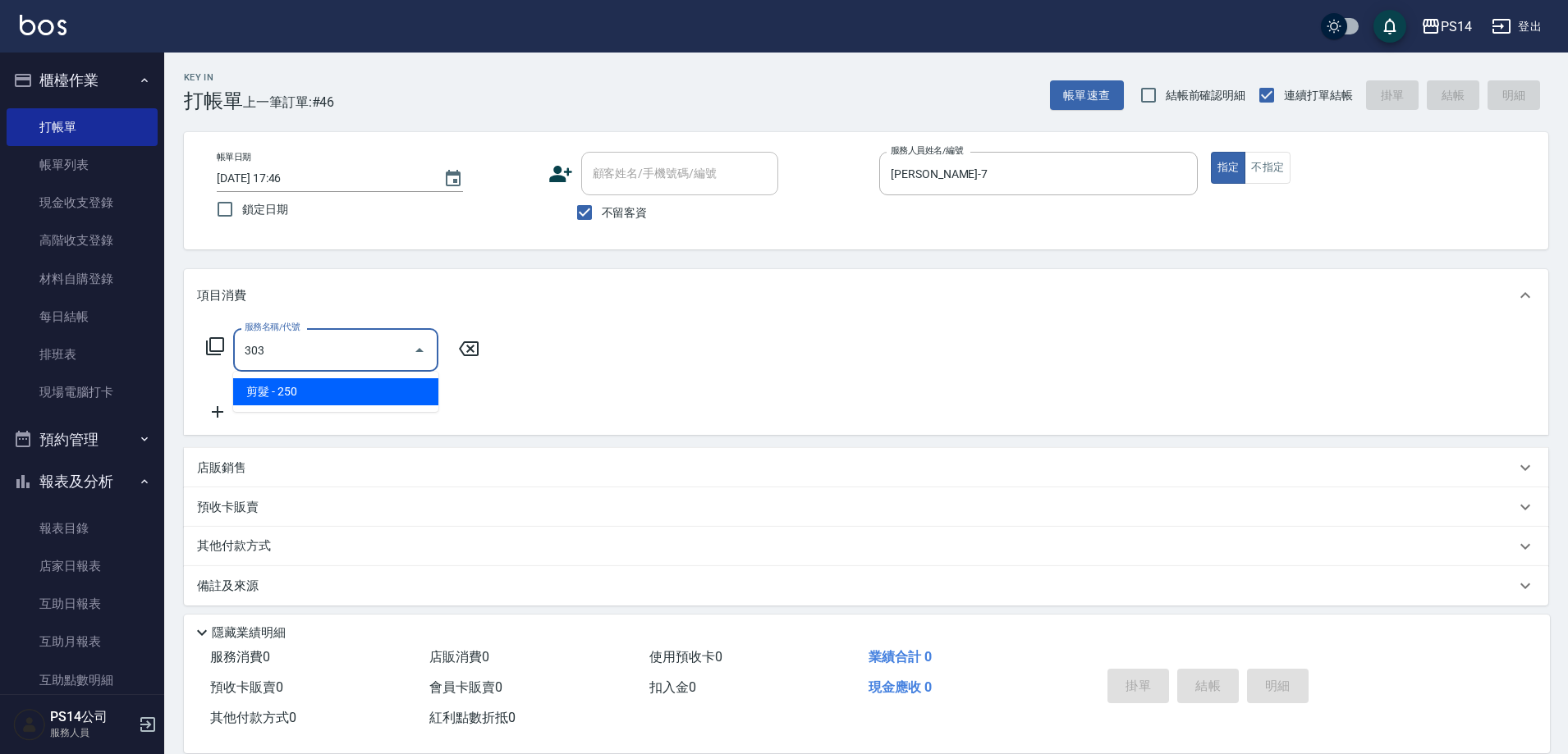
type input "剪髮(303)"
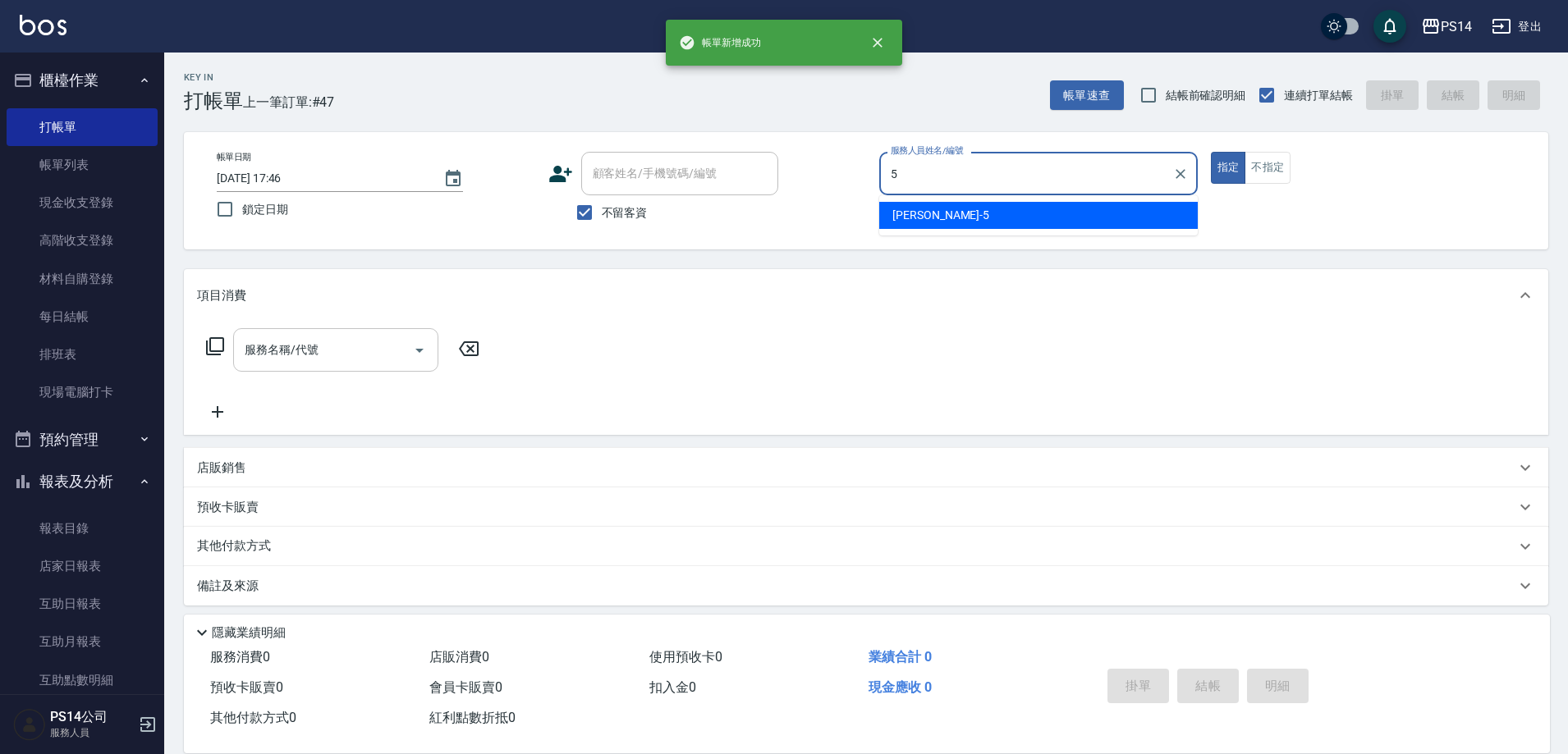
type input "[PERSON_NAME]-5"
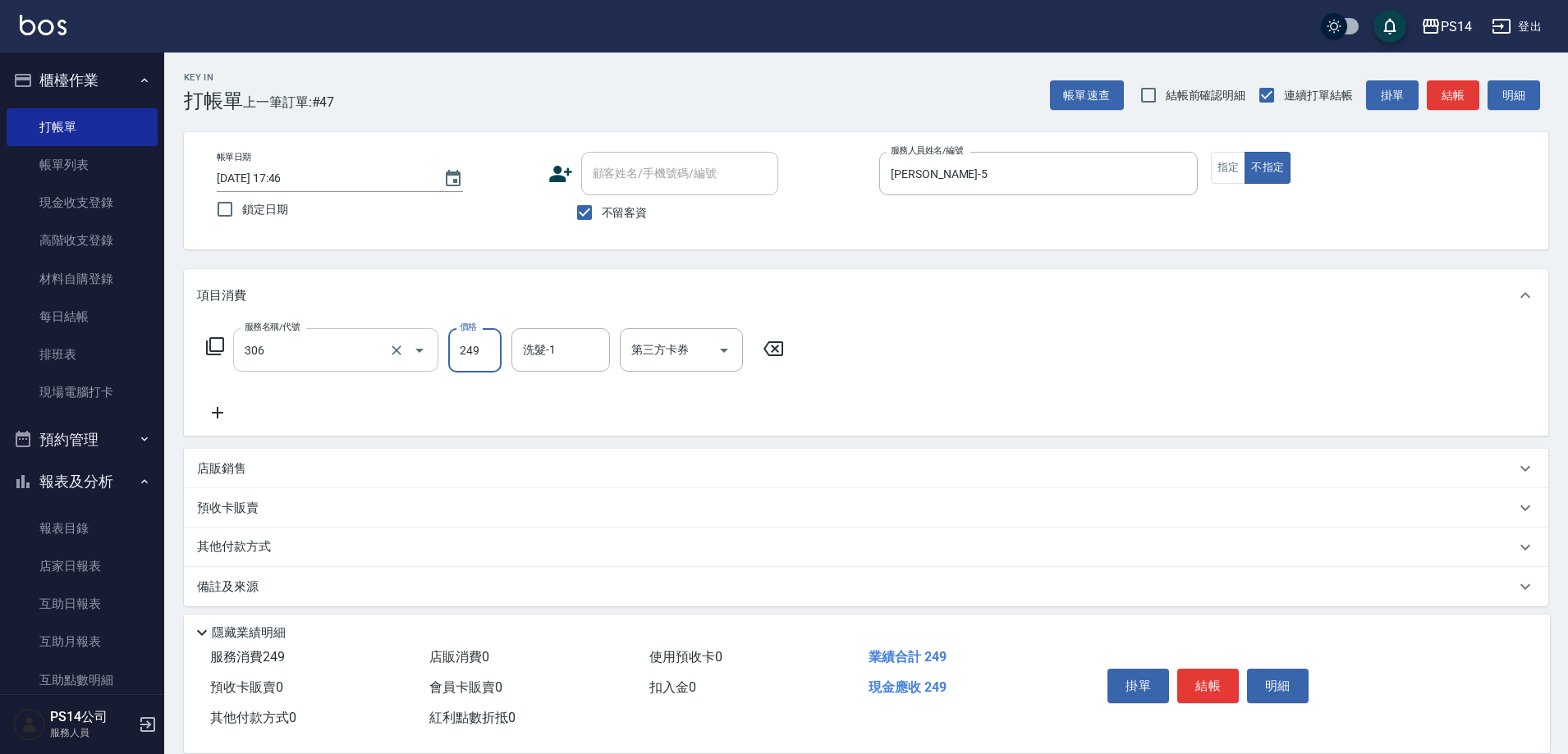
type input "剪髮(306)"
type input "[PERSON_NAME]-18"
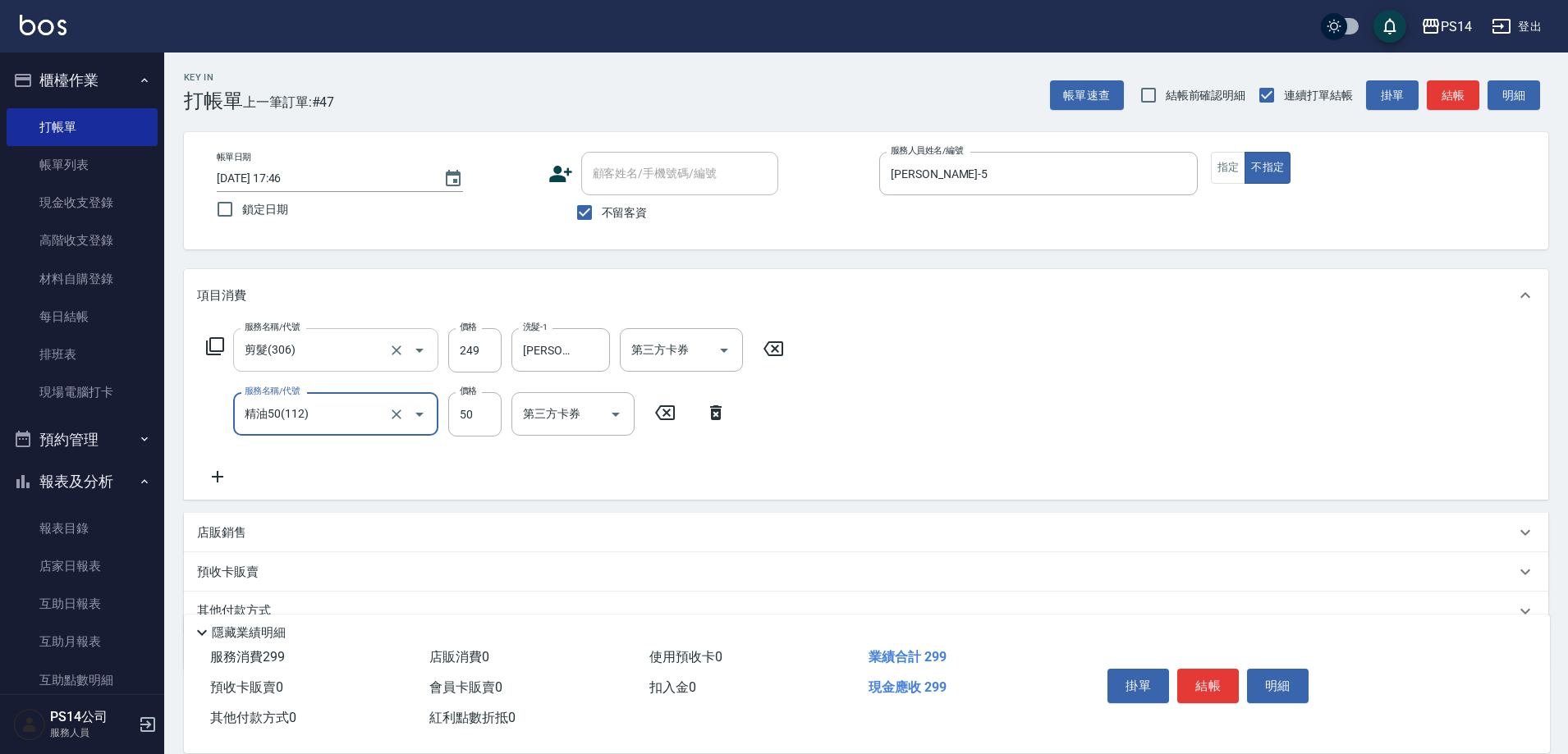
type input "精油50(112)"
type input "[PERSON_NAME]-18"
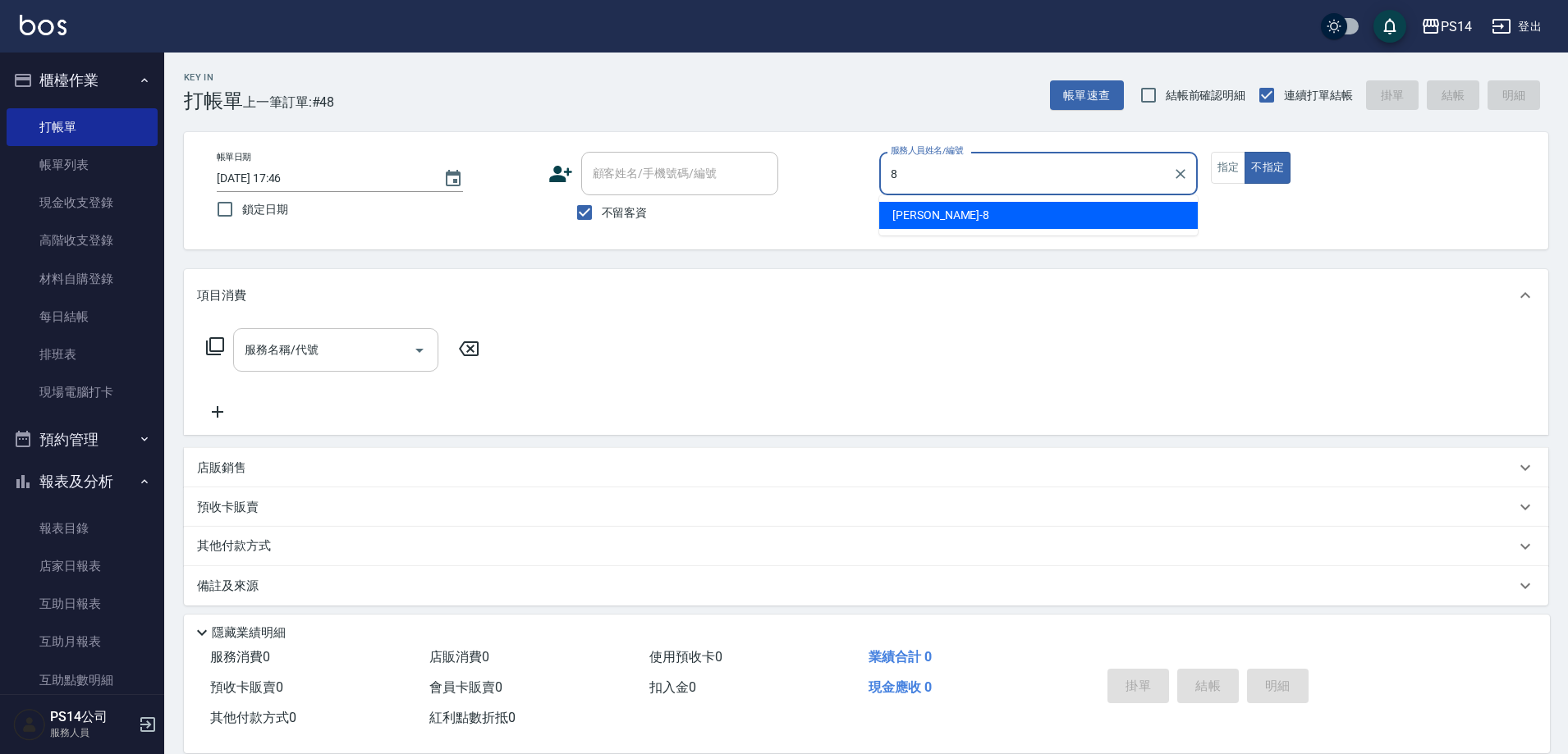
type input "[PERSON_NAME]-8"
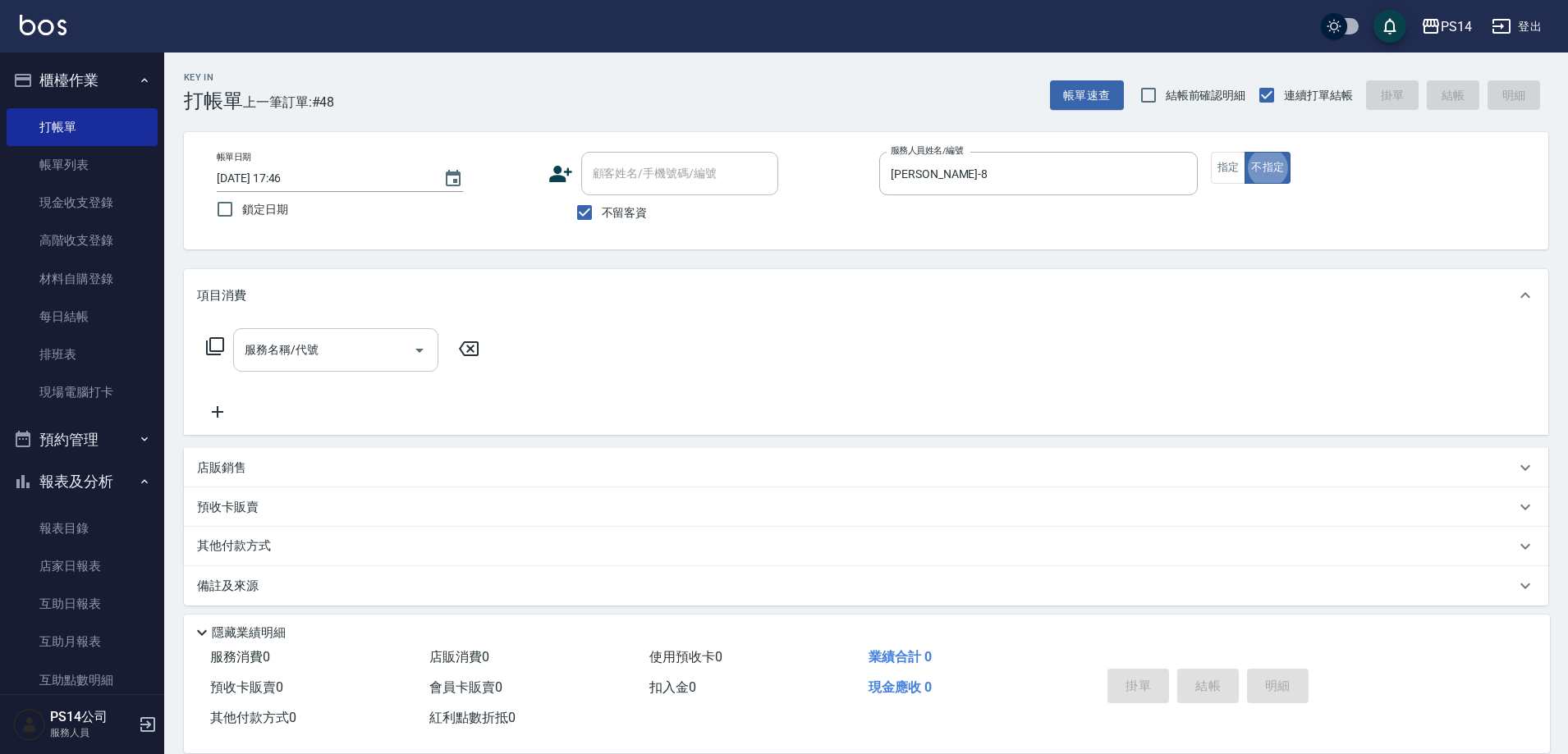
type button "false"
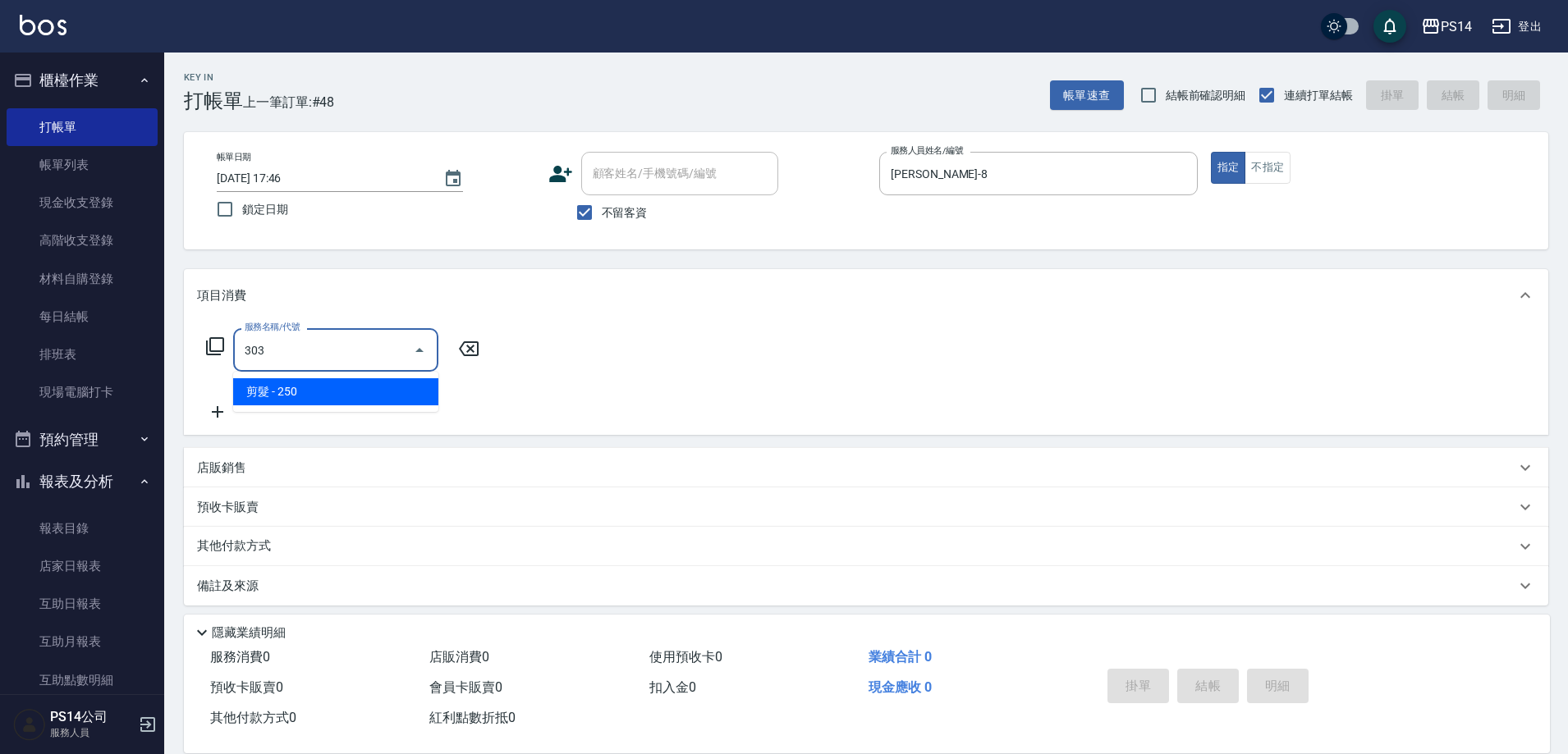
type input "剪髮(303)"
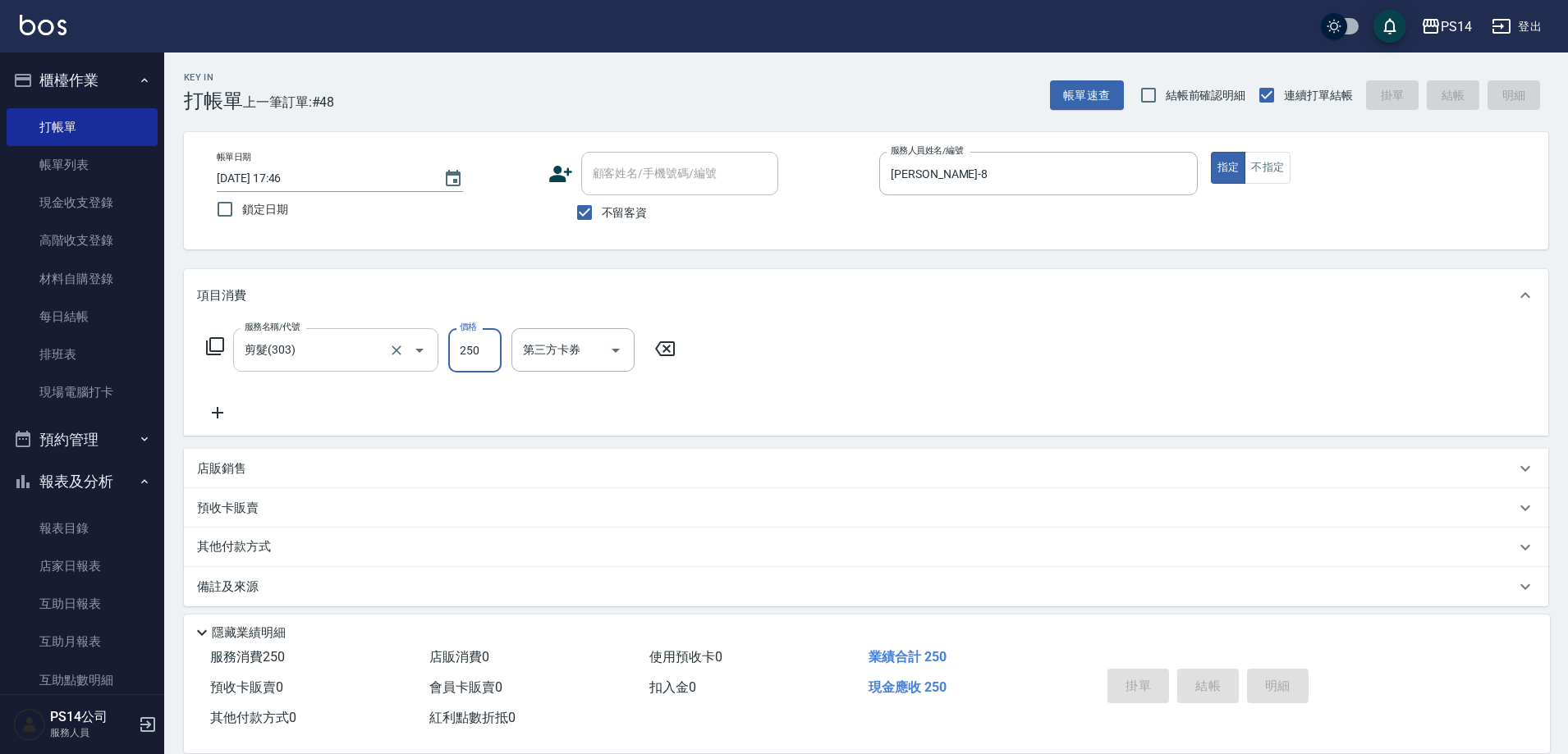
type input "[DATE] 17:47"
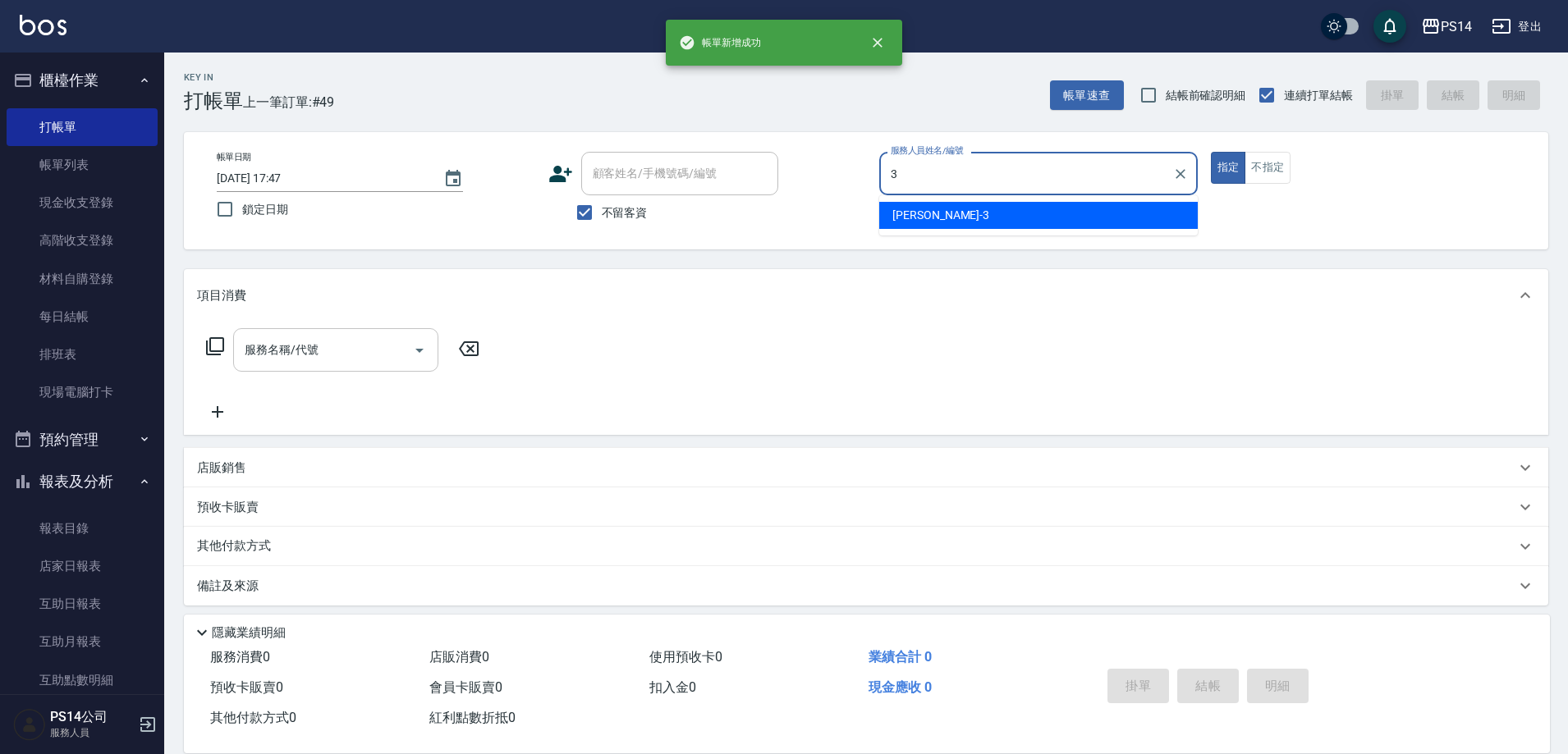
type input "[PERSON_NAME]-3"
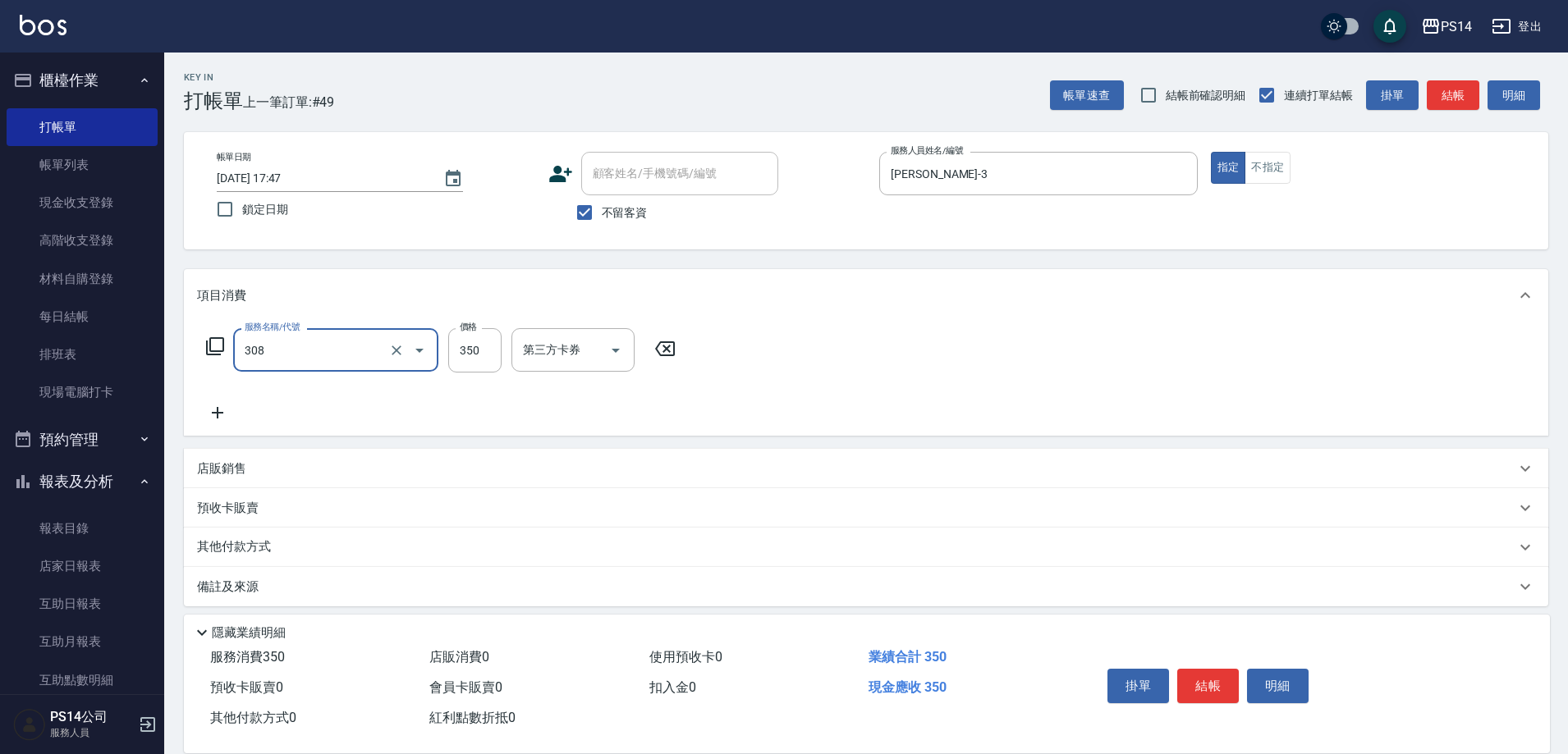
type input "洗+剪(308)"
type input "[PERSON_NAME]-18"
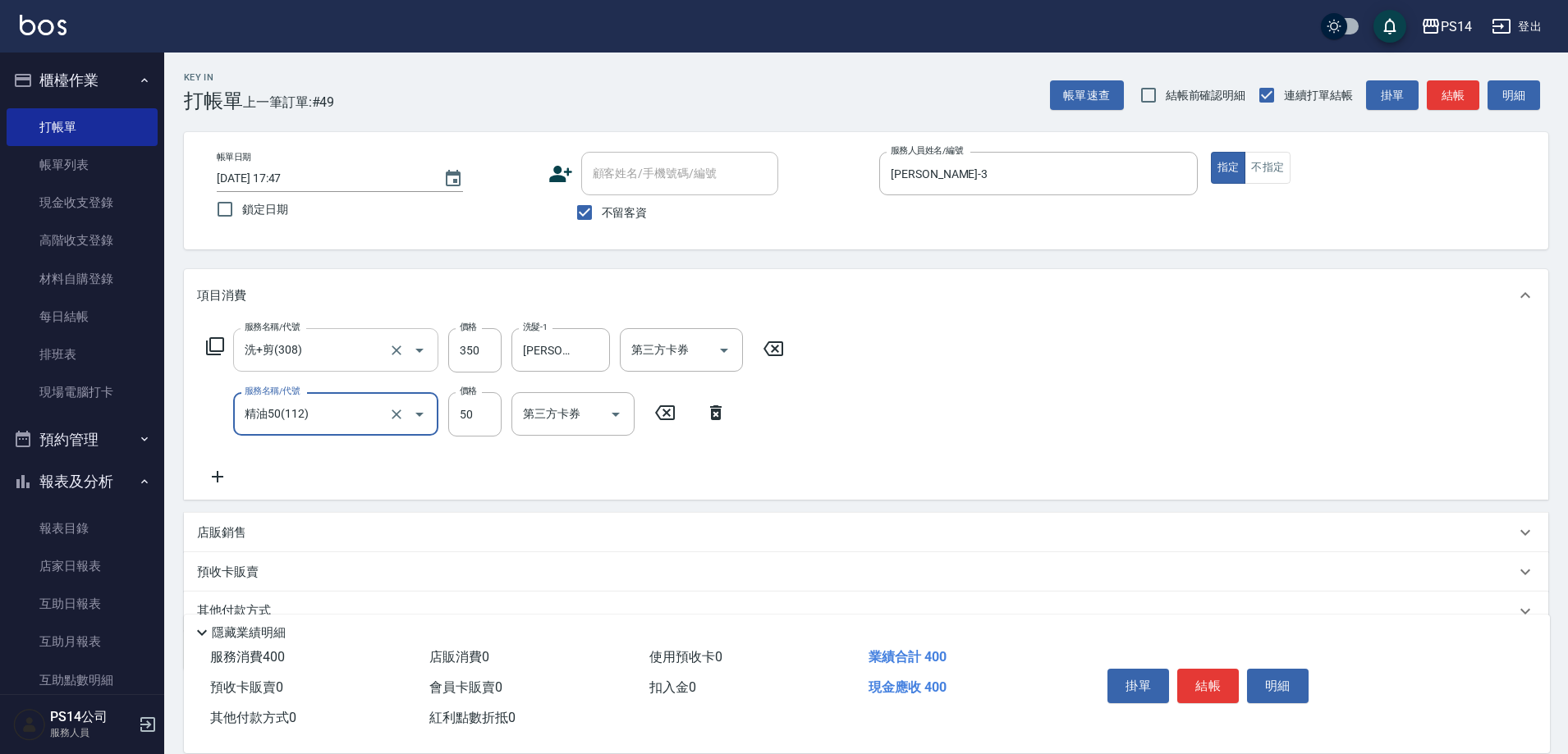
type input "精油50(112)"
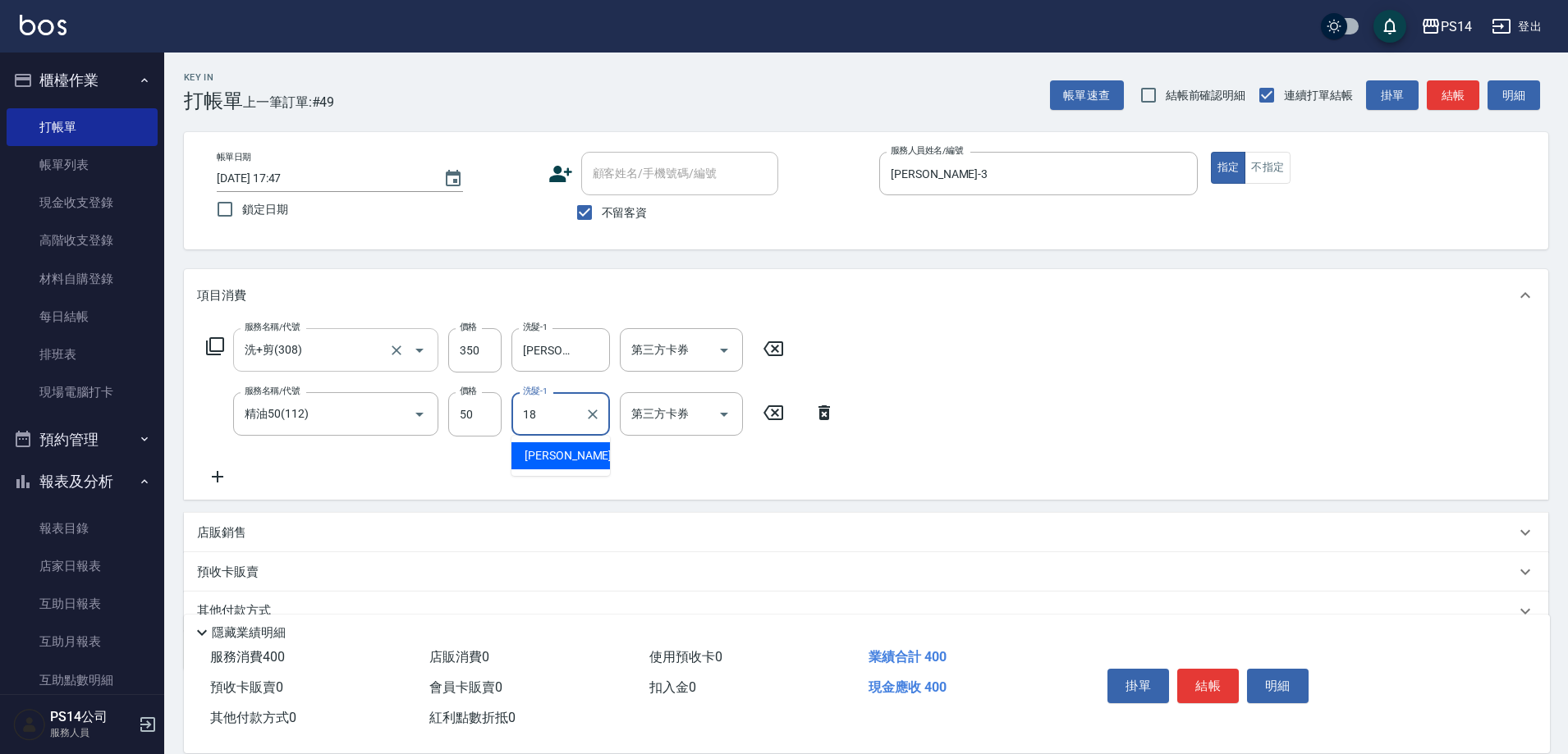
type input "[PERSON_NAME]-18"
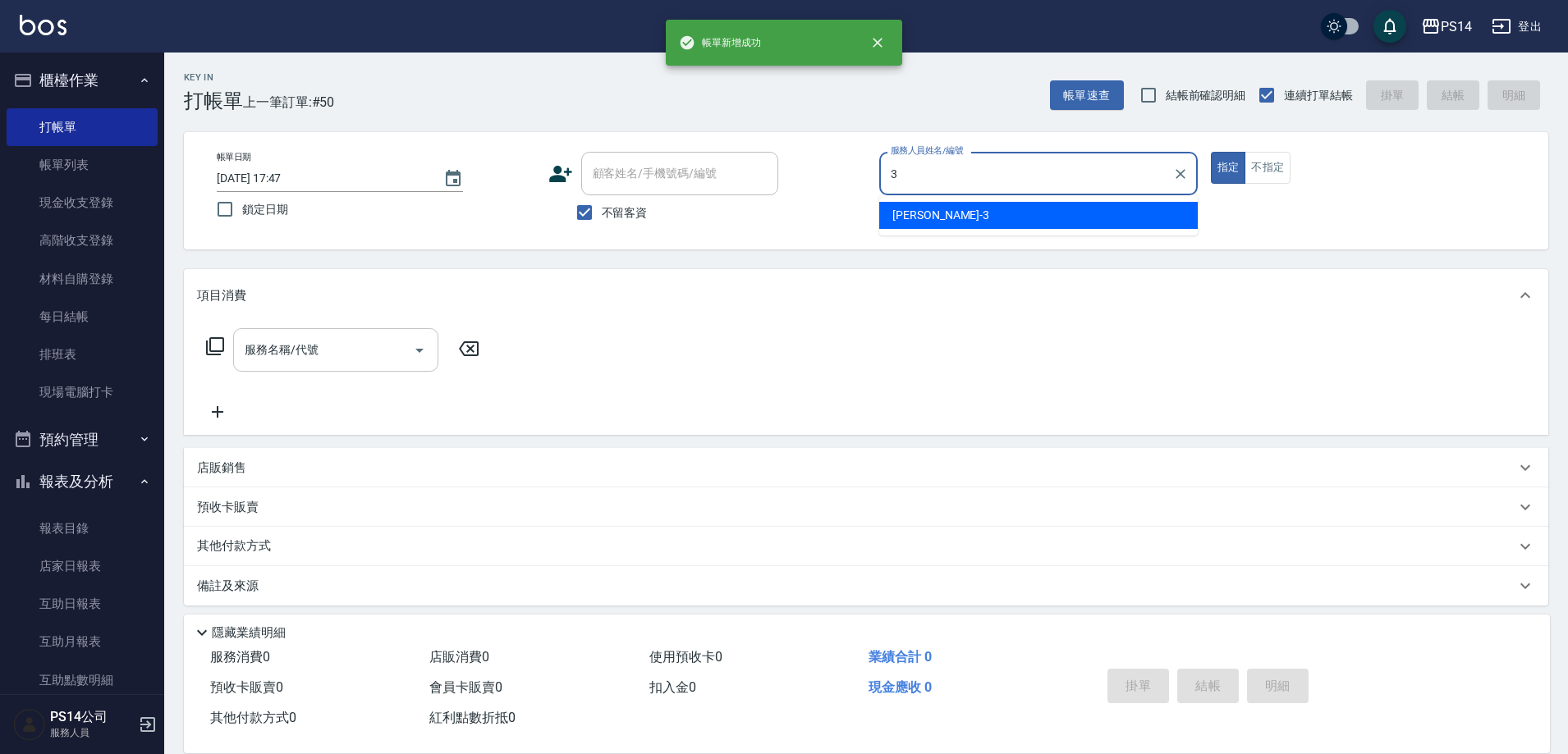
type input "[PERSON_NAME]-3"
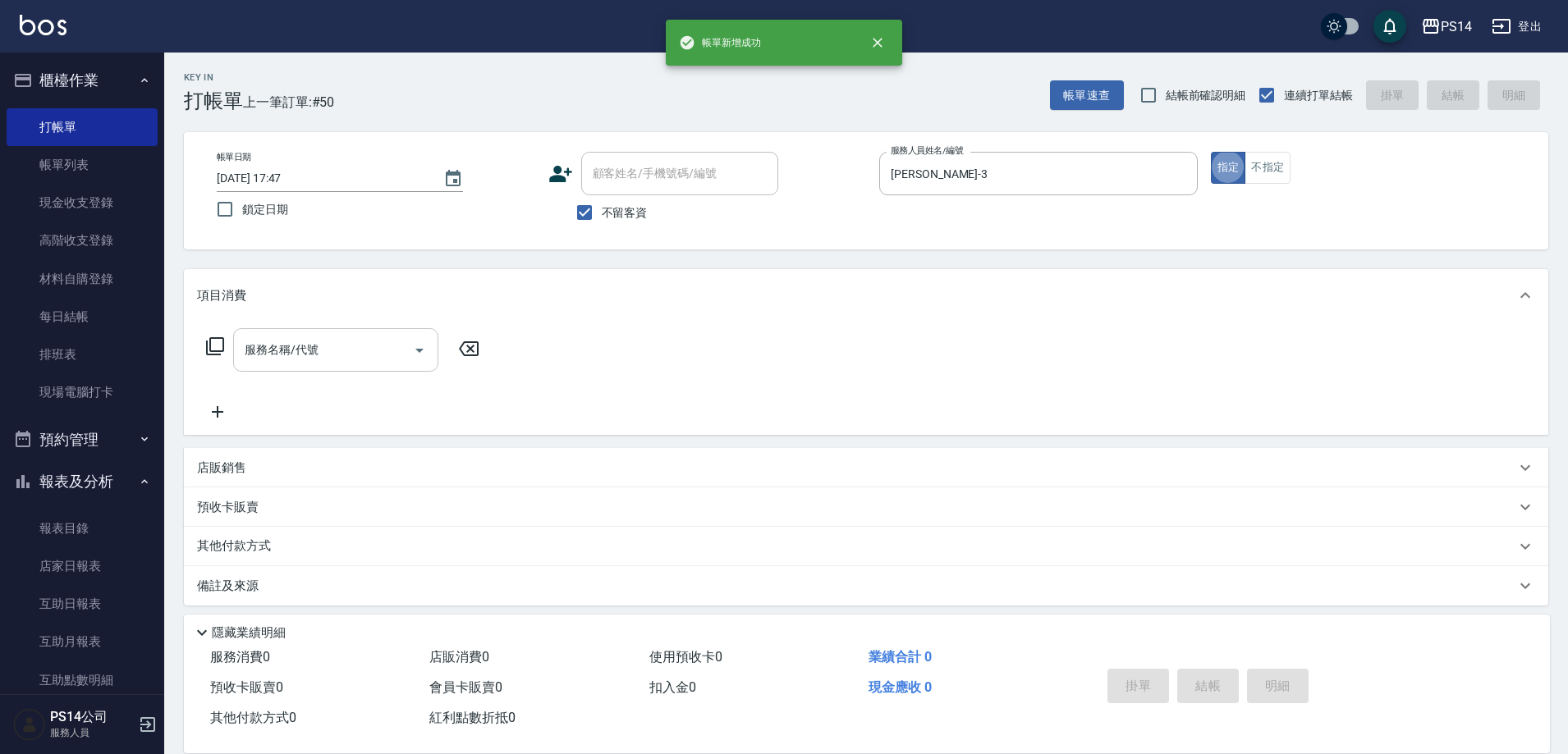
scroll to position [9, 0]
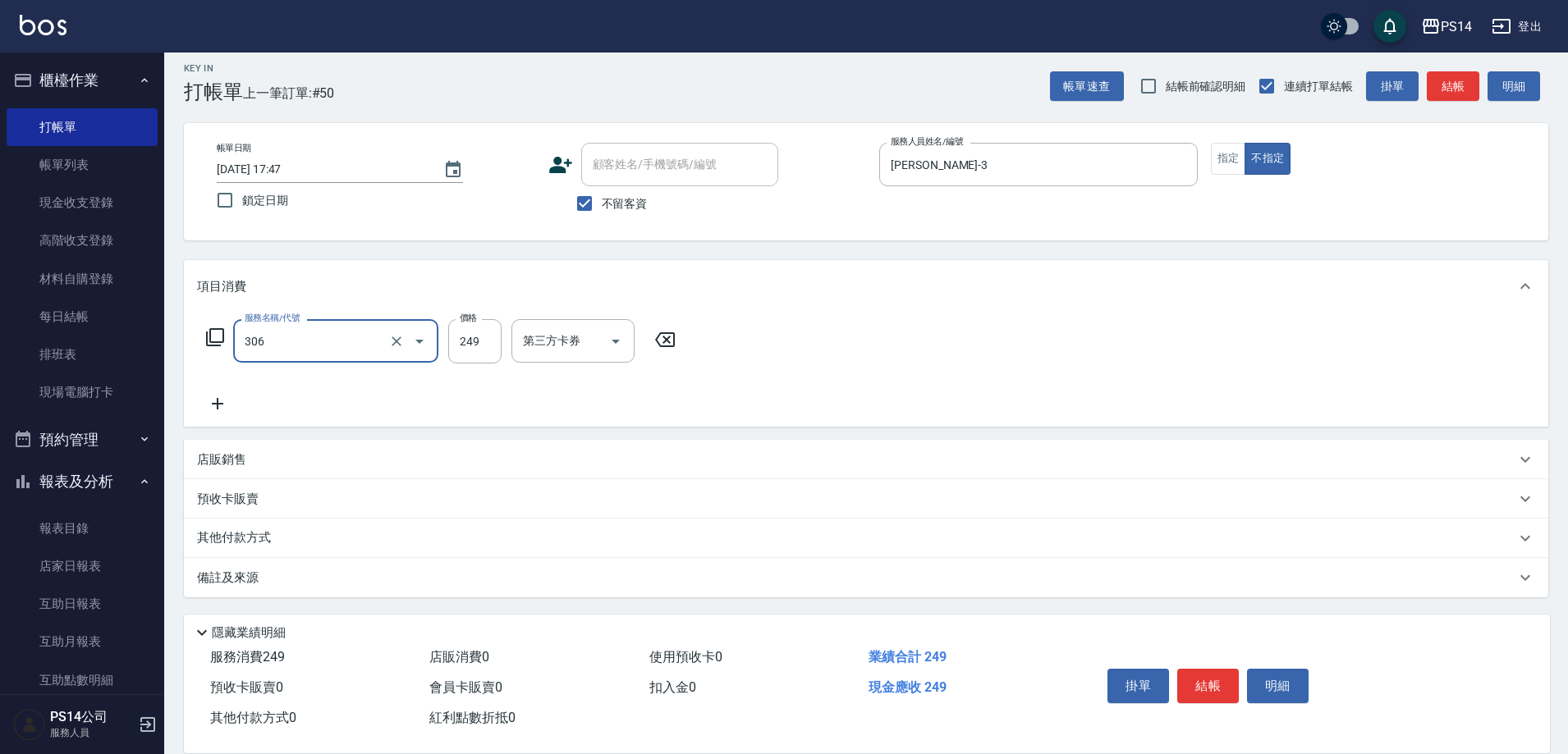
type input "剪髮(306)"
type input "[PERSON_NAME]-18"
